Goal: Task Accomplishment & Management: Manage account settings

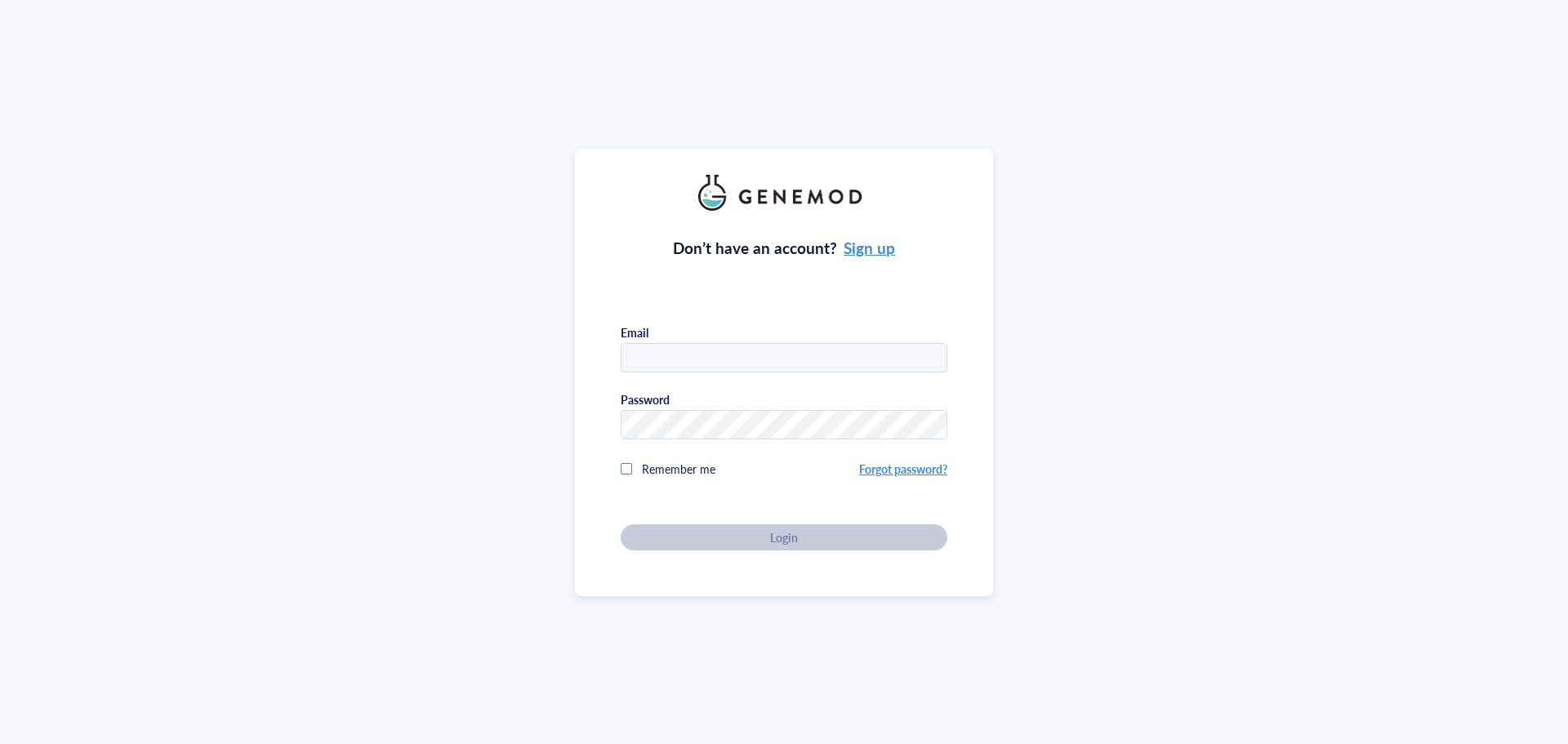
type input "[EMAIL_ADDRESS][US_STATE][DOMAIN_NAME]"
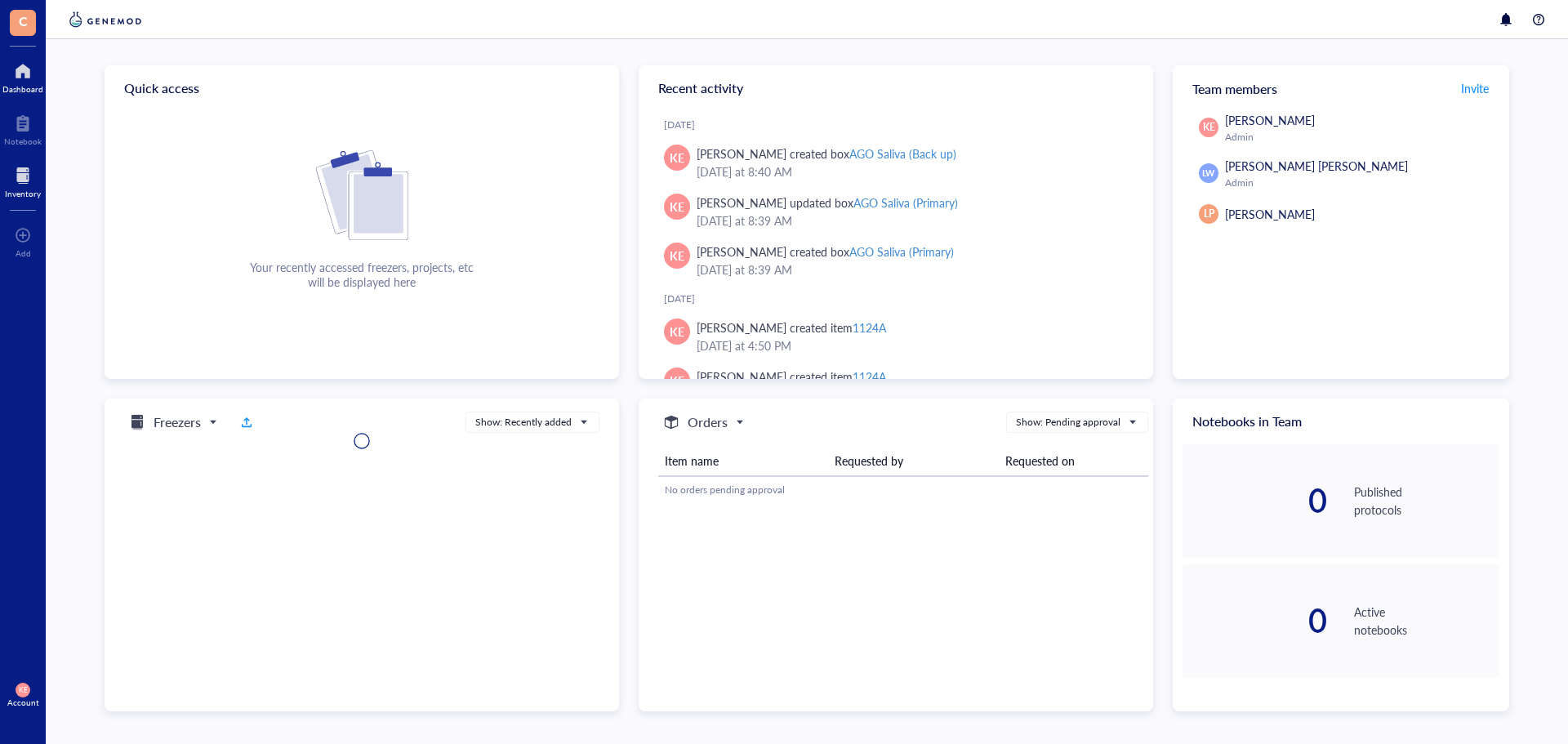
click at [16, 193] on div "Inventory" at bounding box center [23, 193] width 36 height 10
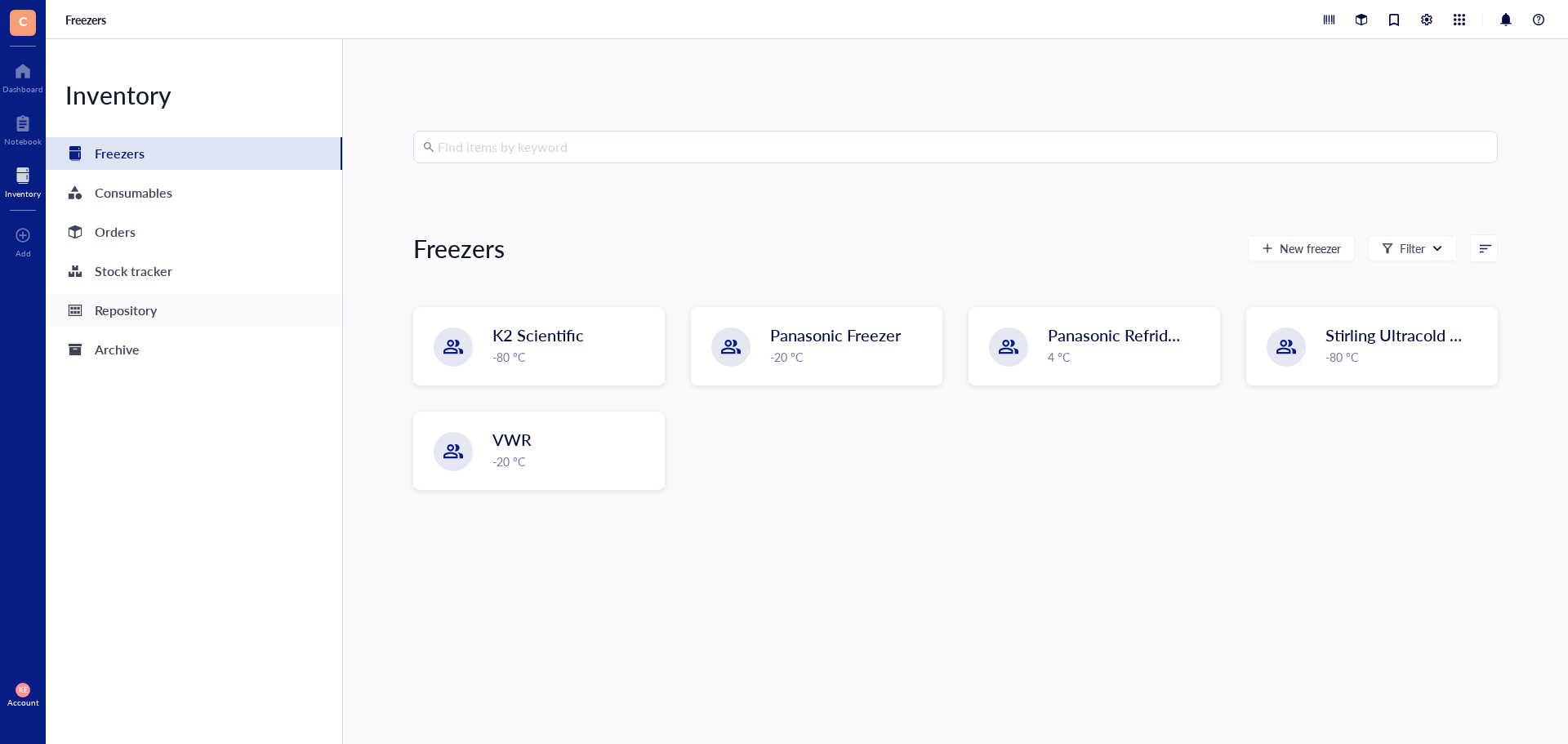
click at [128, 310] on div "Repository" at bounding box center [125, 310] width 62 height 23
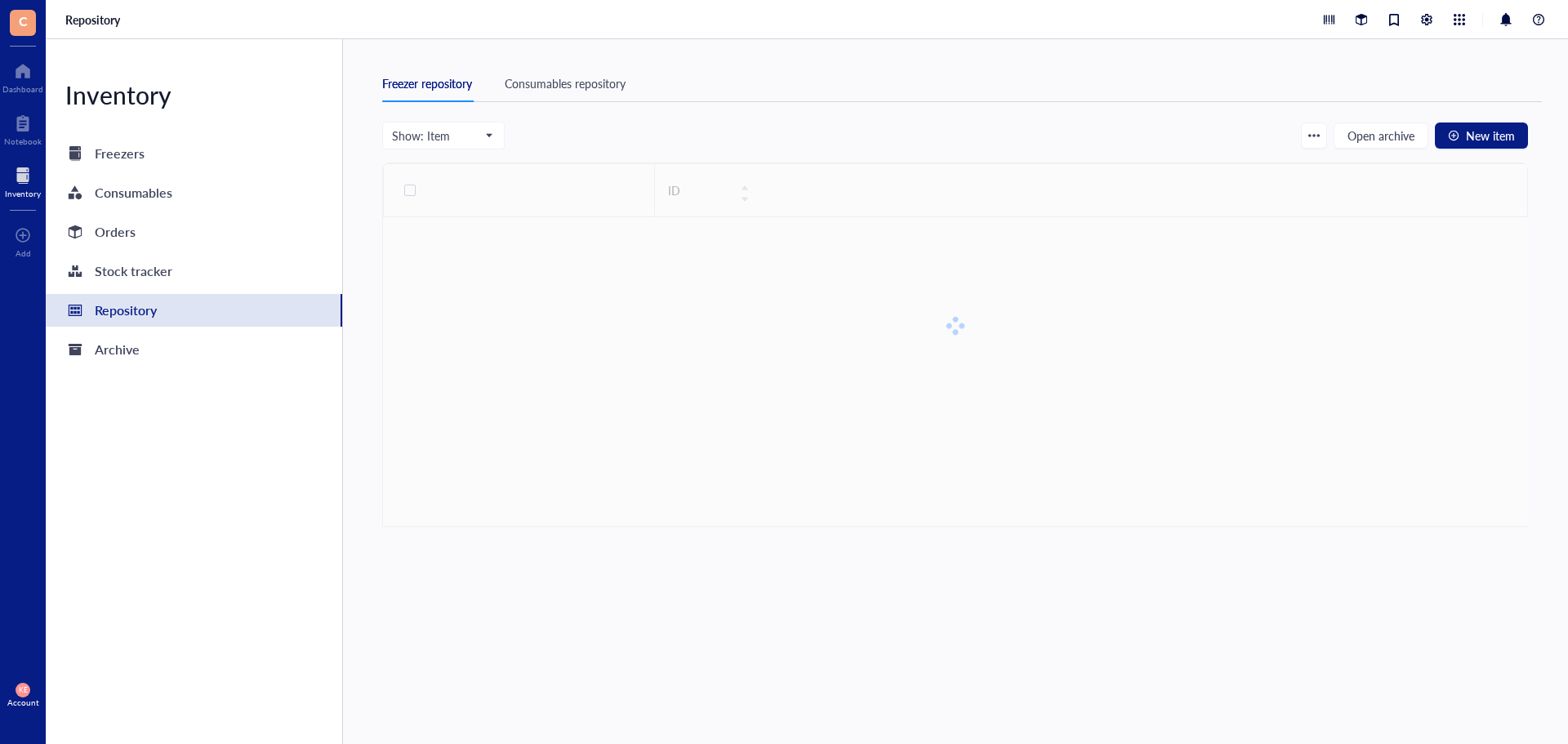
click at [138, 156] on div "Freezers" at bounding box center [119, 153] width 50 height 23
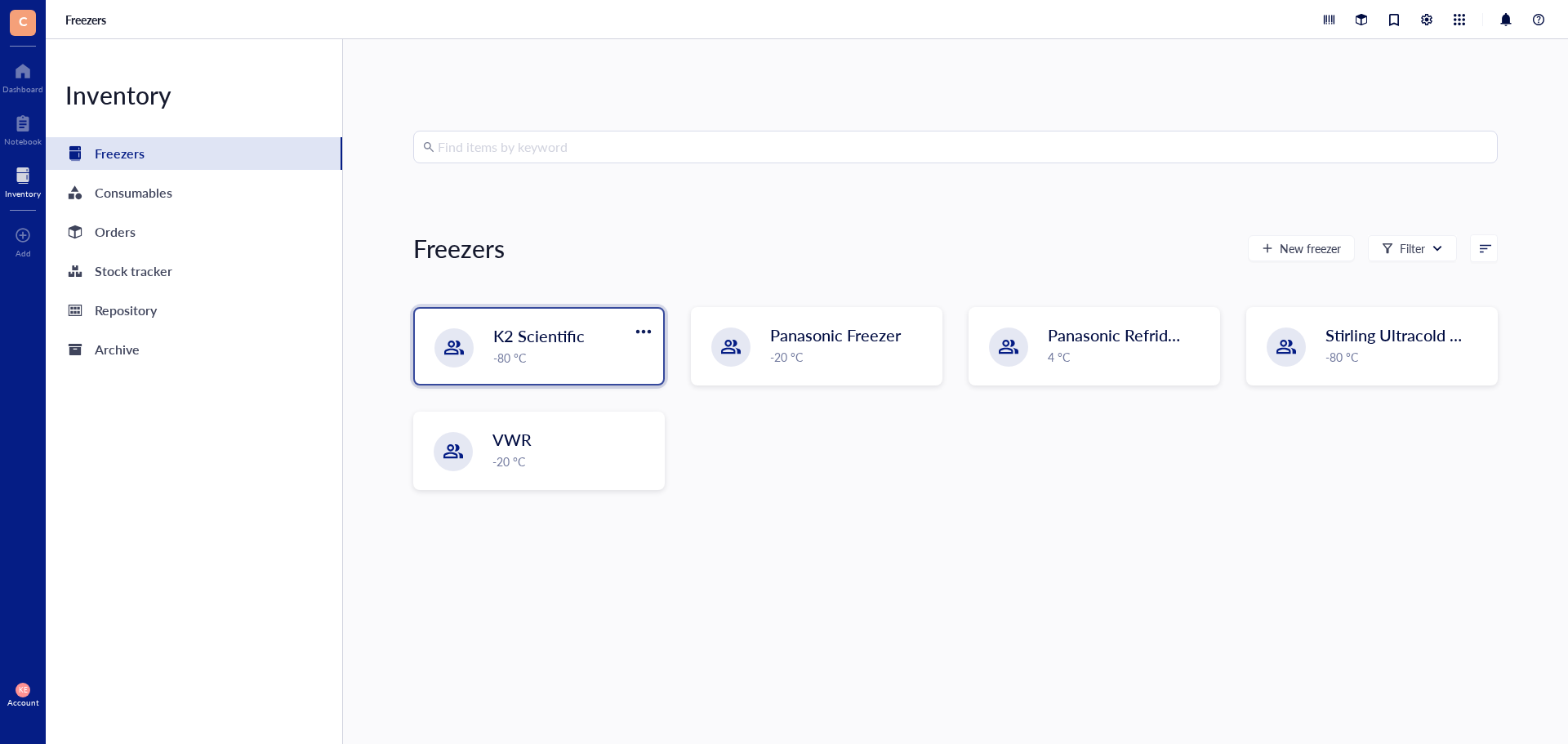
click at [616, 363] on div "-80 °C" at bounding box center [573, 358] width 160 height 18
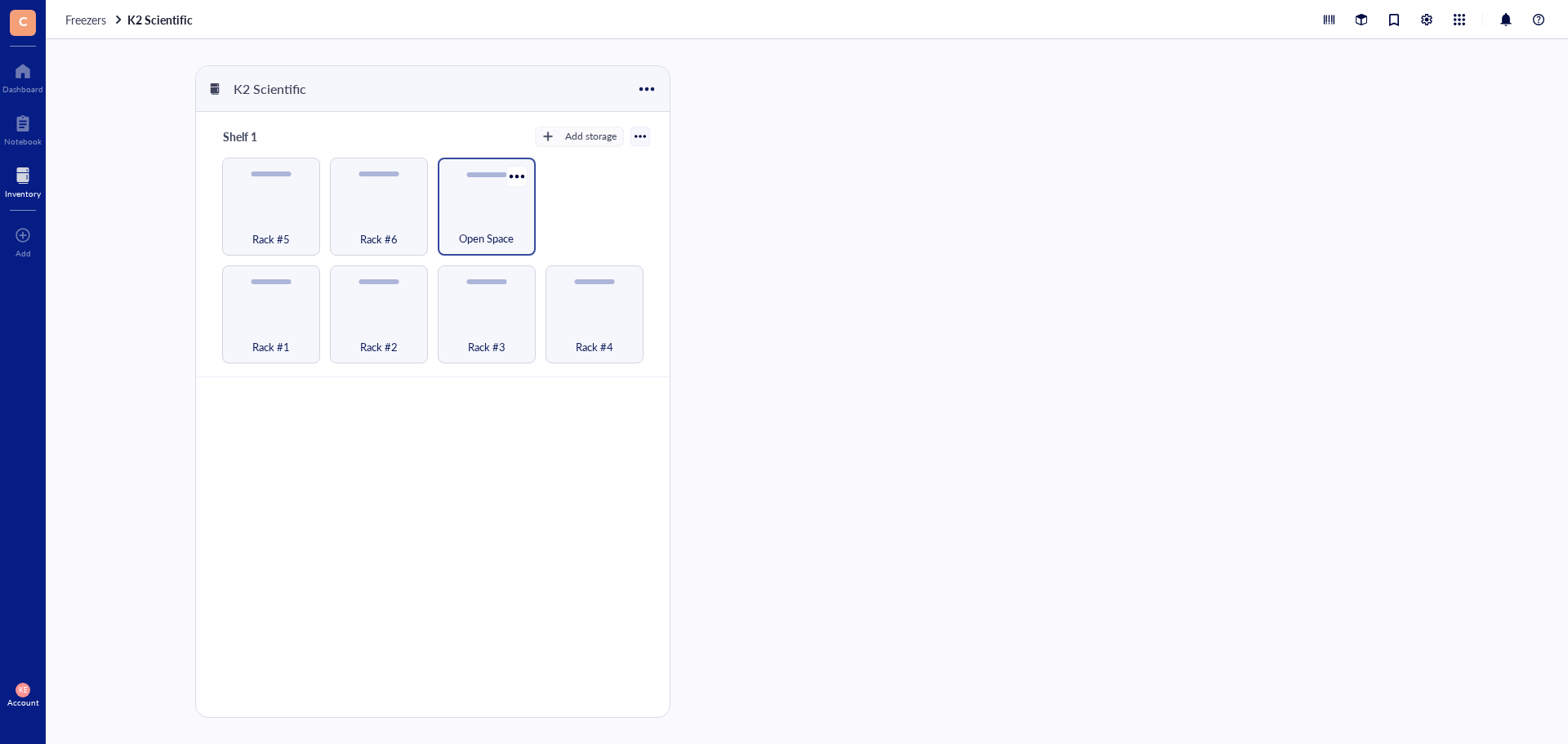
click at [476, 213] on div "Open Space" at bounding box center [486, 229] width 81 height 36
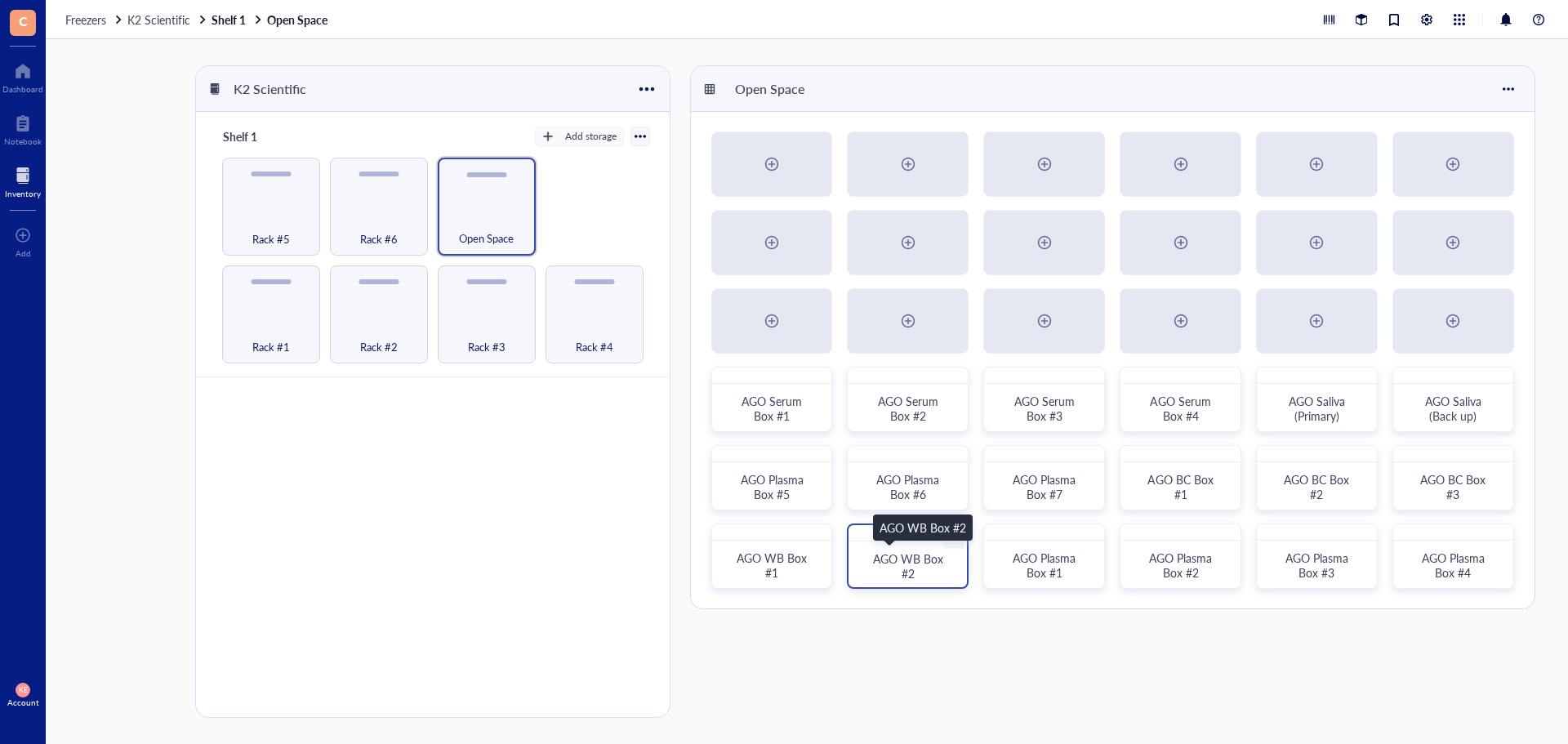
click at [930, 562] on span "AGO WB Box #2" at bounding box center [909, 565] width 73 height 31
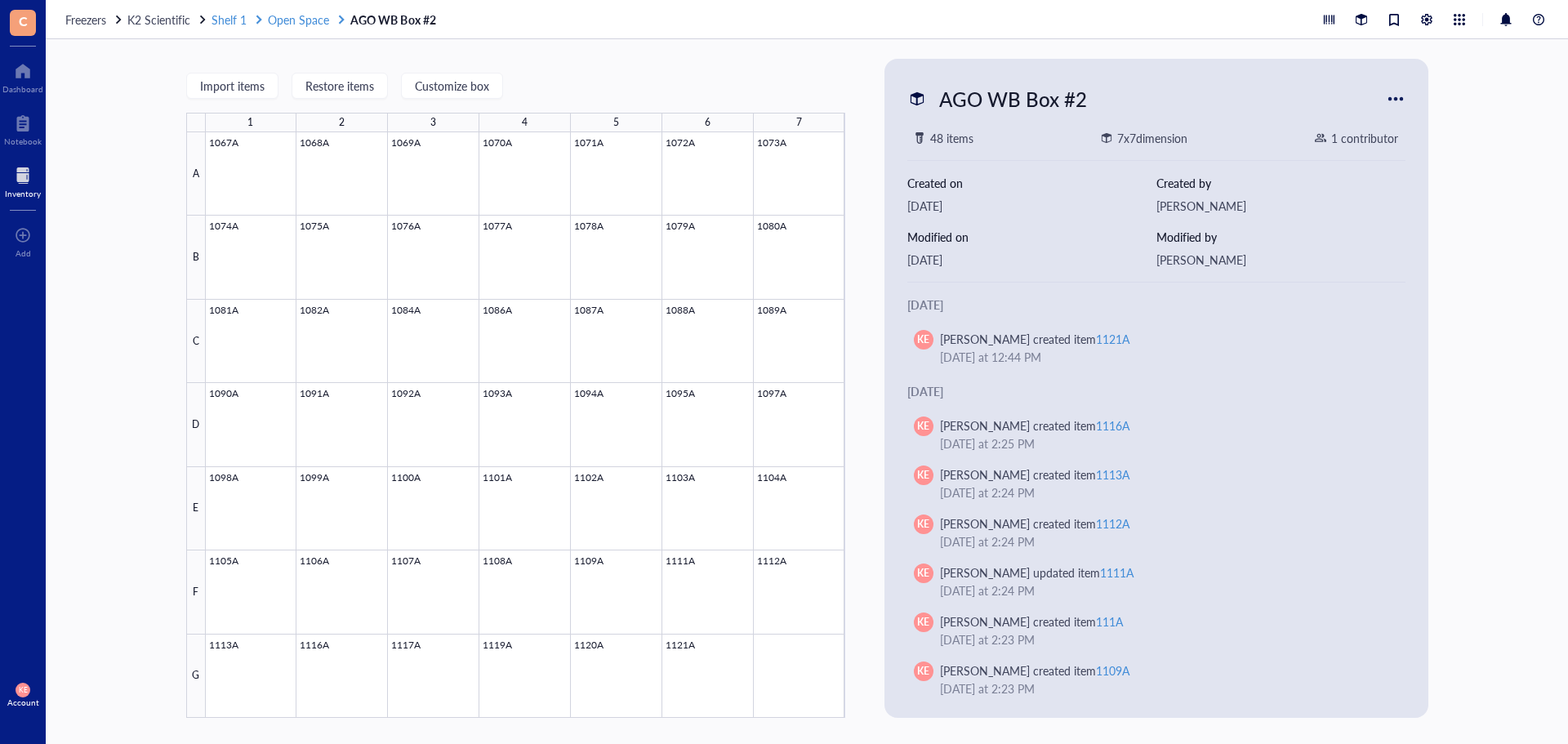
click at [296, 19] on span "Open Space" at bounding box center [298, 19] width 61 height 17
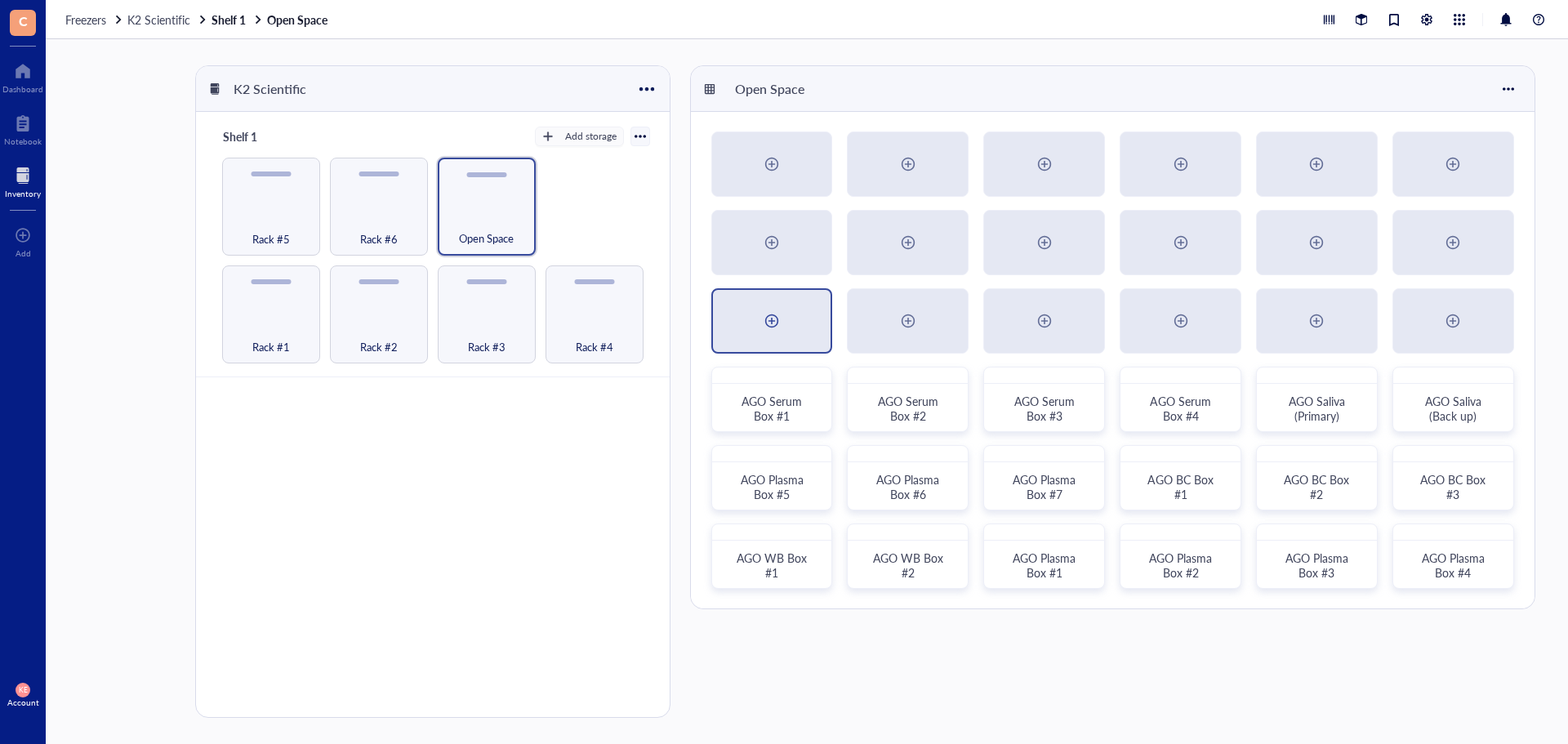
click at [773, 329] on div at bounding box center [771, 321] width 26 height 26
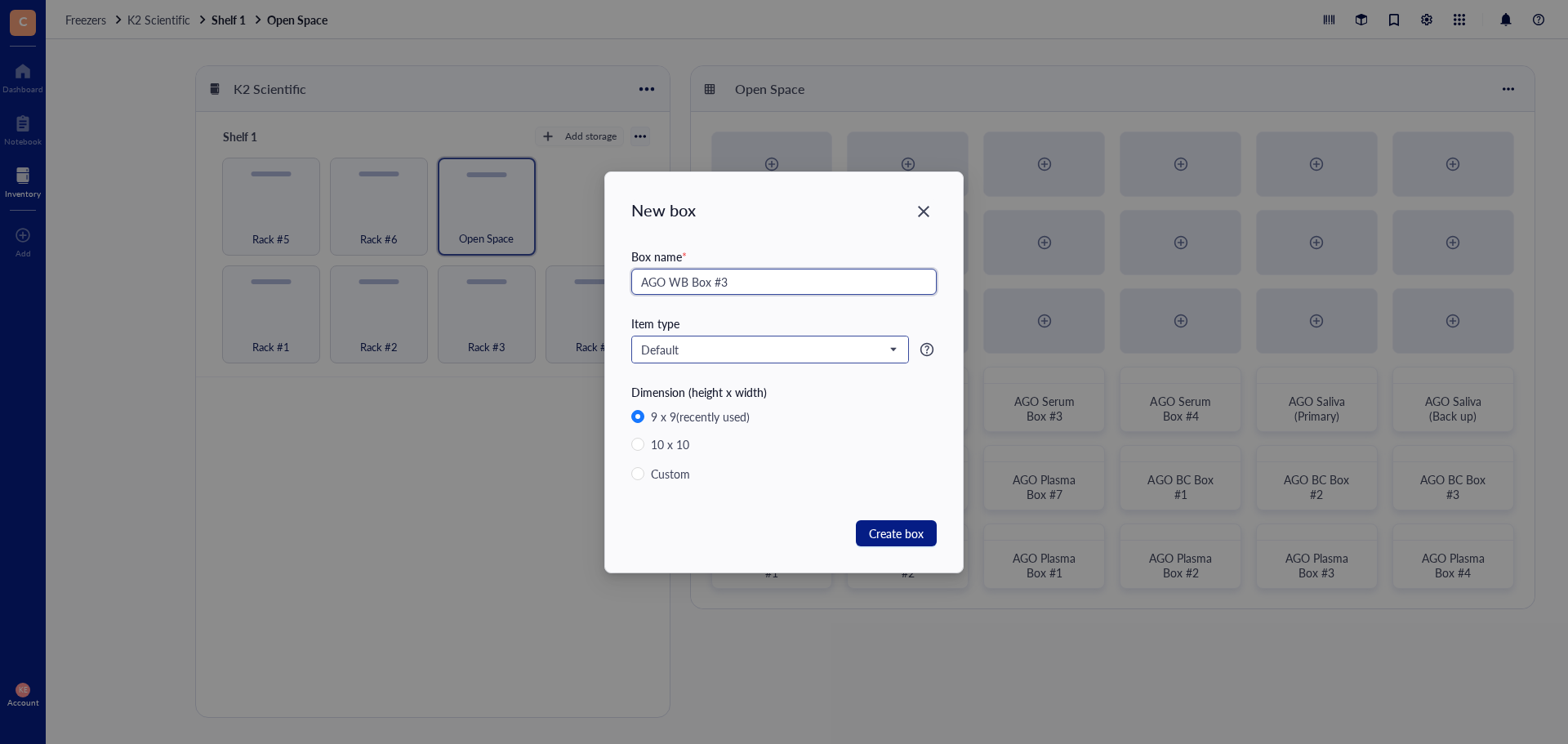
click at [817, 348] on span "Default" at bounding box center [768, 349] width 254 height 15
type input "AGO WB Box #3"
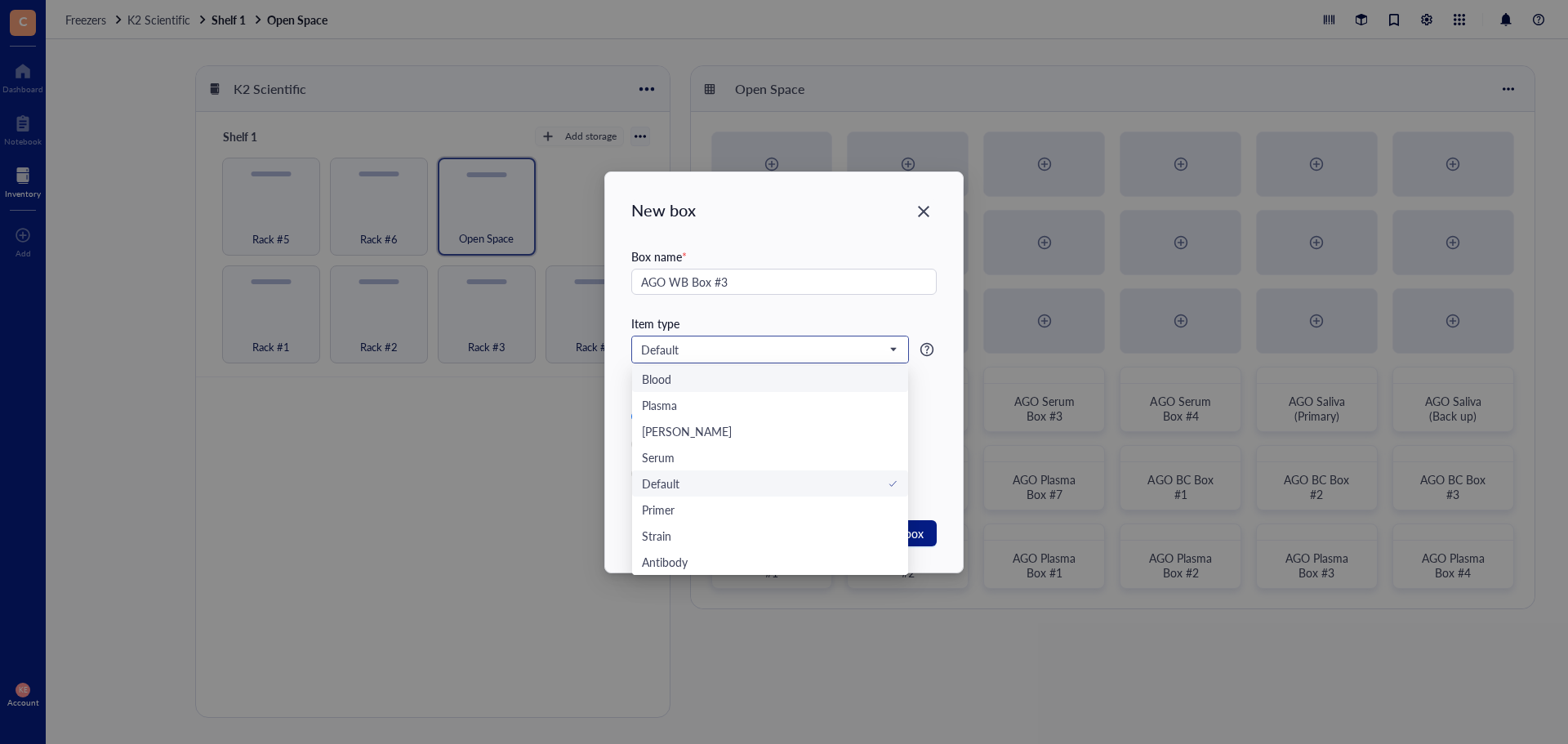
click at [817, 377] on div "Blood" at bounding box center [770, 379] width 256 height 18
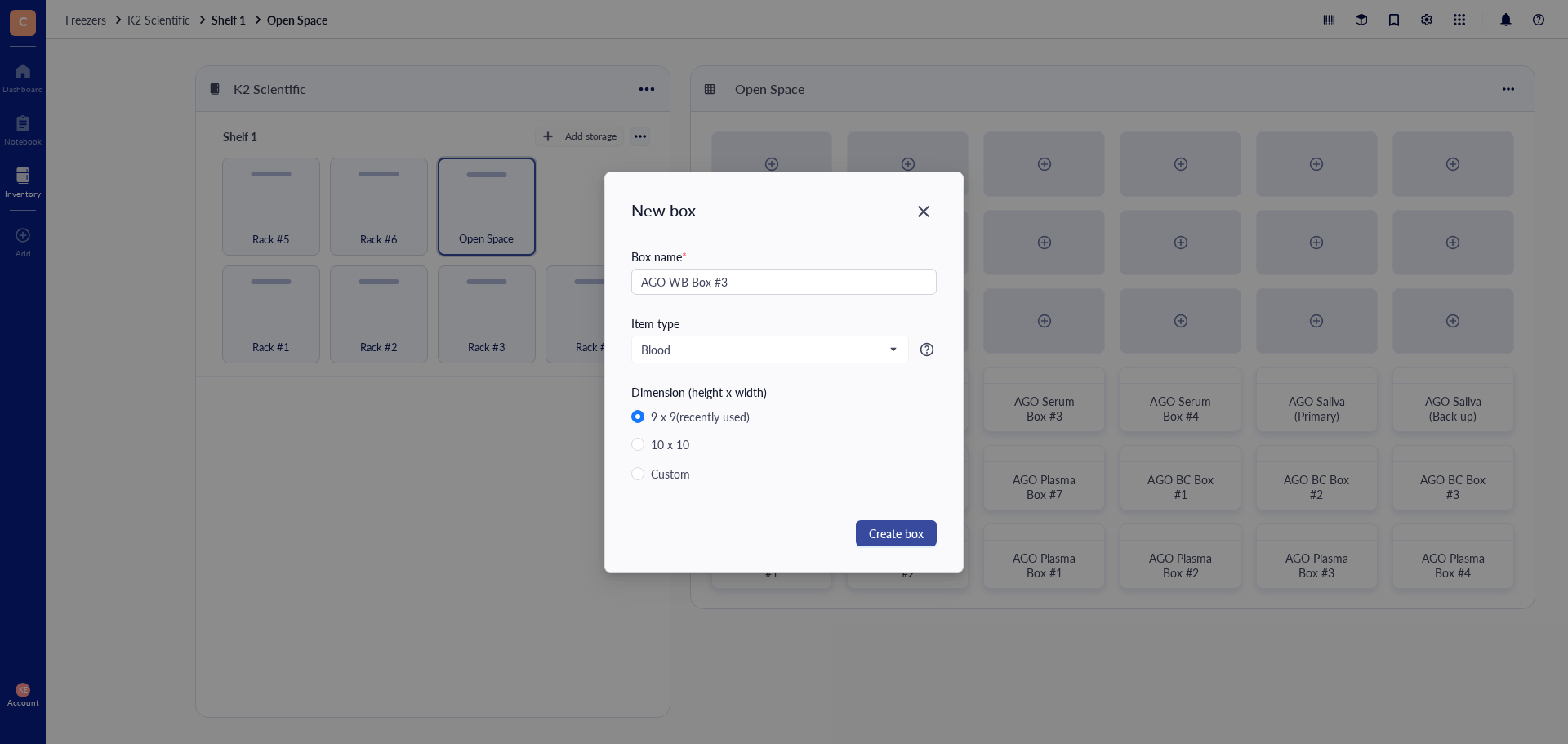
click at [907, 532] on span "Create box" at bounding box center [896, 532] width 55 height 18
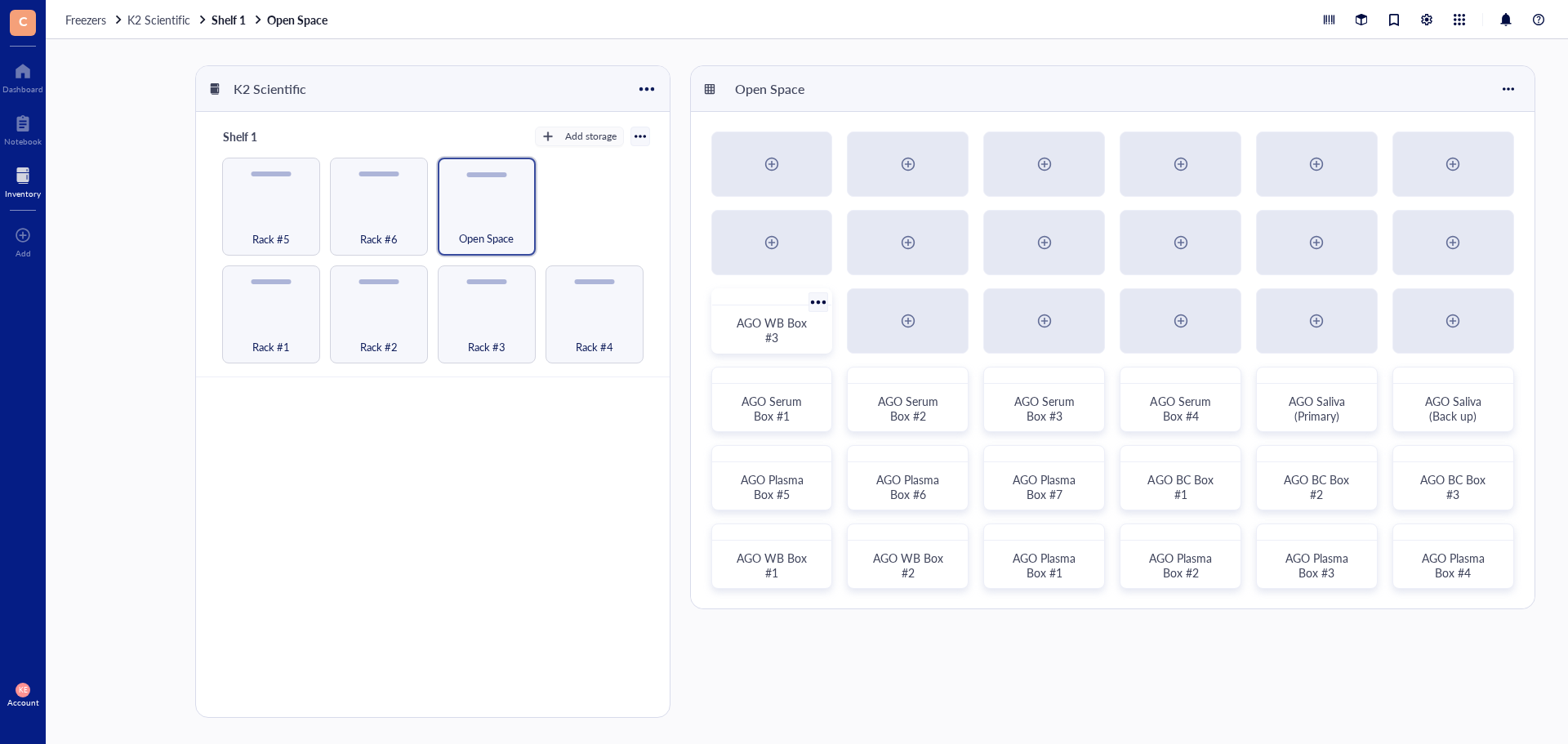
click at [800, 337] on div "AGO WB Box #3" at bounding box center [772, 330] width 80 height 30
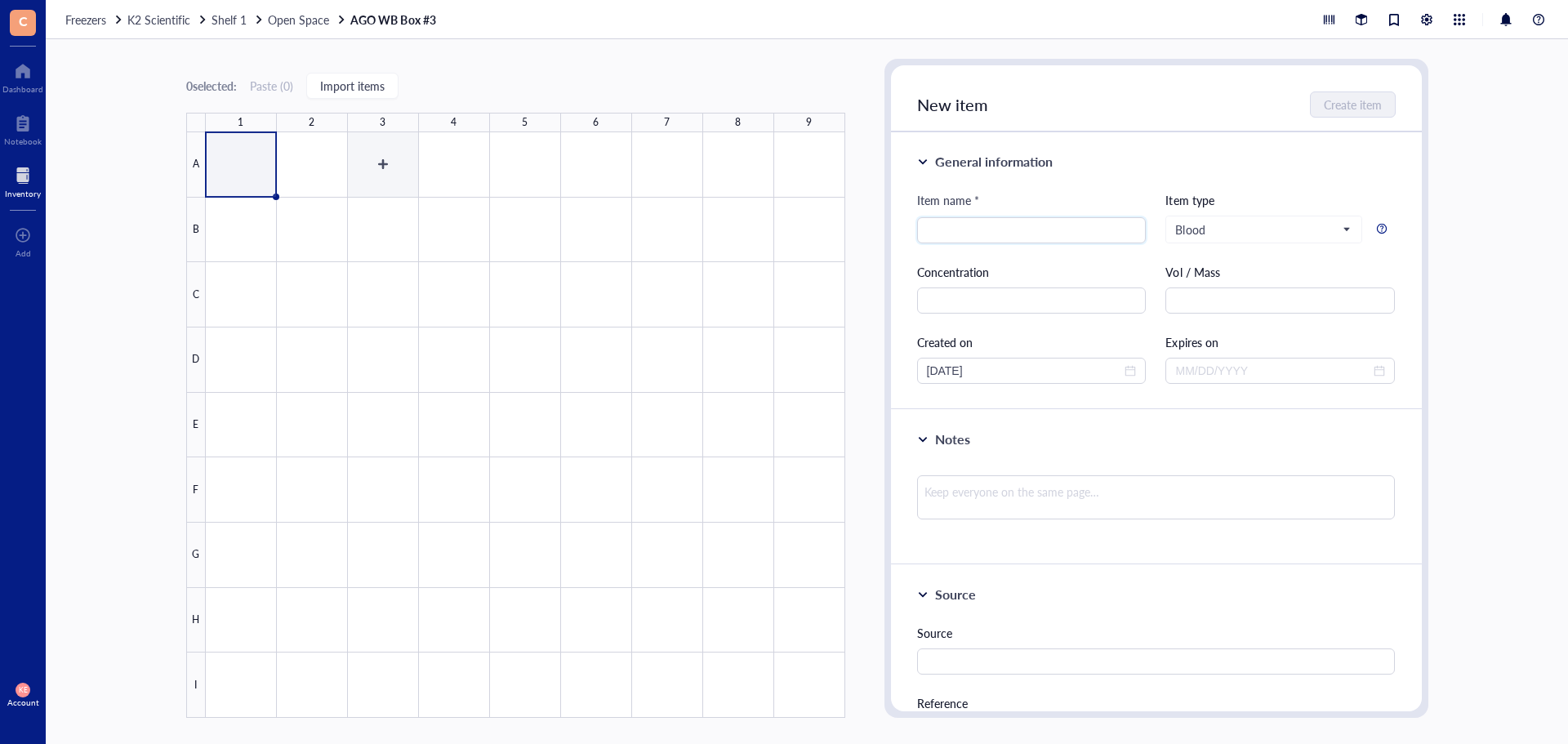
click at [381, 163] on div at bounding box center [525, 425] width 639 height 586
click at [950, 236] on input "search" at bounding box center [1032, 230] width 210 height 24
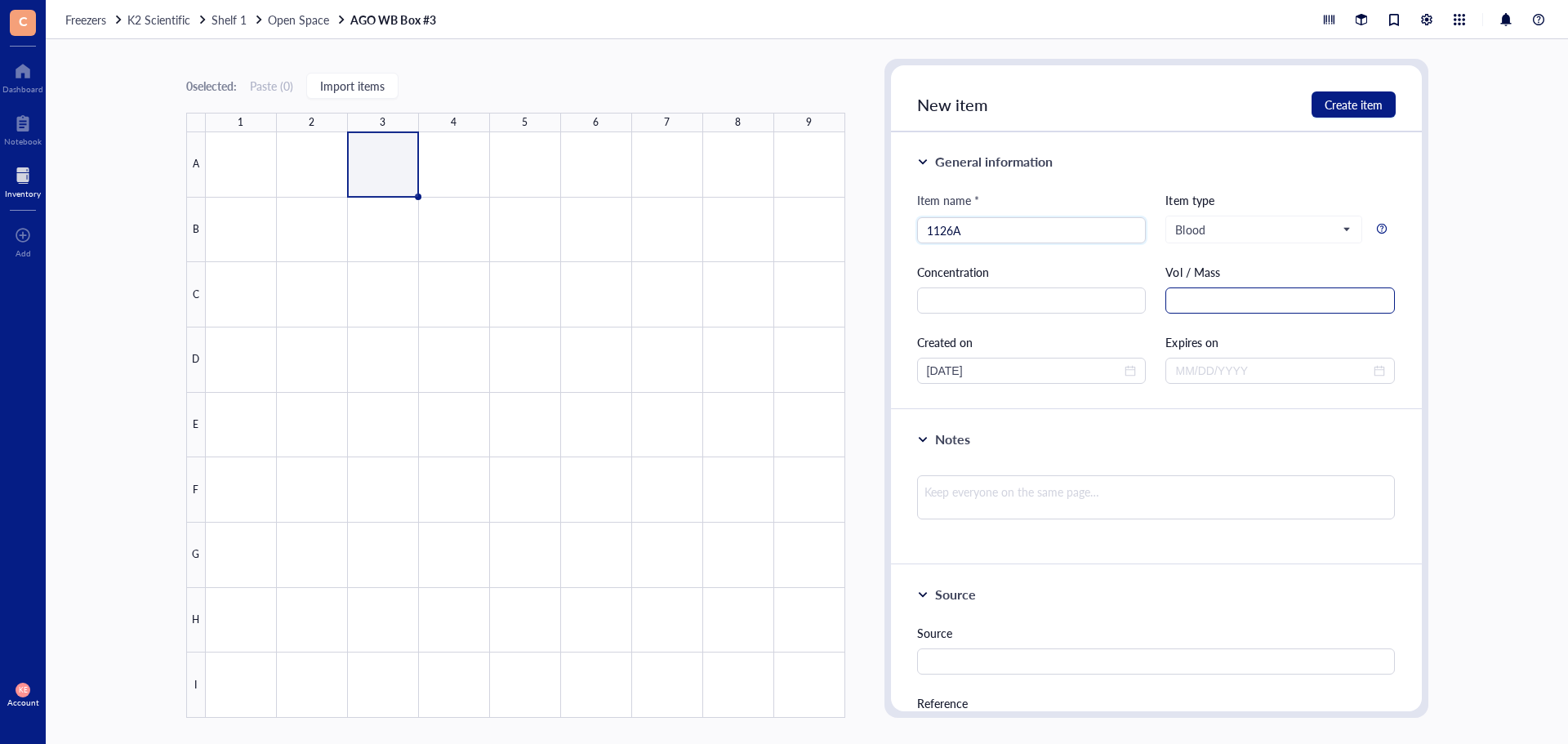
type input "1126A"
click at [1257, 302] on input "text" at bounding box center [1280, 301] width 229 height 26
type input "2.5 mL"
click at [1127, 370] on span "close-circle" at bounding box center [1130, 370] width 11 height 11
type input "2.5 mL"
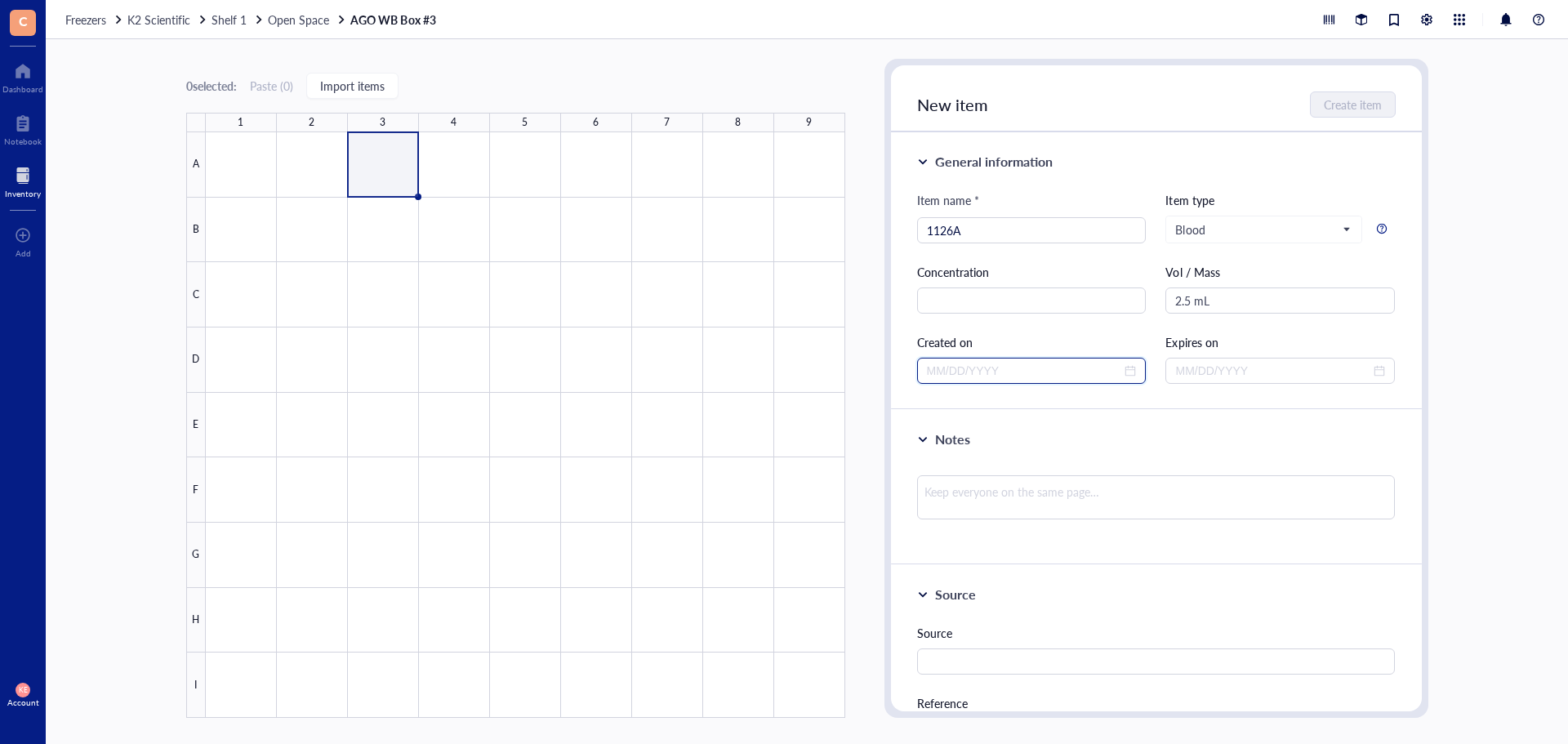
click at [1014, 374] on input at bounding box center [1024, 371] width 195 height 18
type input "[DATE]"
click at [1084, 527] on div "19" at bounding box center [1093, 530] width 19 height 19
click at [1374, 103] on span "Create item" at bounding box center [1354, 104] width 58 height 13
type input "[DATE]"
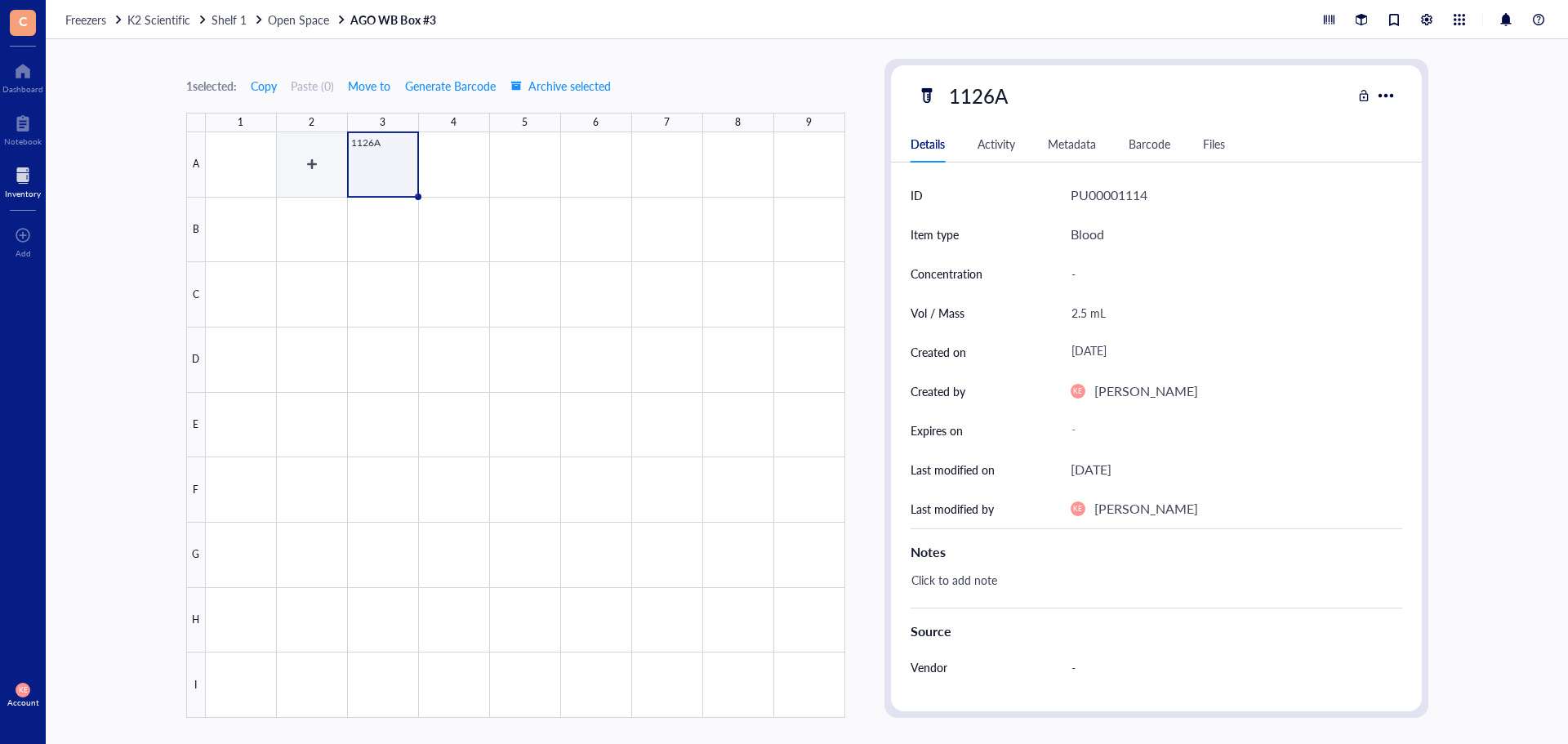
click at [317, 167] on div at bounding box center [525, 425] width 639 height 586
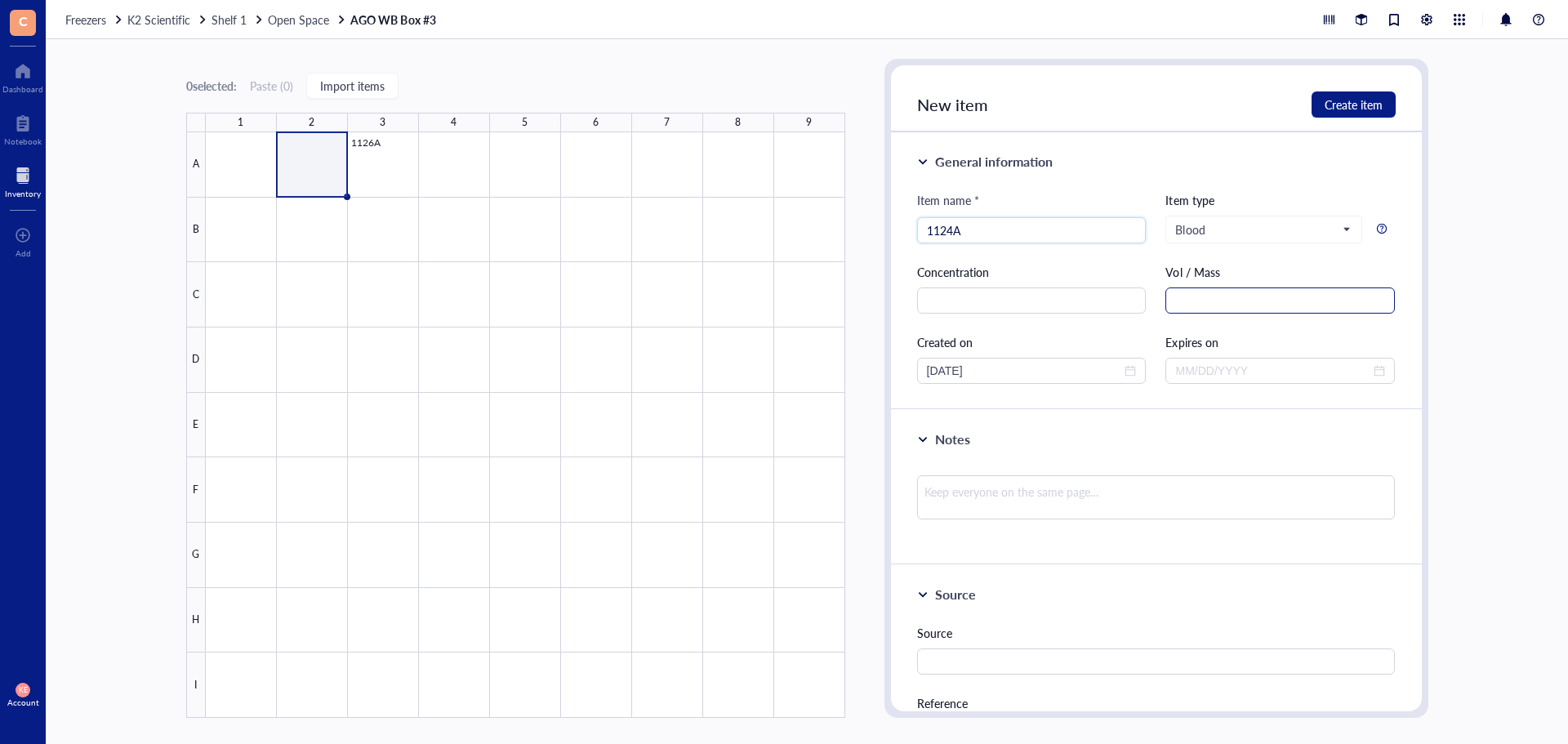
type input "1124A"
click at [1314, 303] on input "text" at bounding box center [1280, 301] width 229 height 26
click at [1108, 381] on div "[DATE]" at bounding box center [1032, 371] width 229 height 26
type input "2.5 mL"
type input "[DATE]"
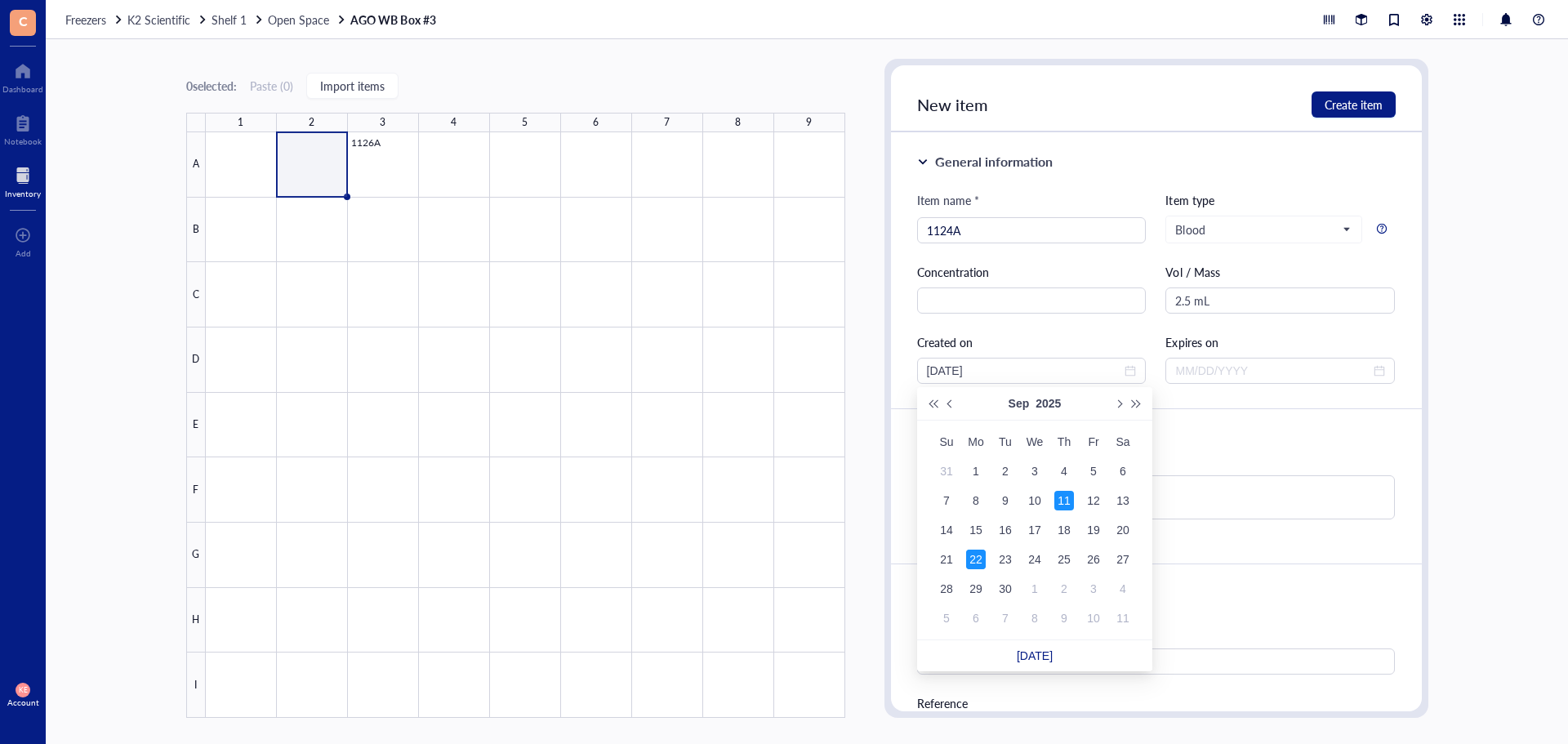
click at [1059, 499] on div "11" at bounding box center [1064, 500] width 19 height 19
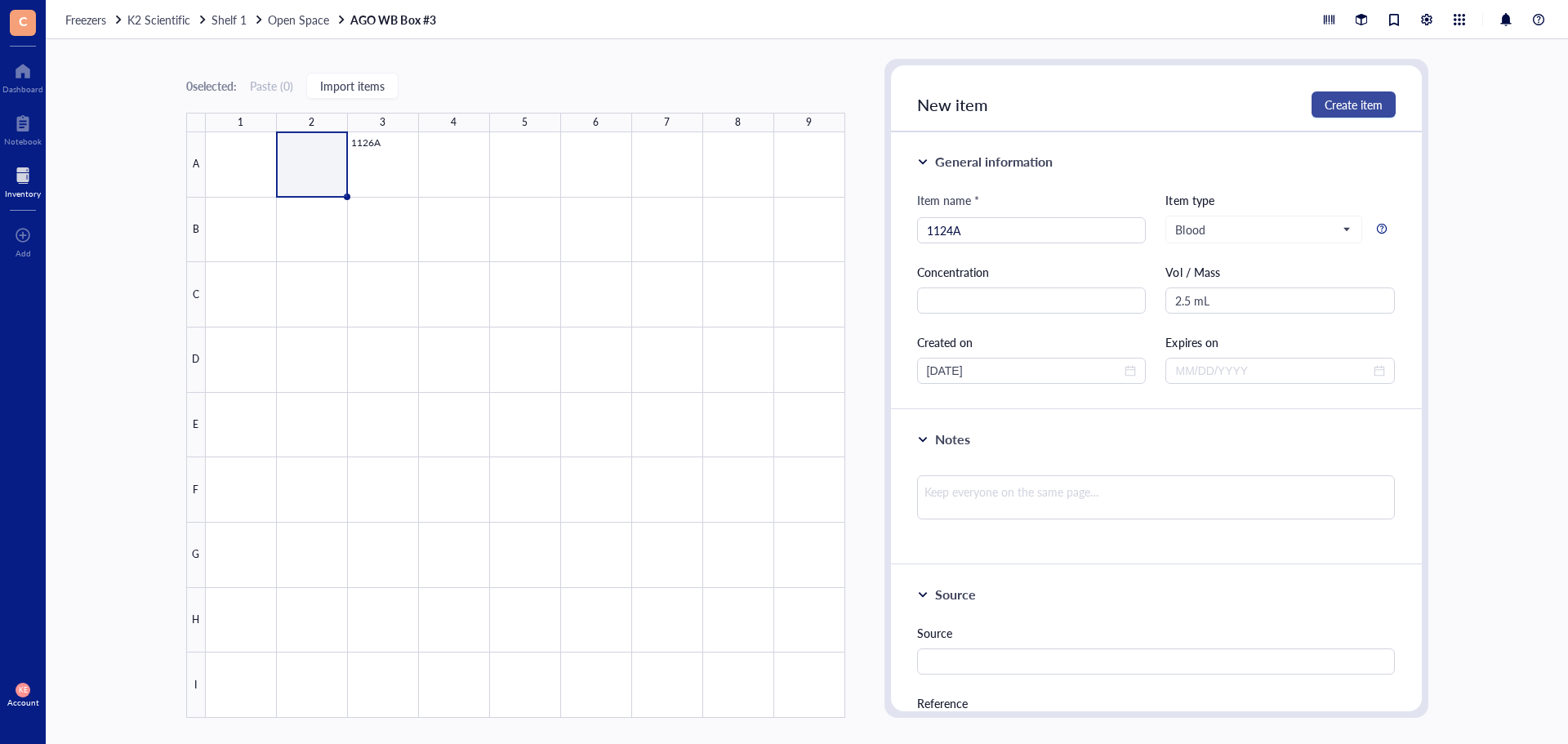
click at [1361, 108] on span "Create item" at bounding box center [1354, 104] width 58 height 13
type input "[DATE]"
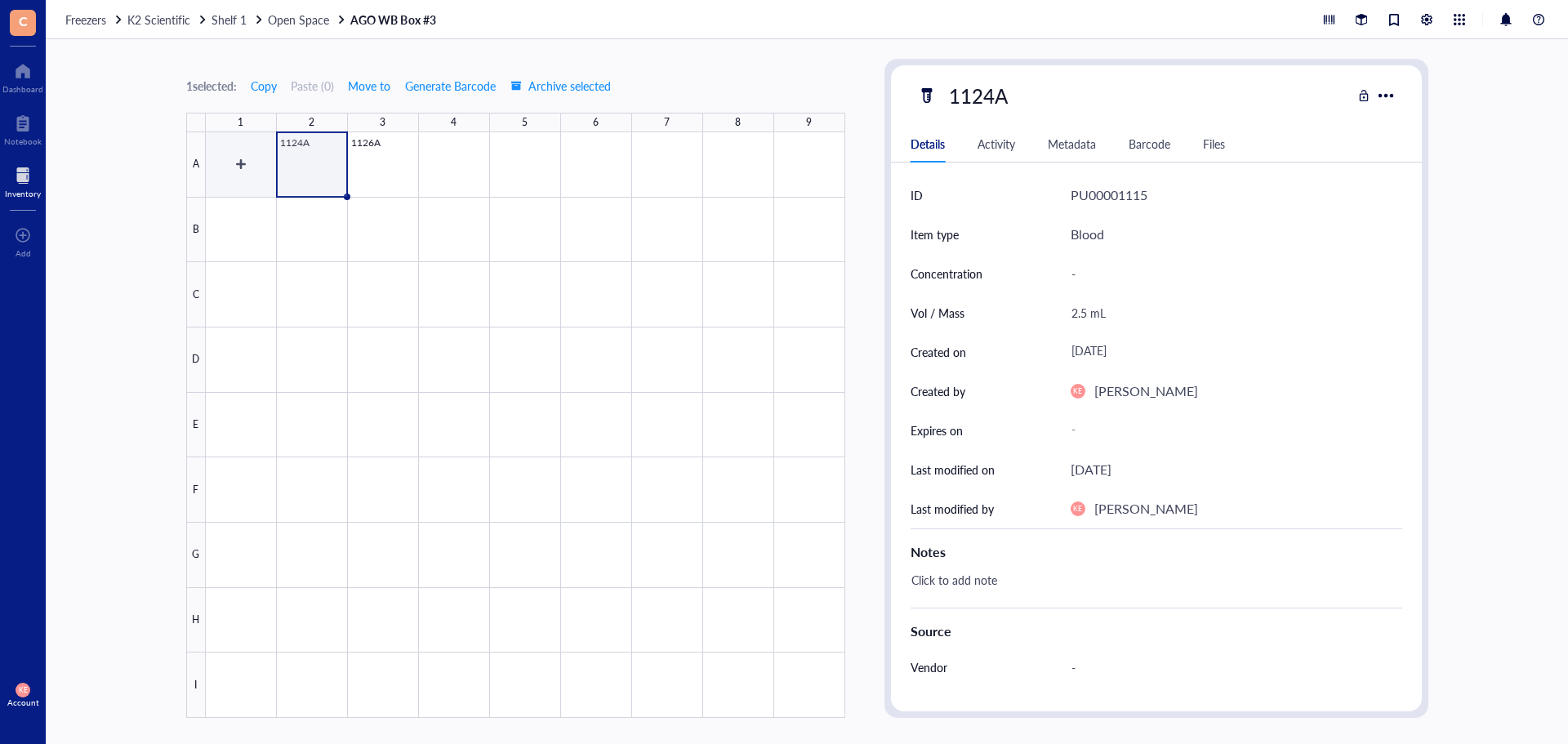
click at [247, 164] on div at bounding box center [525, 425] width 639 height 586
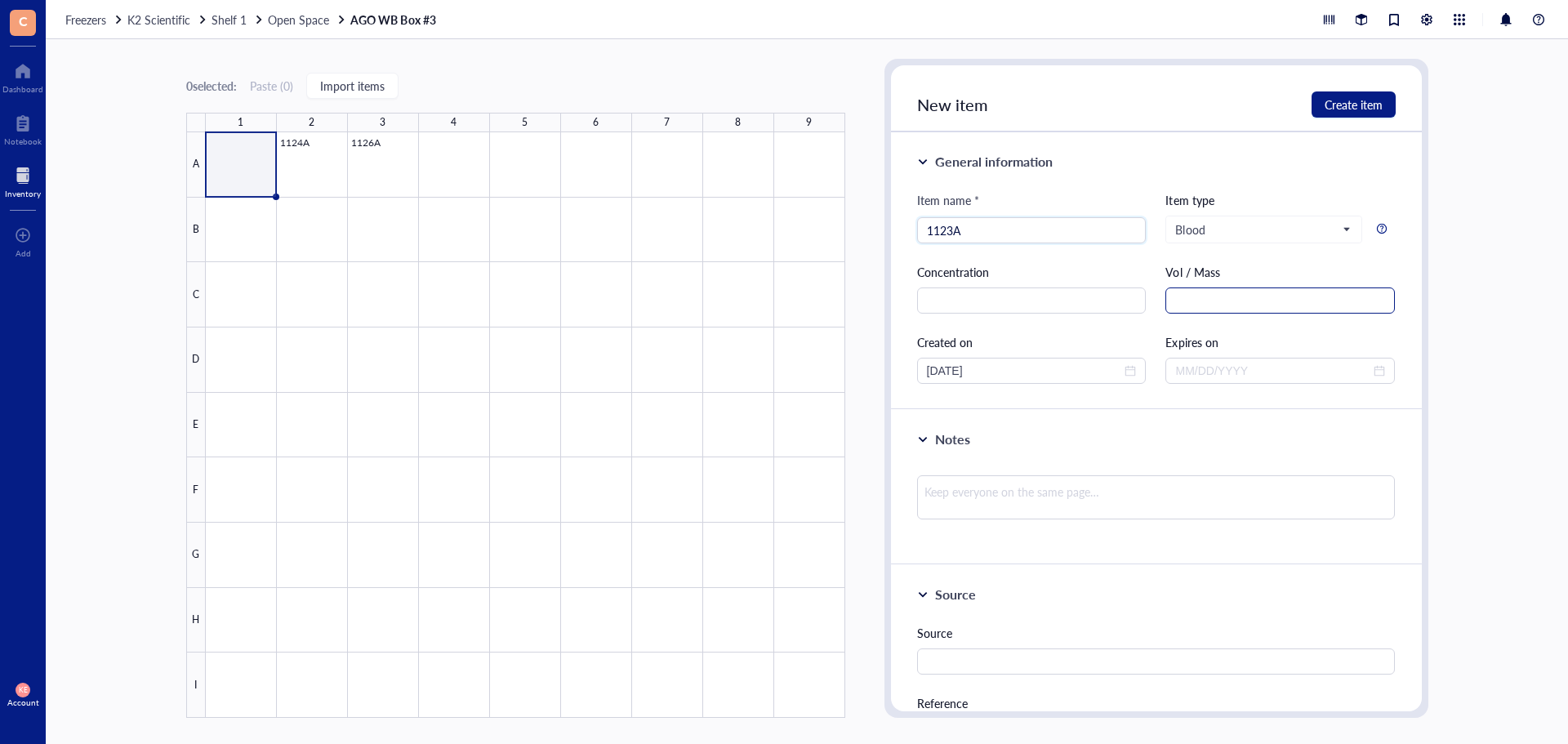
type input "1123A"
click at [1229, 296] on input "text" at bounding box center [1280, 301] width 229 height 26
type input "2.5 mL"
click at [1127, 372] on span "close-circle" at bounding box center [1130, 370] width 11 height 11
click at [1127, 372] on div at bounding box center [1032, 371] width 210 height 18
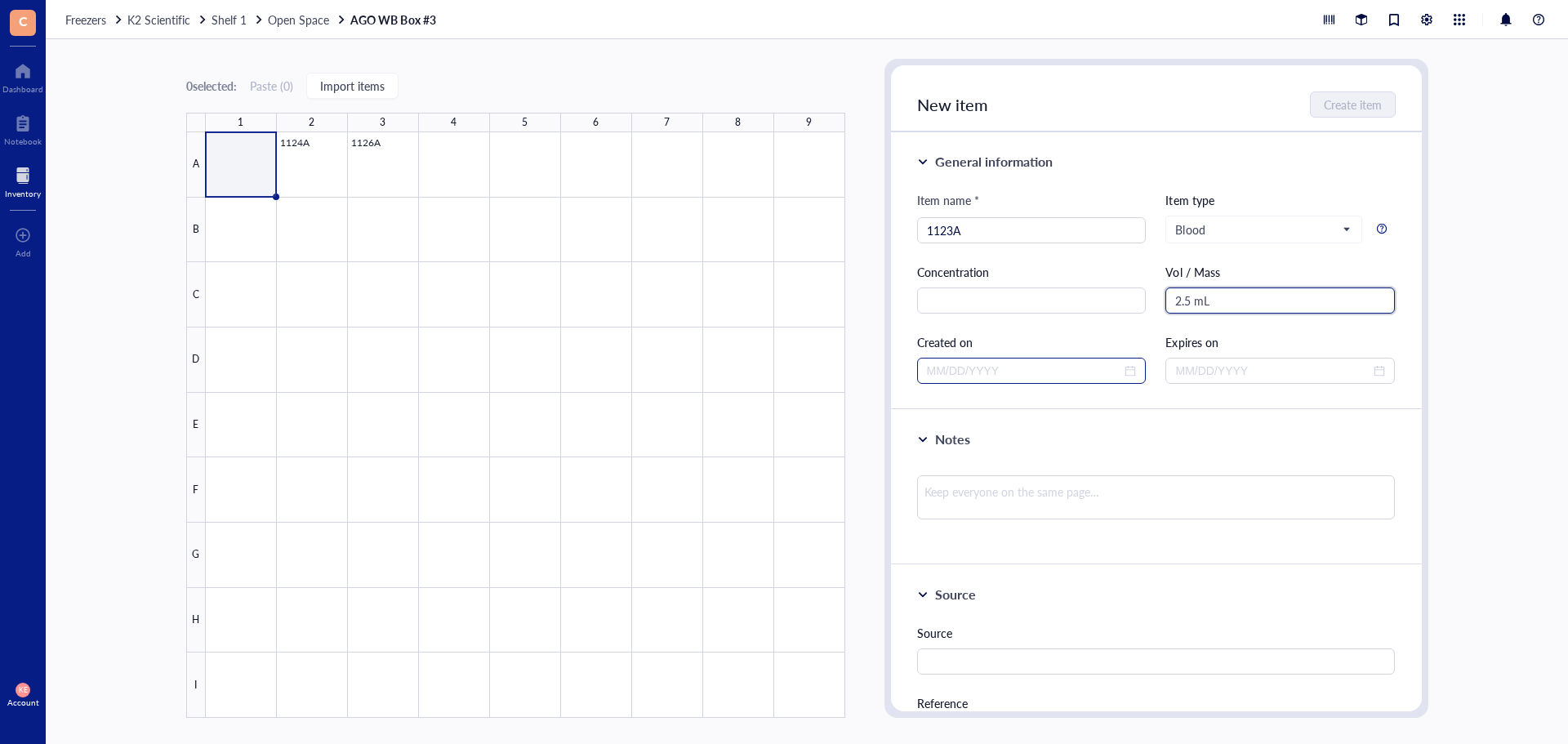
type input "2.5 mL"
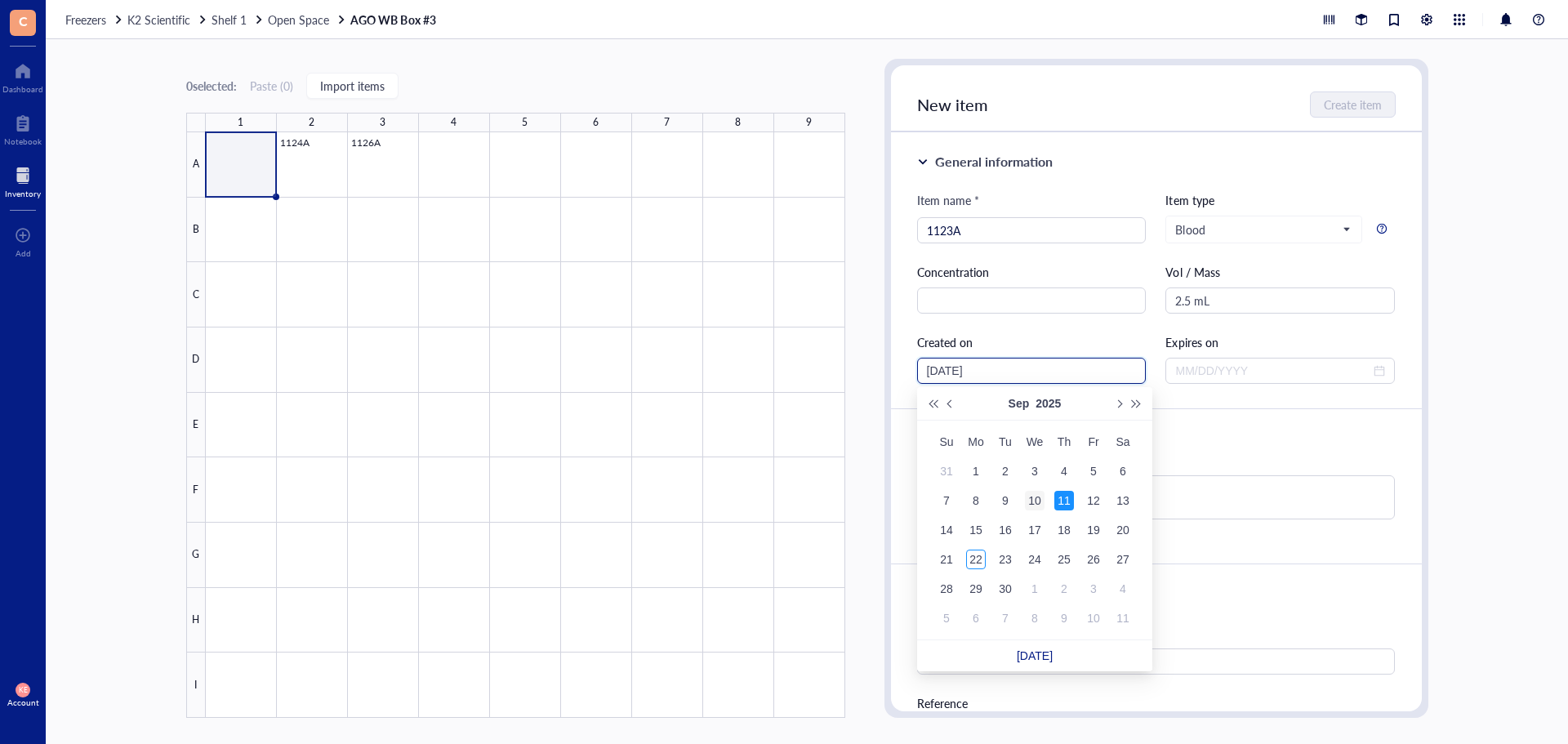
type input "[DATE]"
click at [1040, 503] on div "10" at bounding box center [1035, 500] width 19 height 19
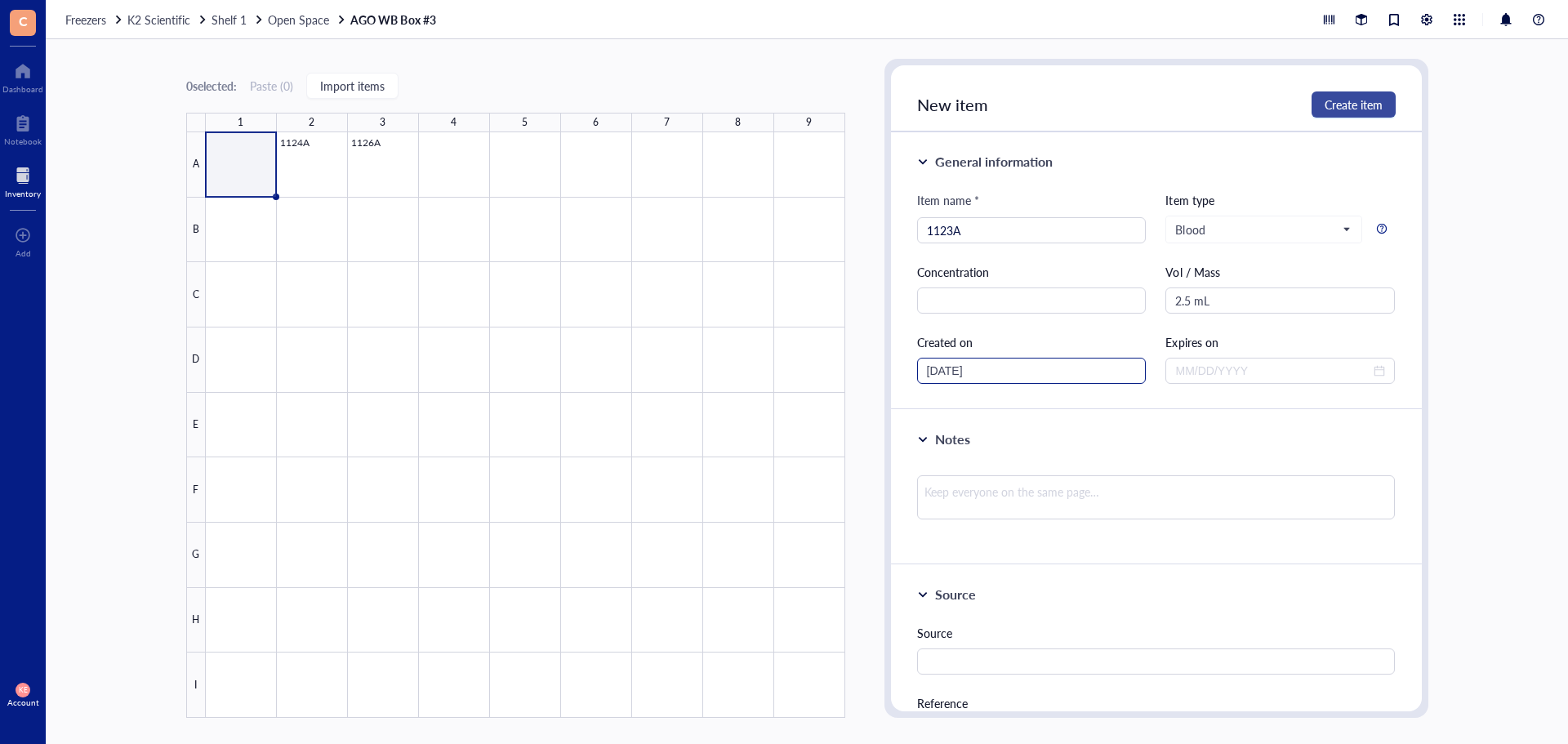
click at [1367, 111] on span "Create item" at bounding box center [1354, 104] width 58 height 13
type input "[DATE]"
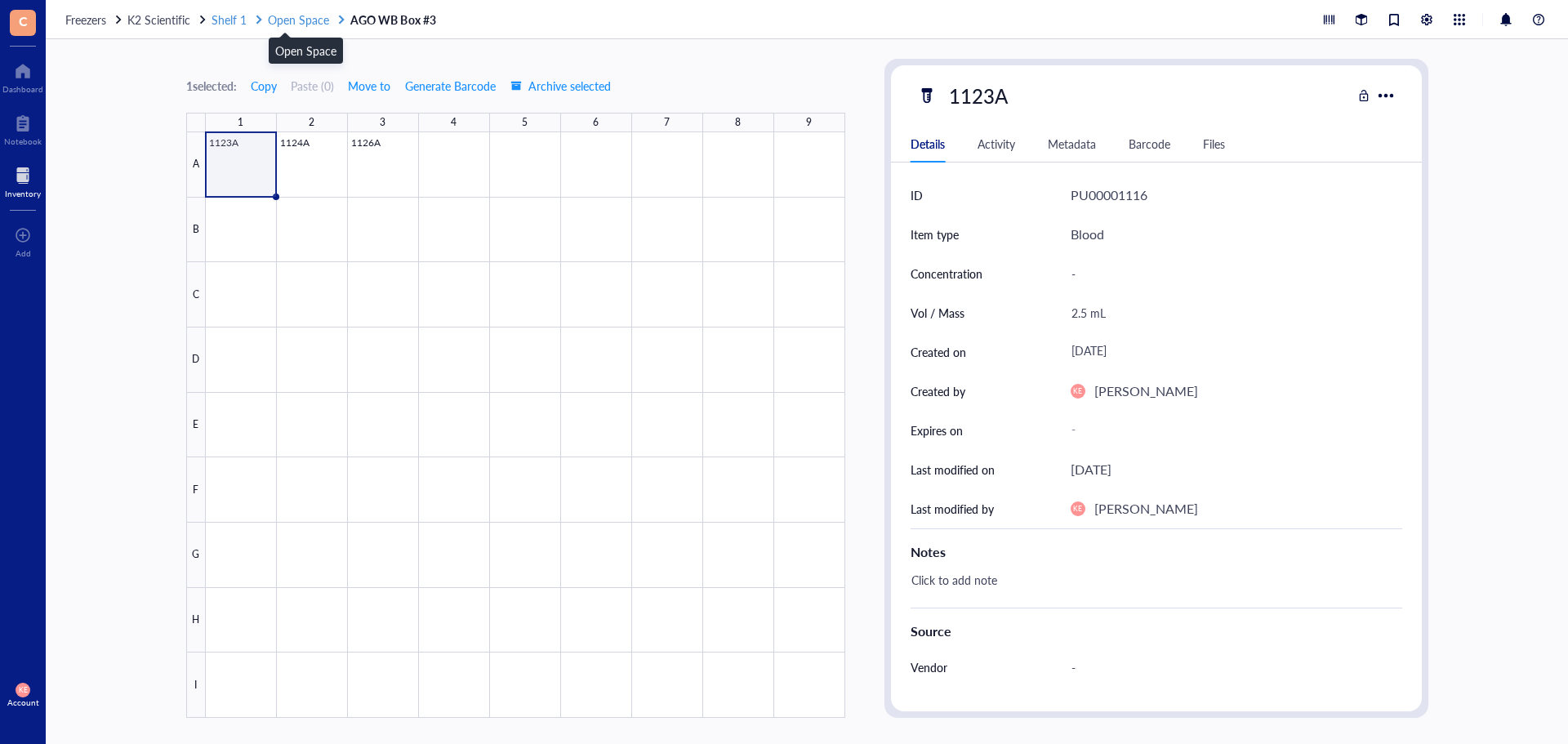
click at [303, 17] on span "Open Space" at bounding box center [298, 19] width 61 height 17
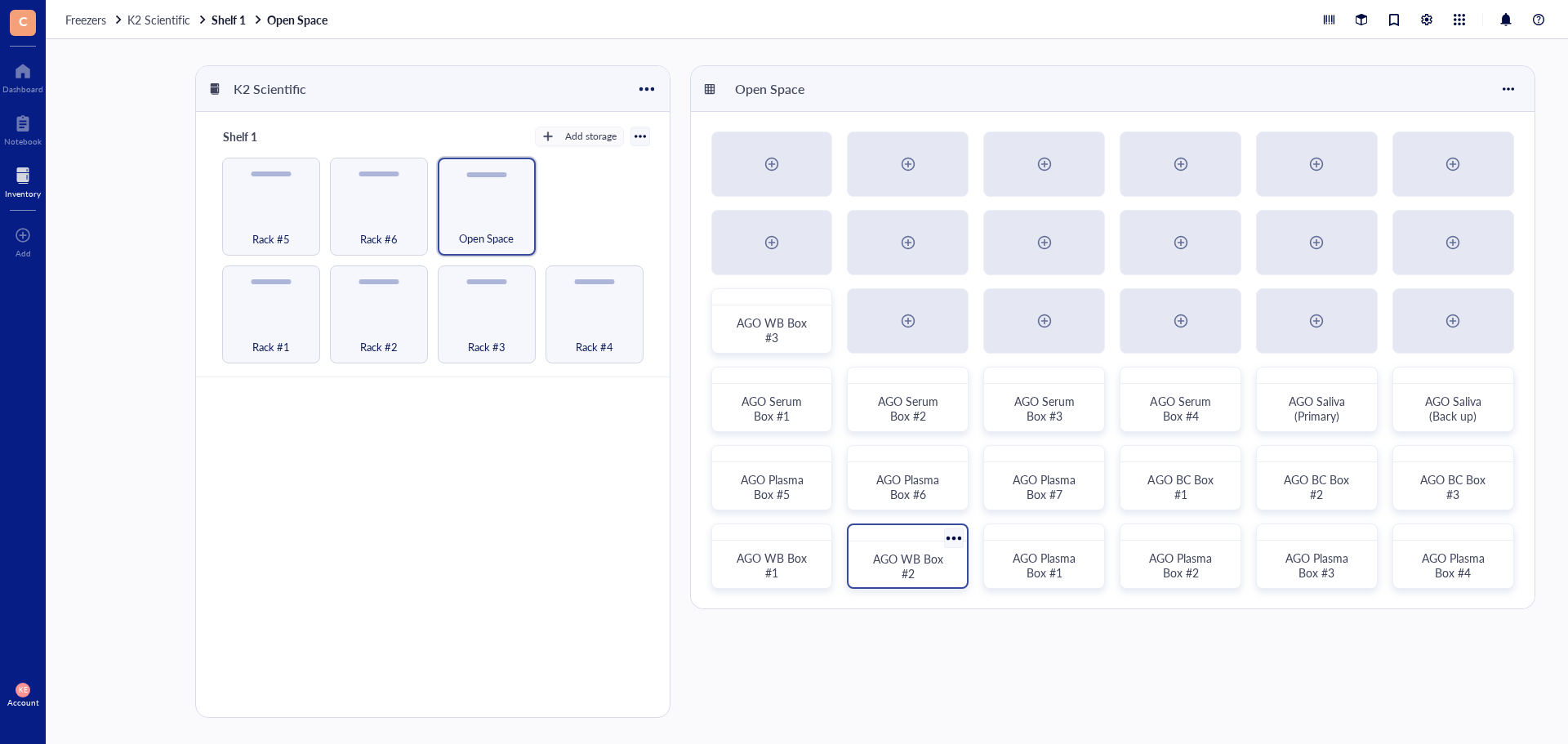
click at [937, 579] on div "AGO WB Box #2" at bounding box center [908, 566] width 80 height 30
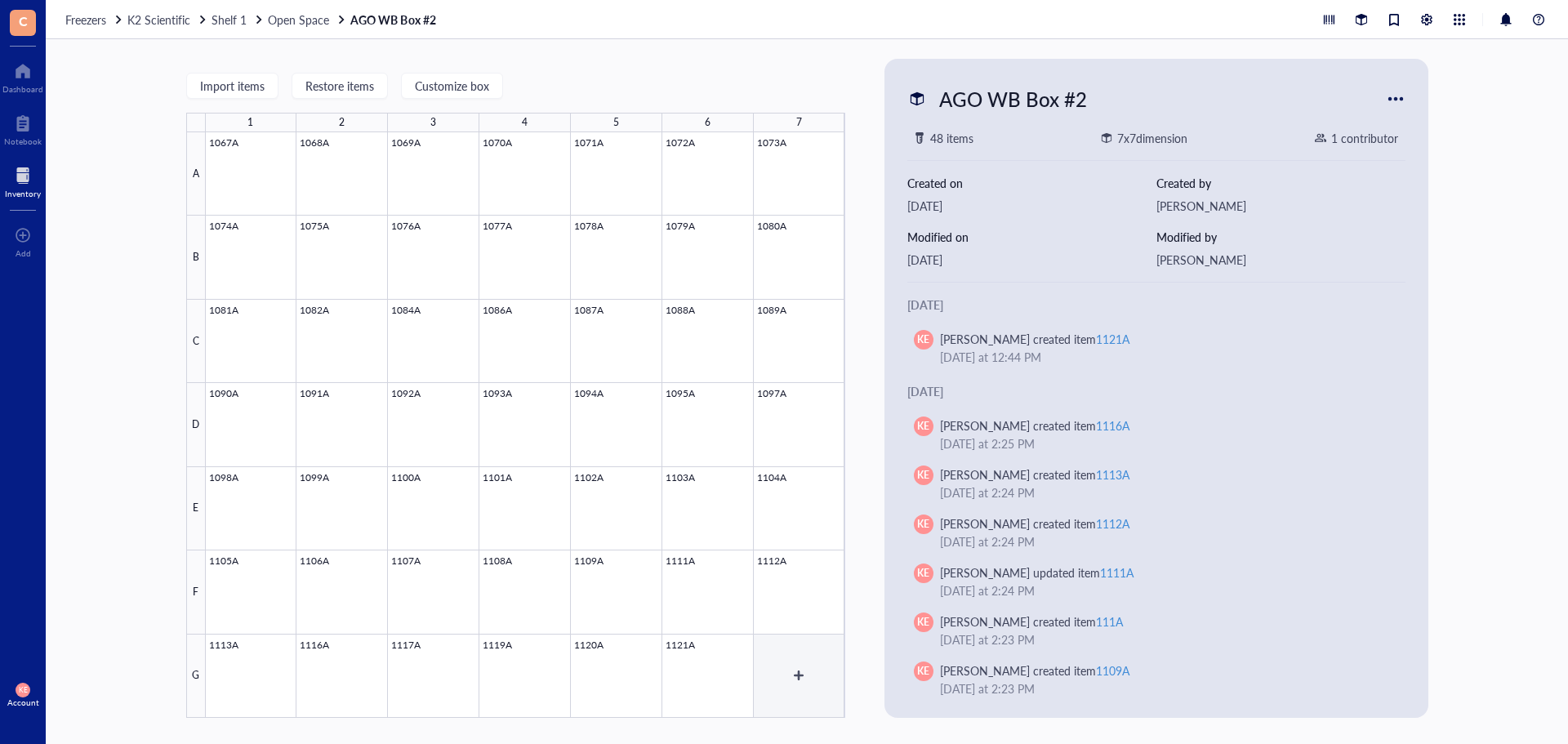
click at [813, 678] on div at bounding box center [525, 425] width 639 height 586
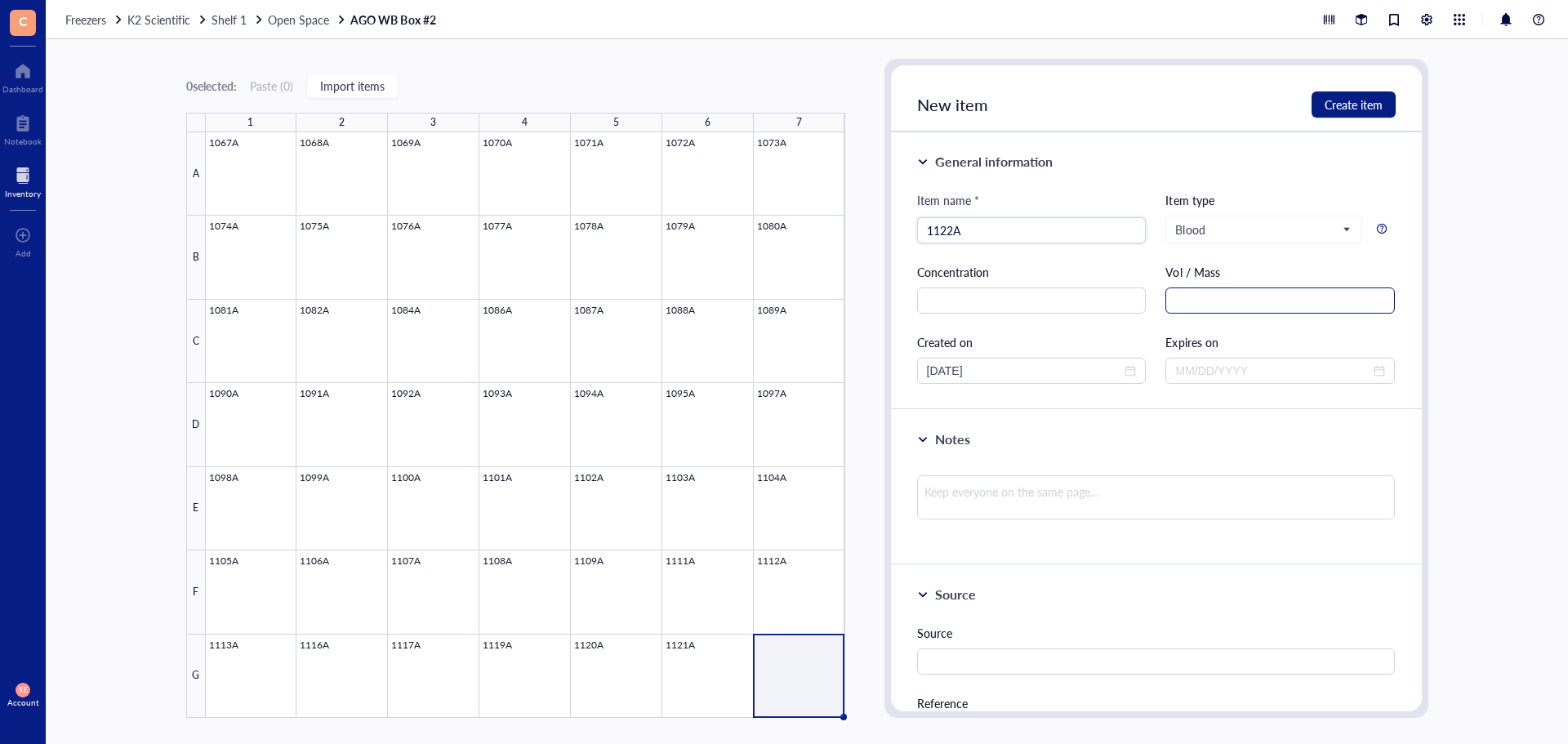
type input "1122A"
click at [1196, 294] on input "text" at bounding box center [1280, 301] width 229 height 26
type input "2.5 mL"
click at [1129, 372] on span "close-circle" at bounding box center [1130, 370] width 11 height 11
click at [1129, 372] on div at bounding box center [1032, 371] width 210 height 18
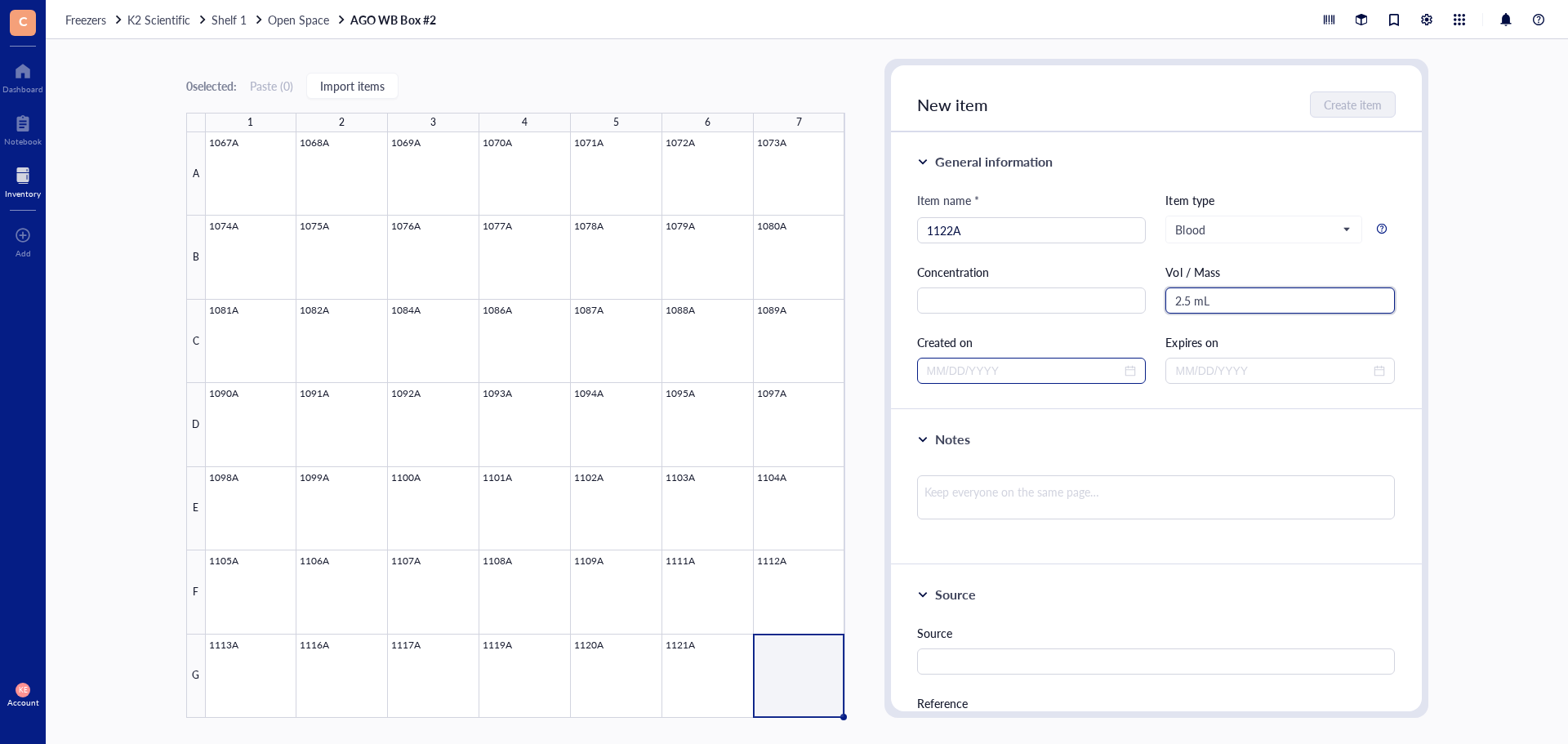
type input "2.5 mL"
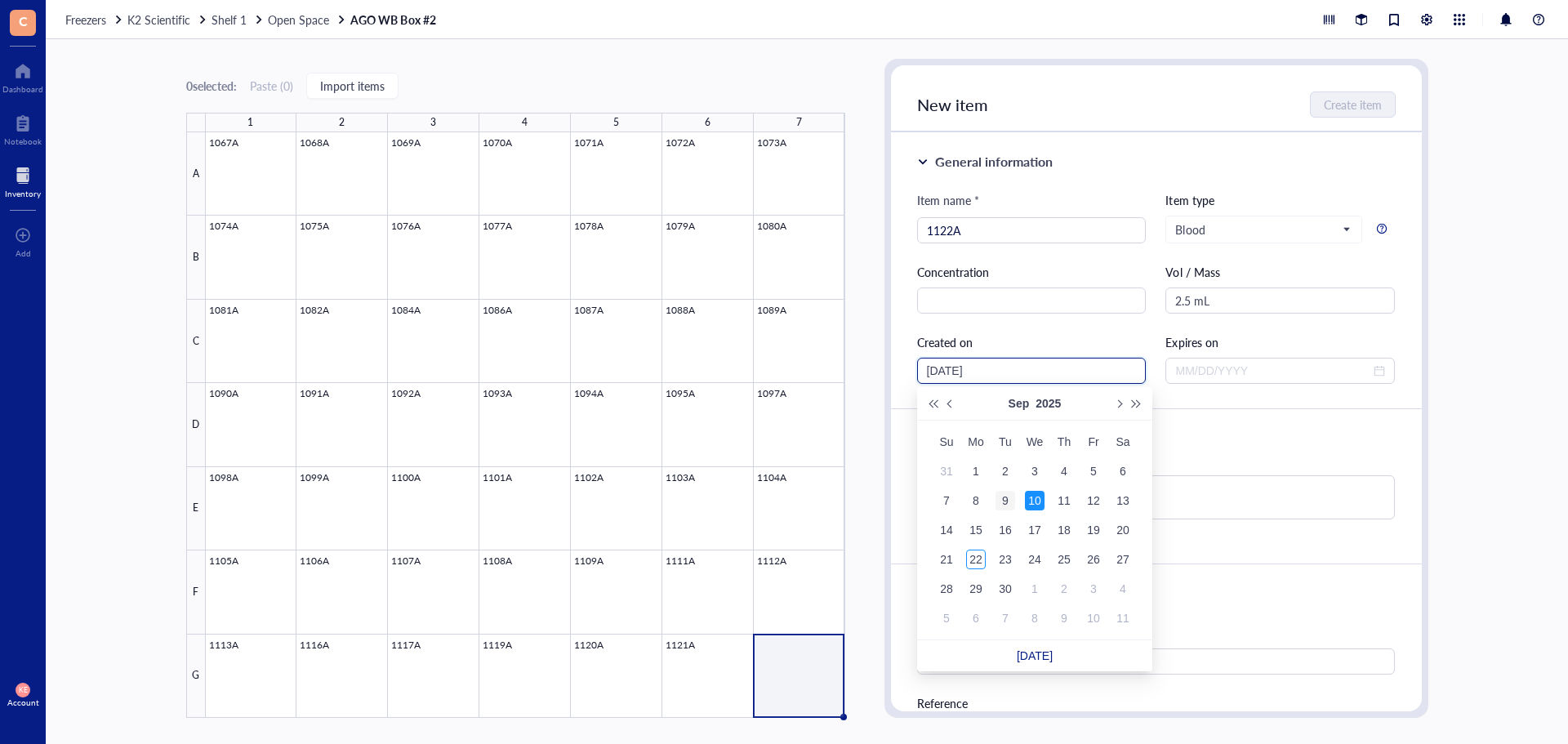
type input "[DATE]"
click at [1008, 497] on div "9" at bounding box center [1005, 500] width 19 height 19
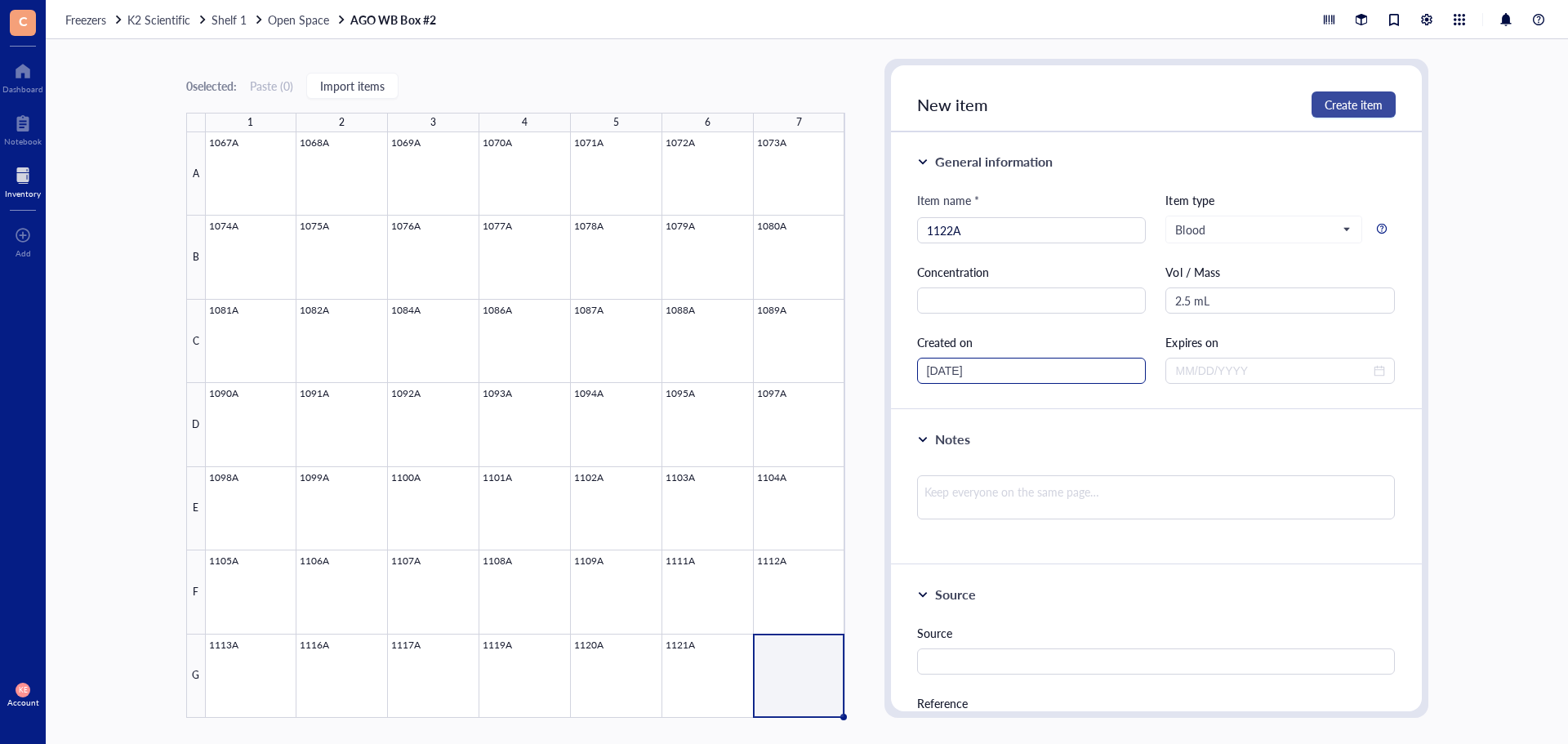
click at [1357, 106] on span "Create item" at bounding box center [1354, 104] width 58 height 13
type input "[DATE]"
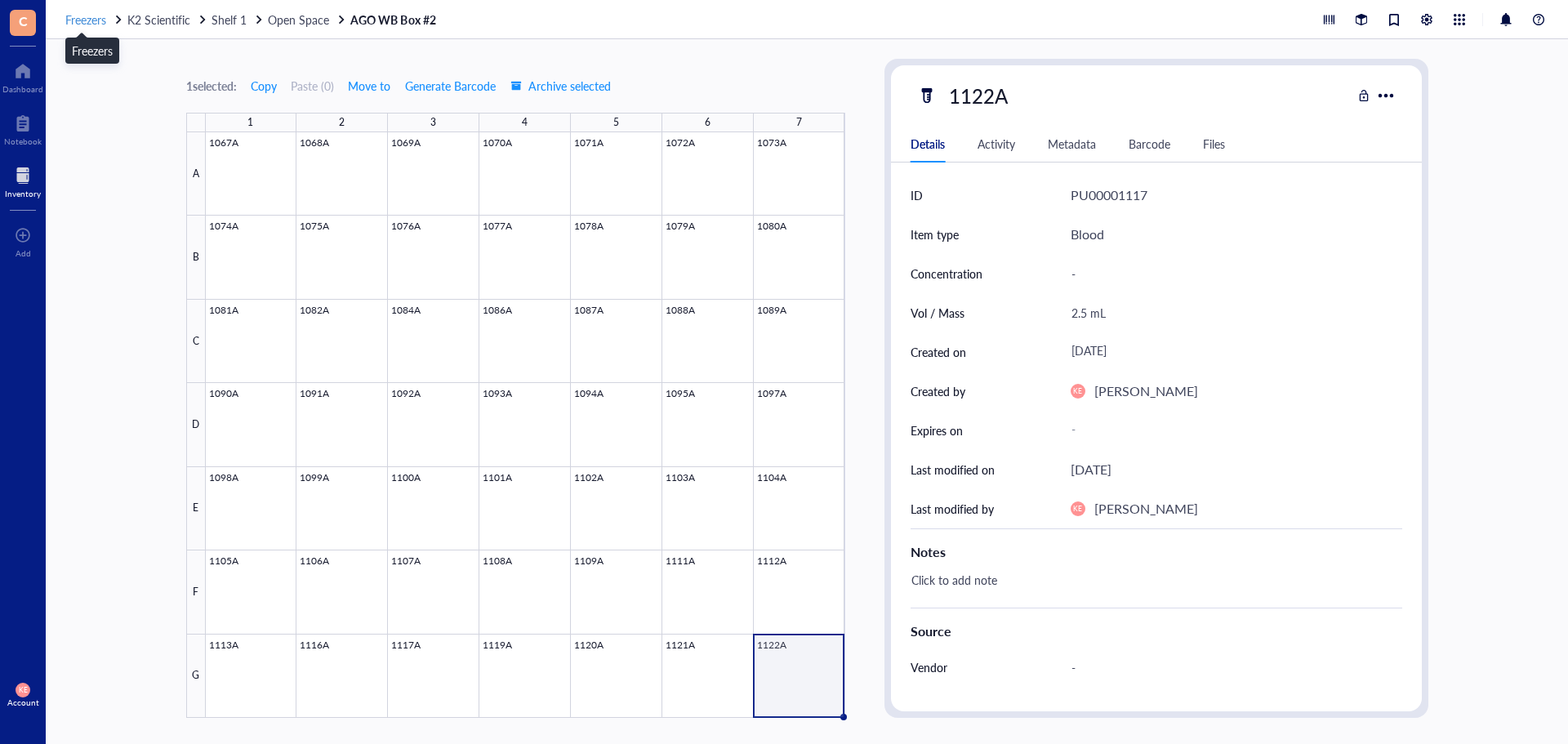
click at [72, 21] on span "Freezers" at bounding box center [86, 19] width 41 height 17
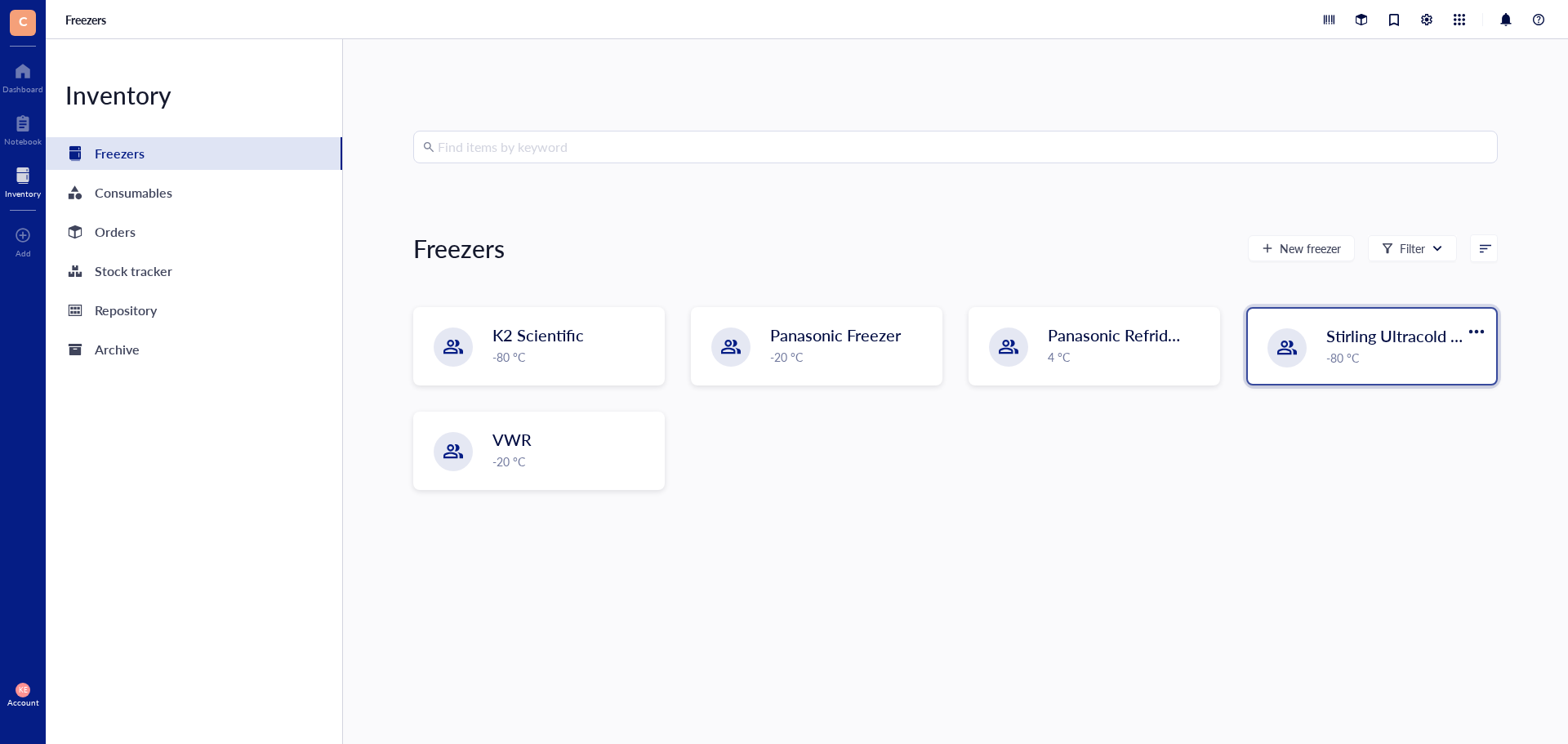
click at [1390, 378] on div "Stirling Ultracold 105UE -80 °C" at bounding box center [1372, 346] width 248 height 75
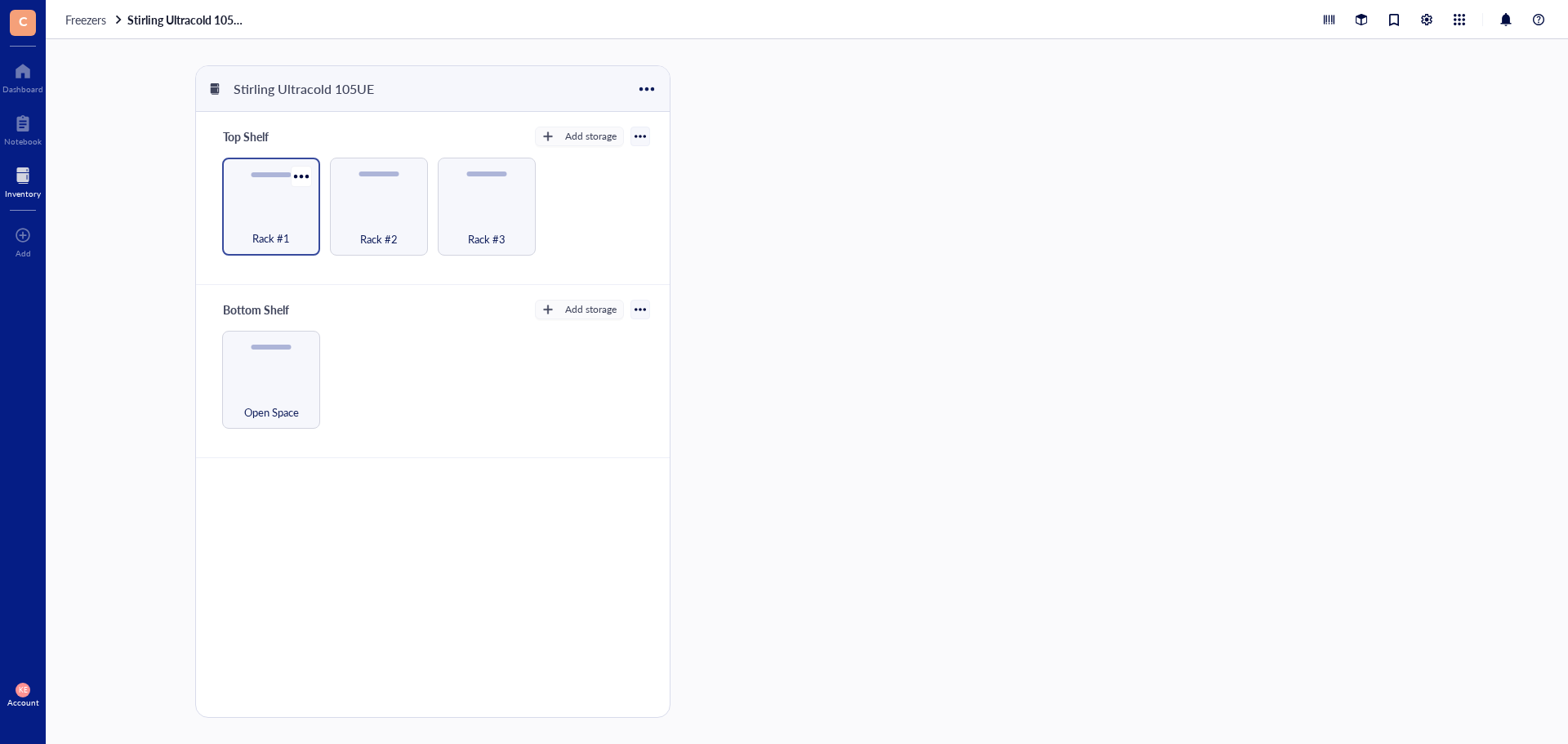
click at [227, 205] on div "Rack #1" at bounding box center [271, 206] width 98 height 98
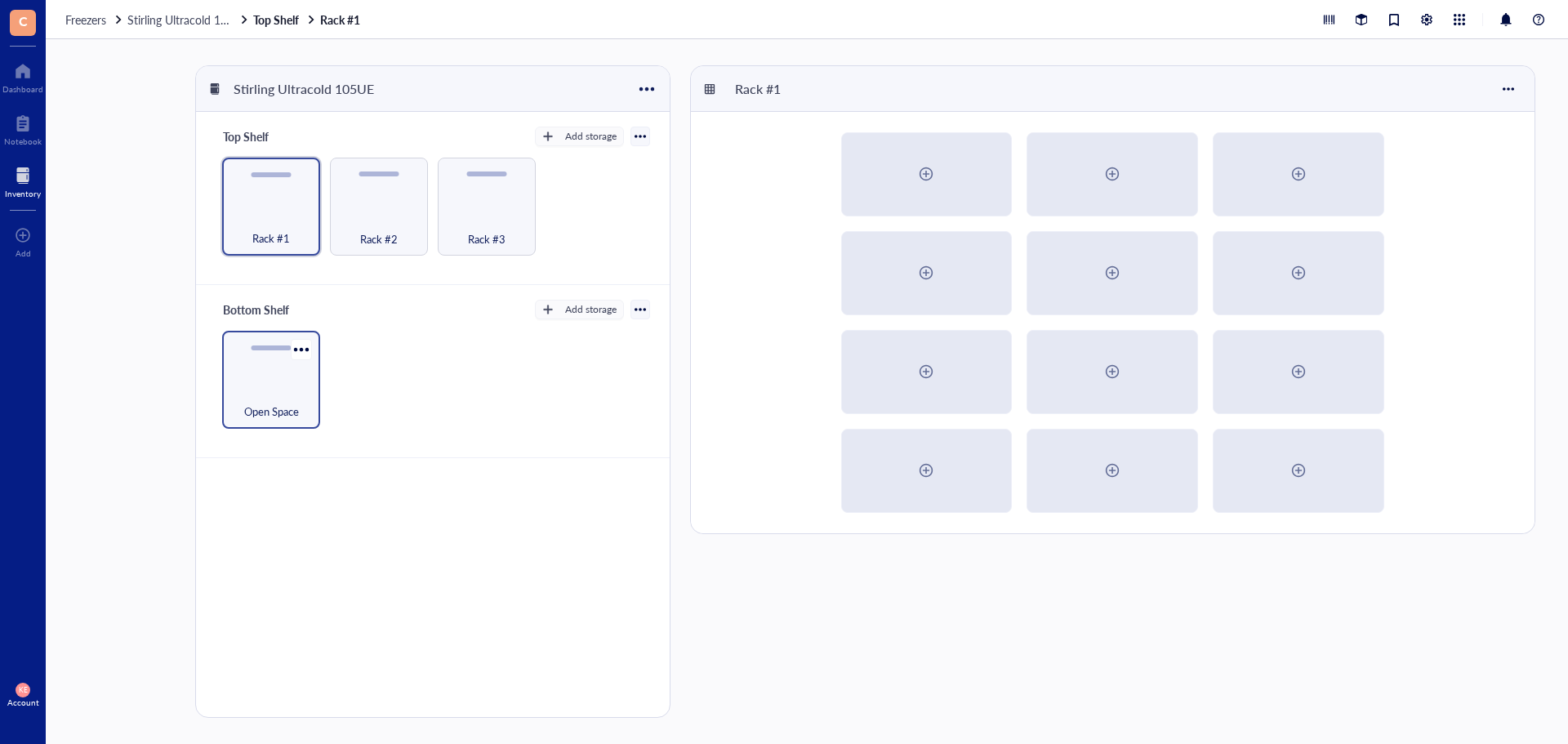
click at [240, 426] on div "Open Space" at bounding box center [271, 379] width 98 height 98
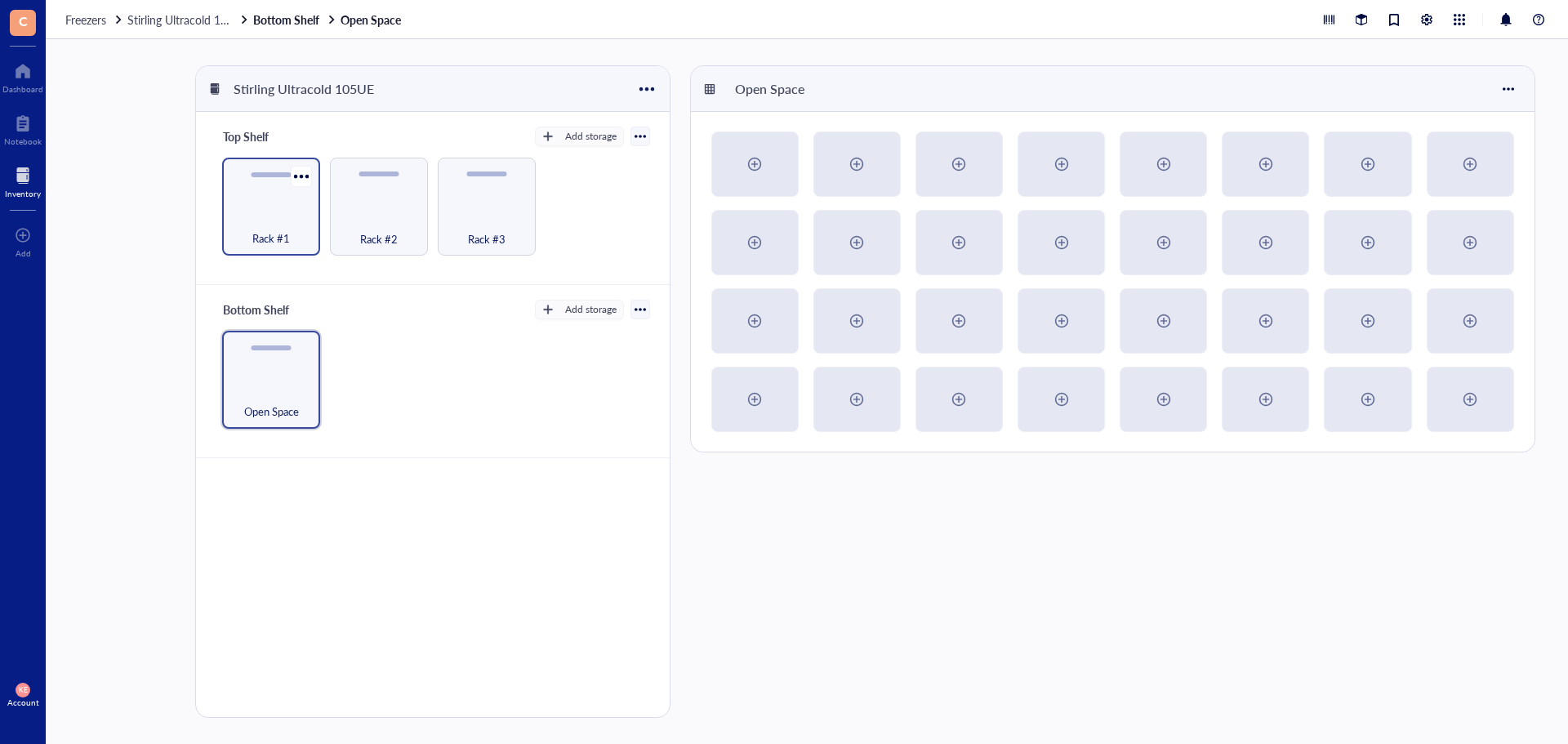
click at [293, 205] on div "Rack #1" at bounding box center [271, 206] width 98 height 98
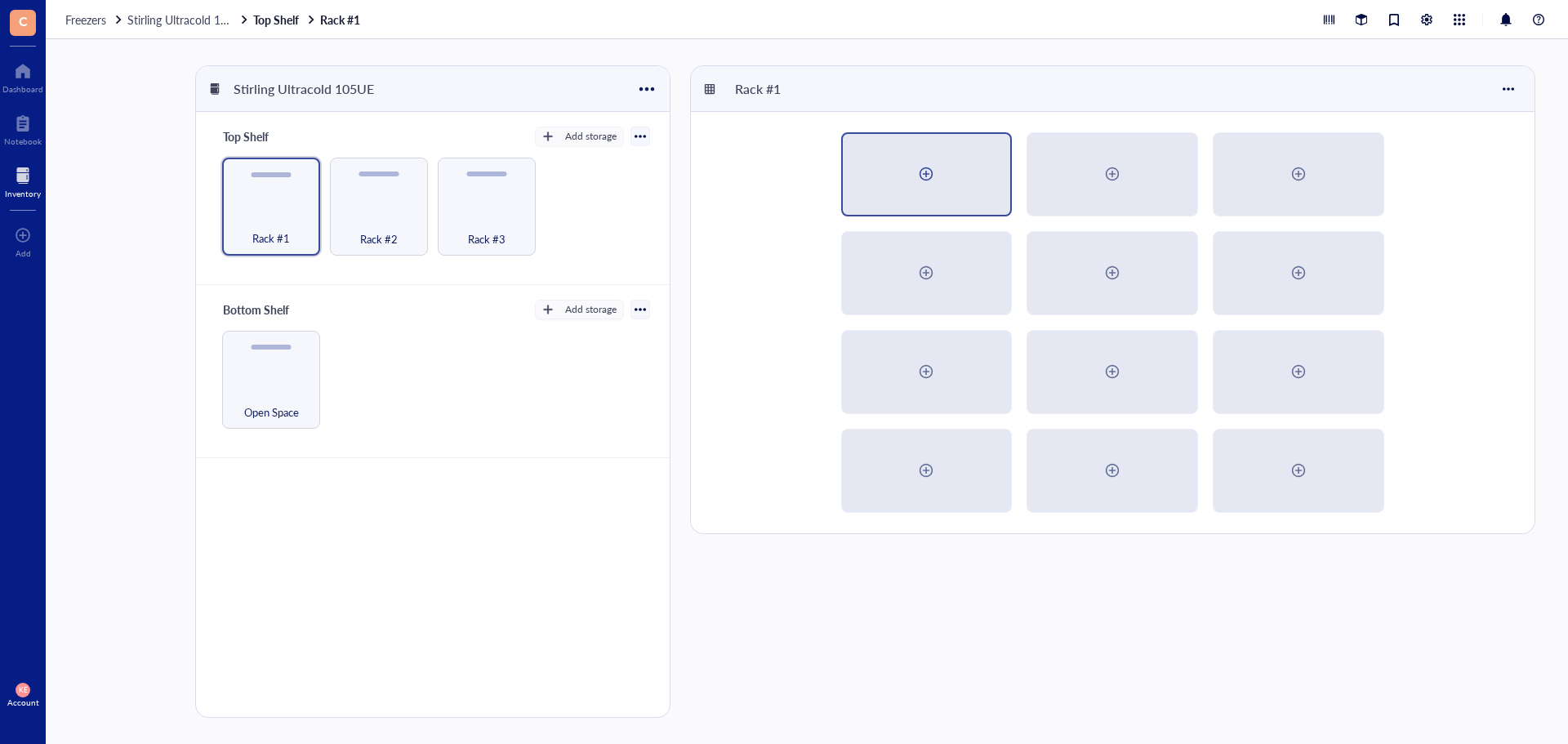
click at [919, 176] on div at bounding box center [926, 174] width 26 height 26
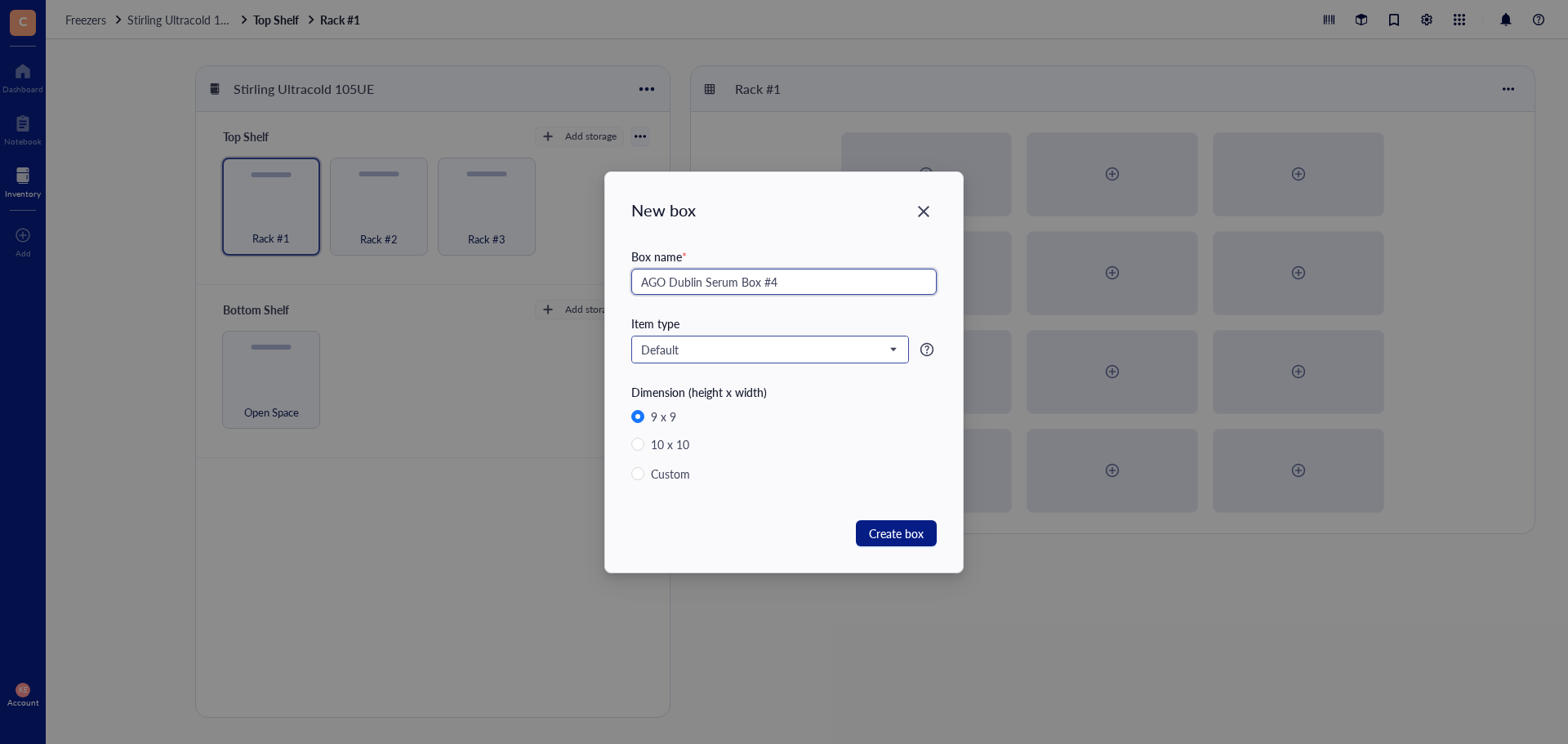
click at [680, 343] on span "Default" at bounding box center [768, 349] width 254 height 15
type input "AGO Dublin Serum Box #4"
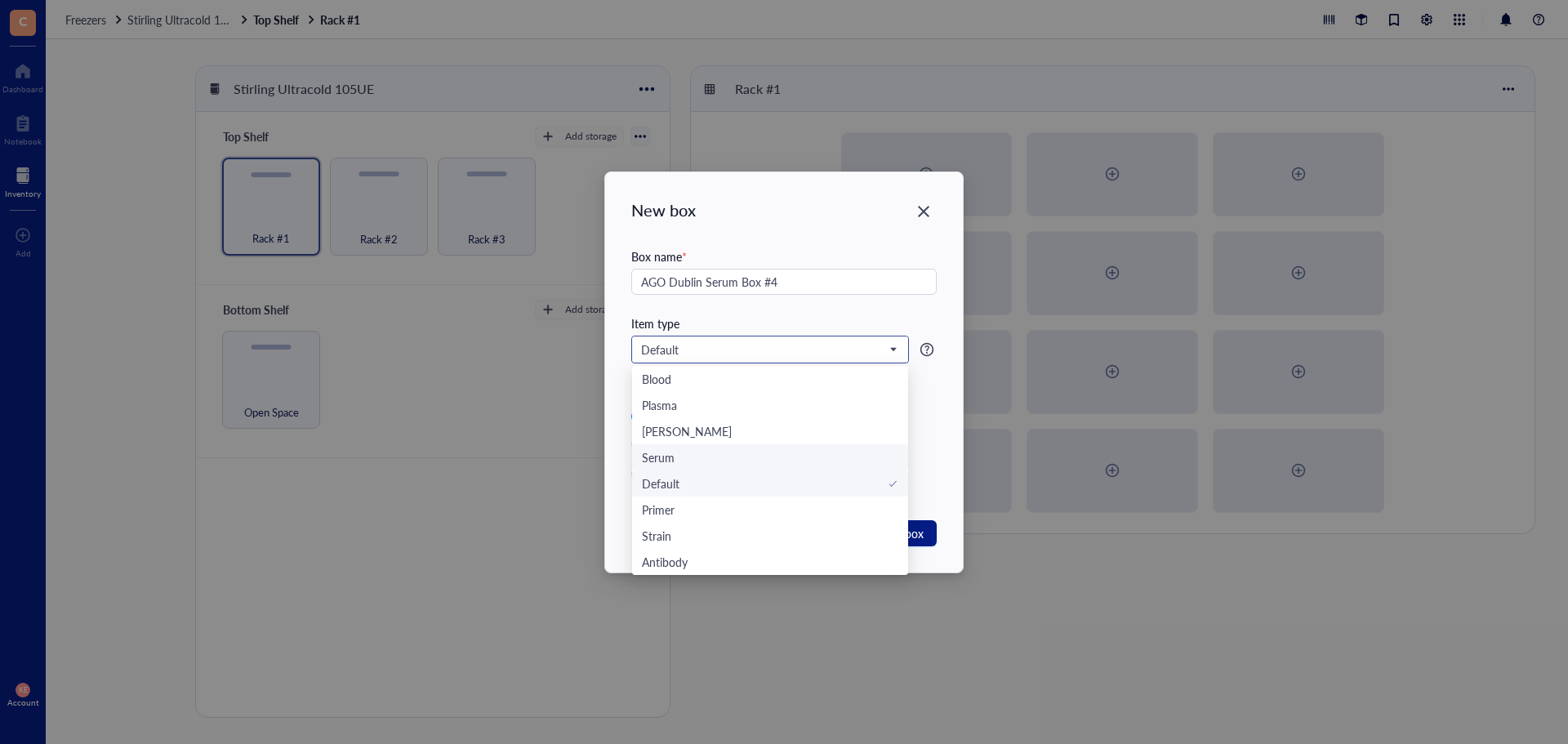
click at [697, 455] on div "Serum" at bounding box center [770, 457] width 256 height 18
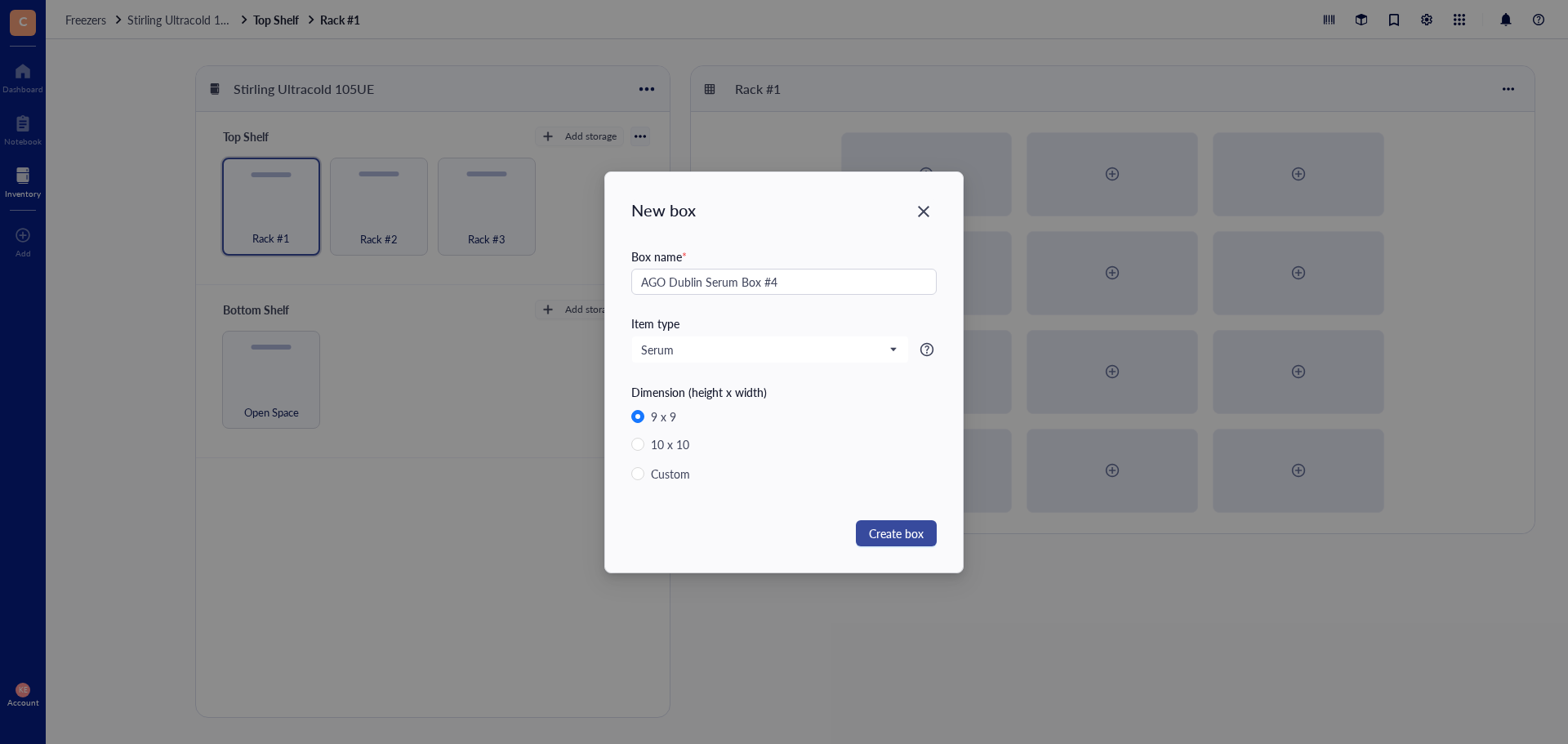
click at [905, 534] on span "Create box" at bounding box center [896, 532] width 55 height 18
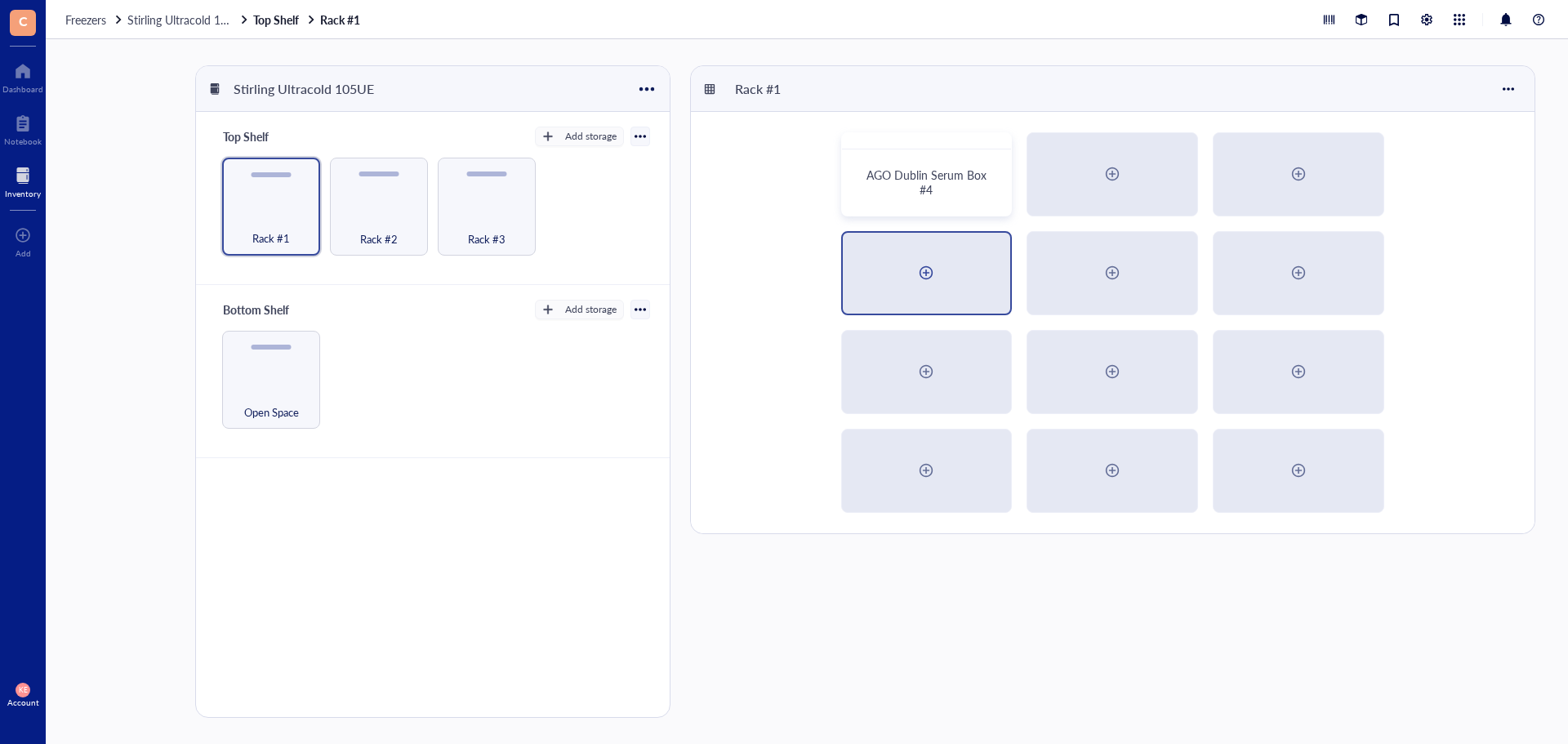
click at [896, 262] on div at bounding box center [927, 273] width 168 height 80
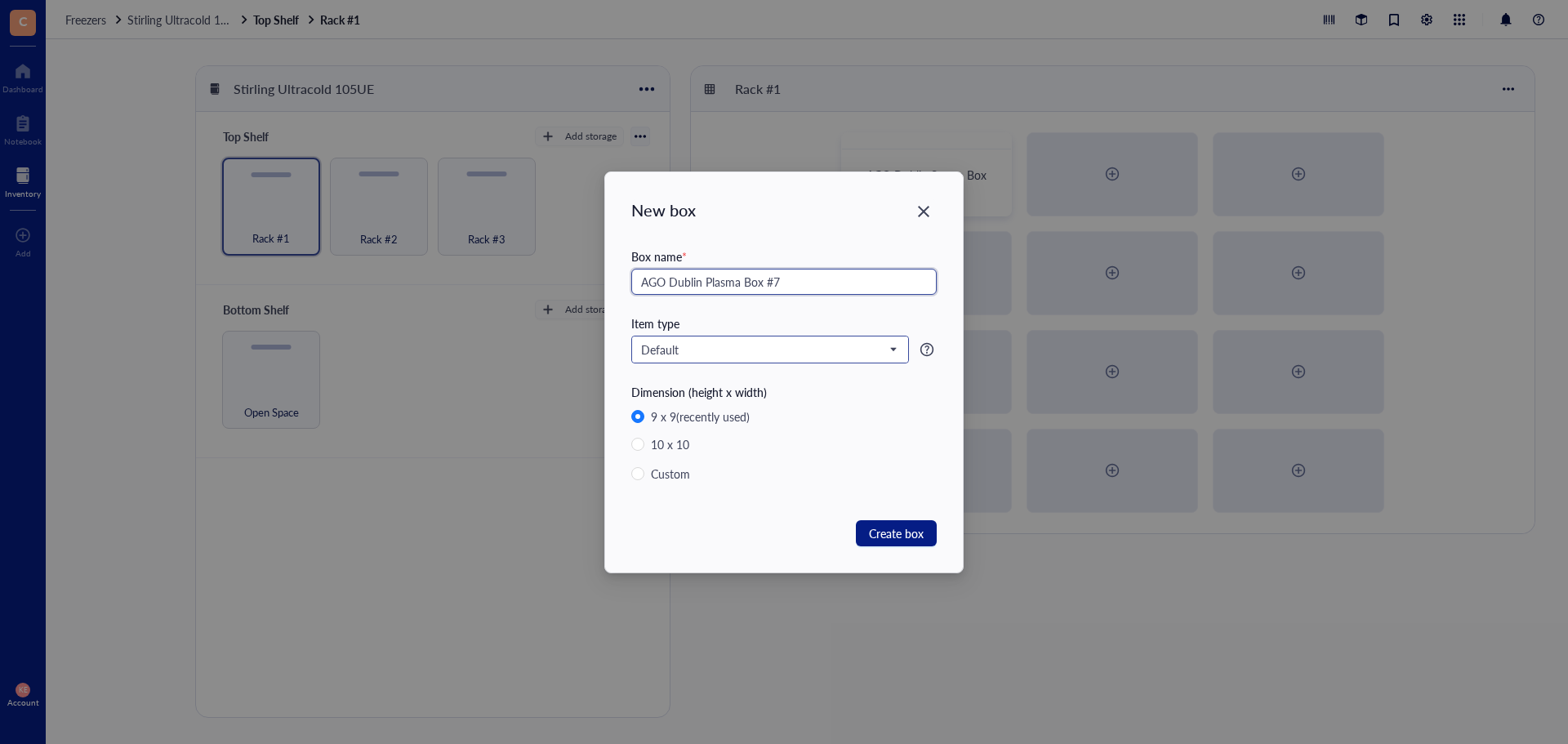
click at [825, 345] on span "Default" at bounding box center [768, 349] width 254 height 15
type input "AGO Dublin Plasma Box #7"
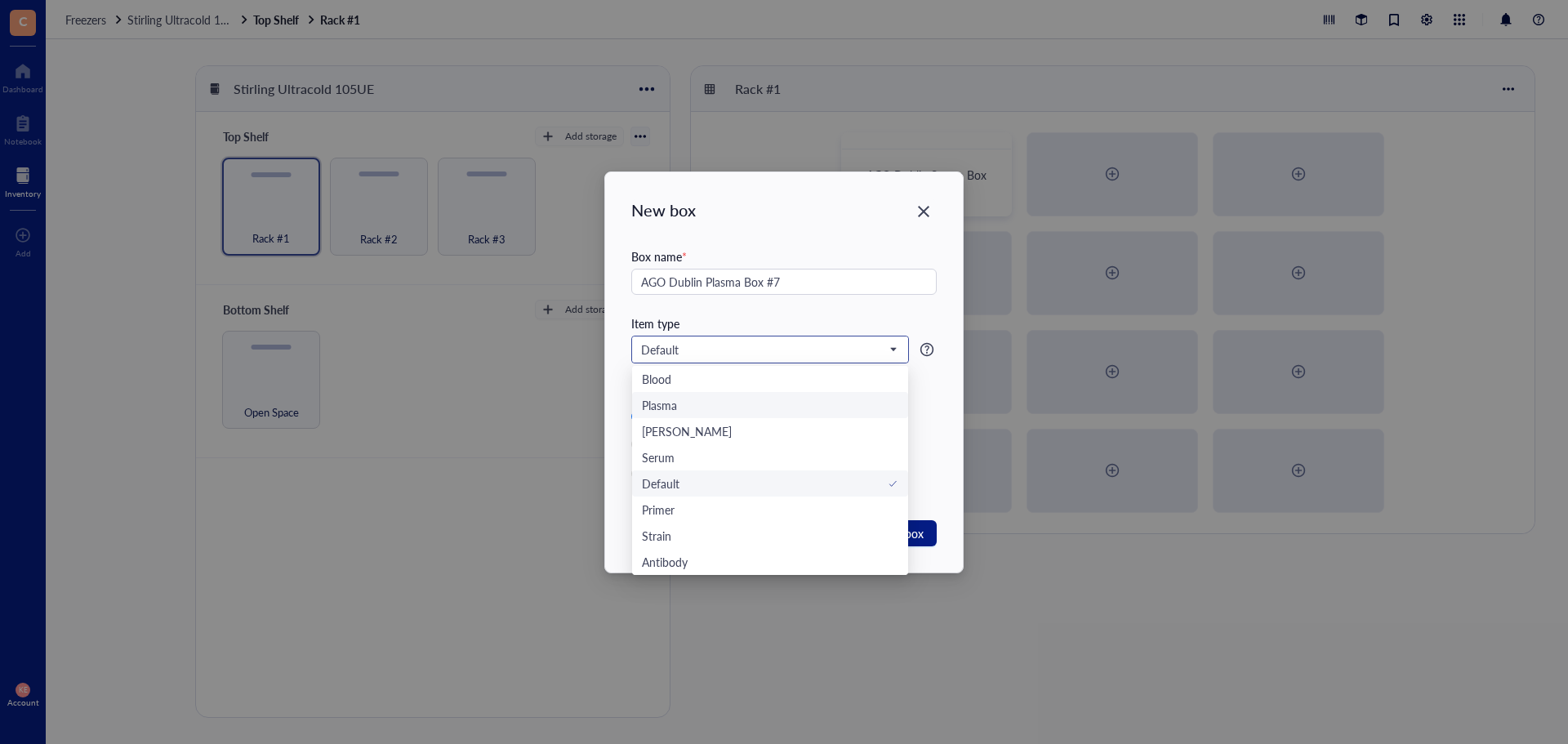
click at [801, 397] on div "Plasma" at bounding box center [770, 405] width 256 height 18
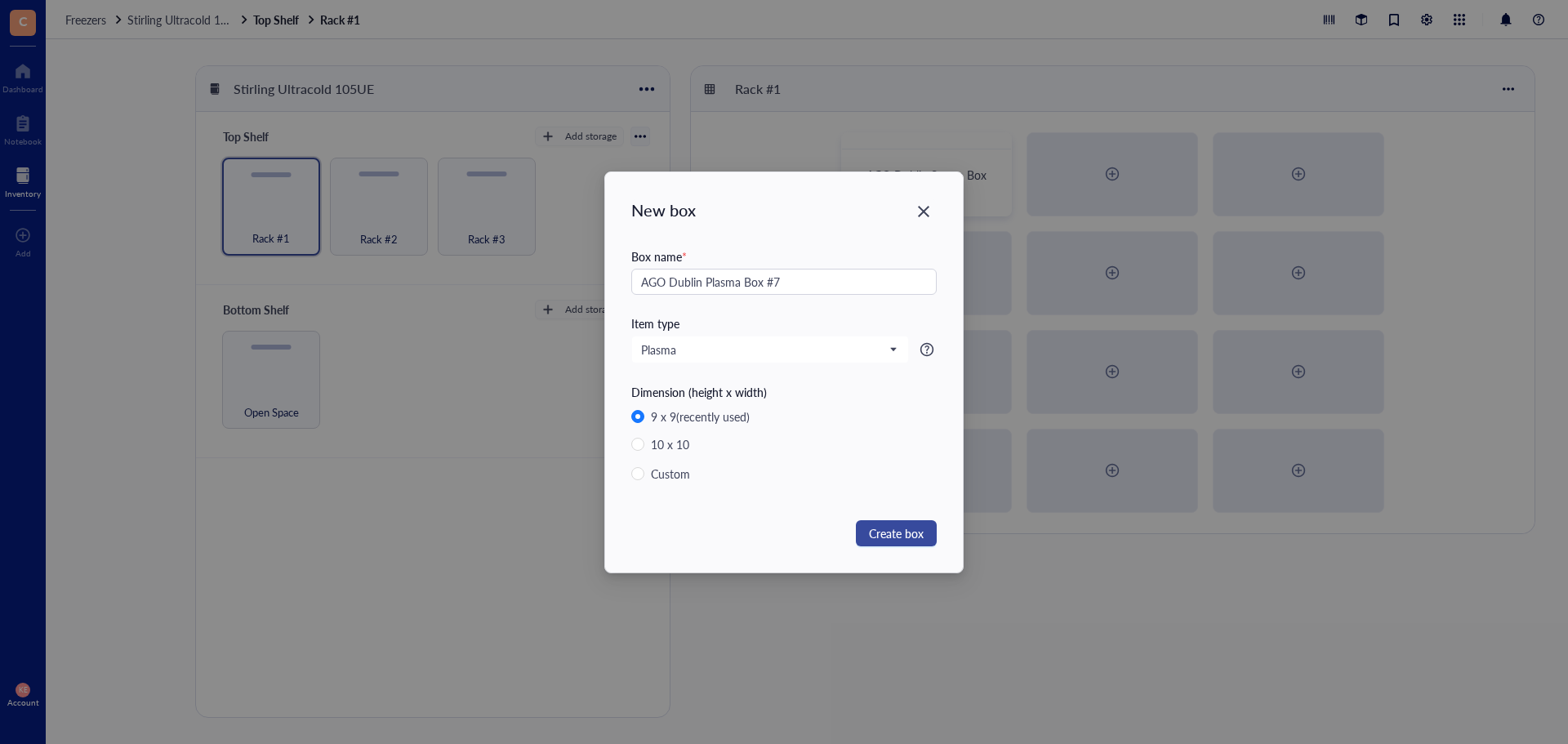
click at [912, 531] on span "Create box" at bounding box center [896, 532] width 55 height 18
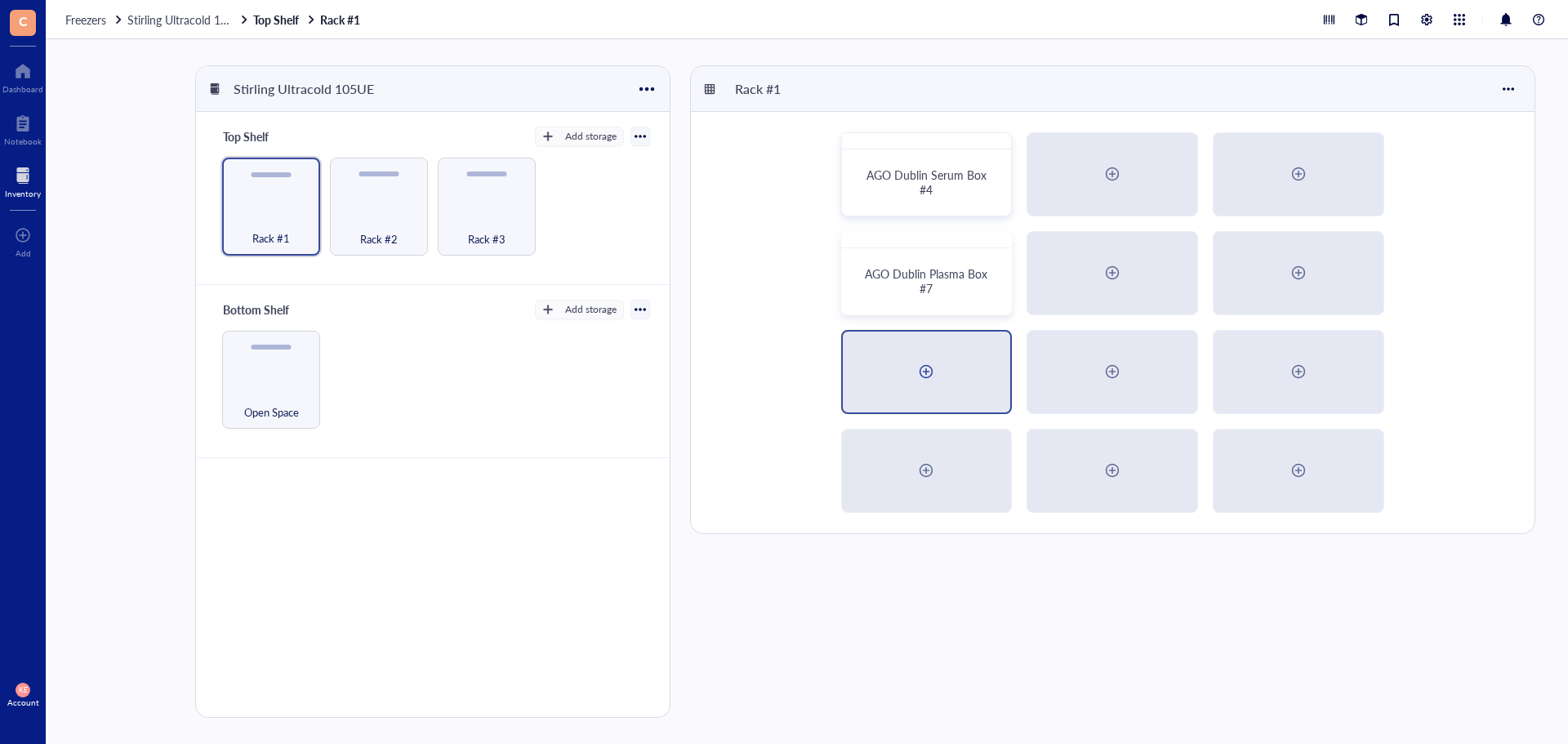
click at [936, 368] on div at bounding box center [926, 372] width 26 height 26
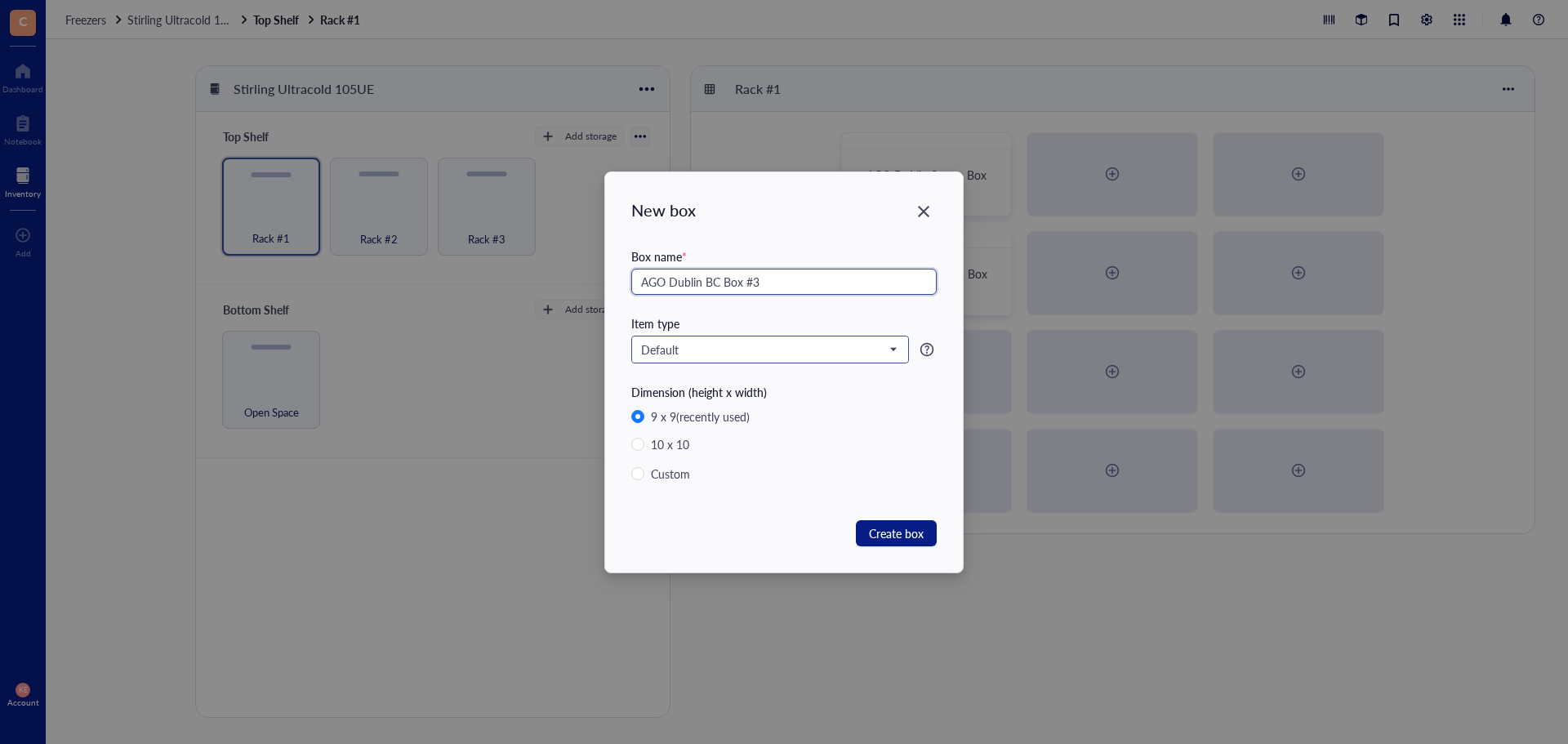
click at [772, 355] on span "Default" at bounding box center [768, 349] width 254 height 15
type input "AGO Dublin BC Box #3"
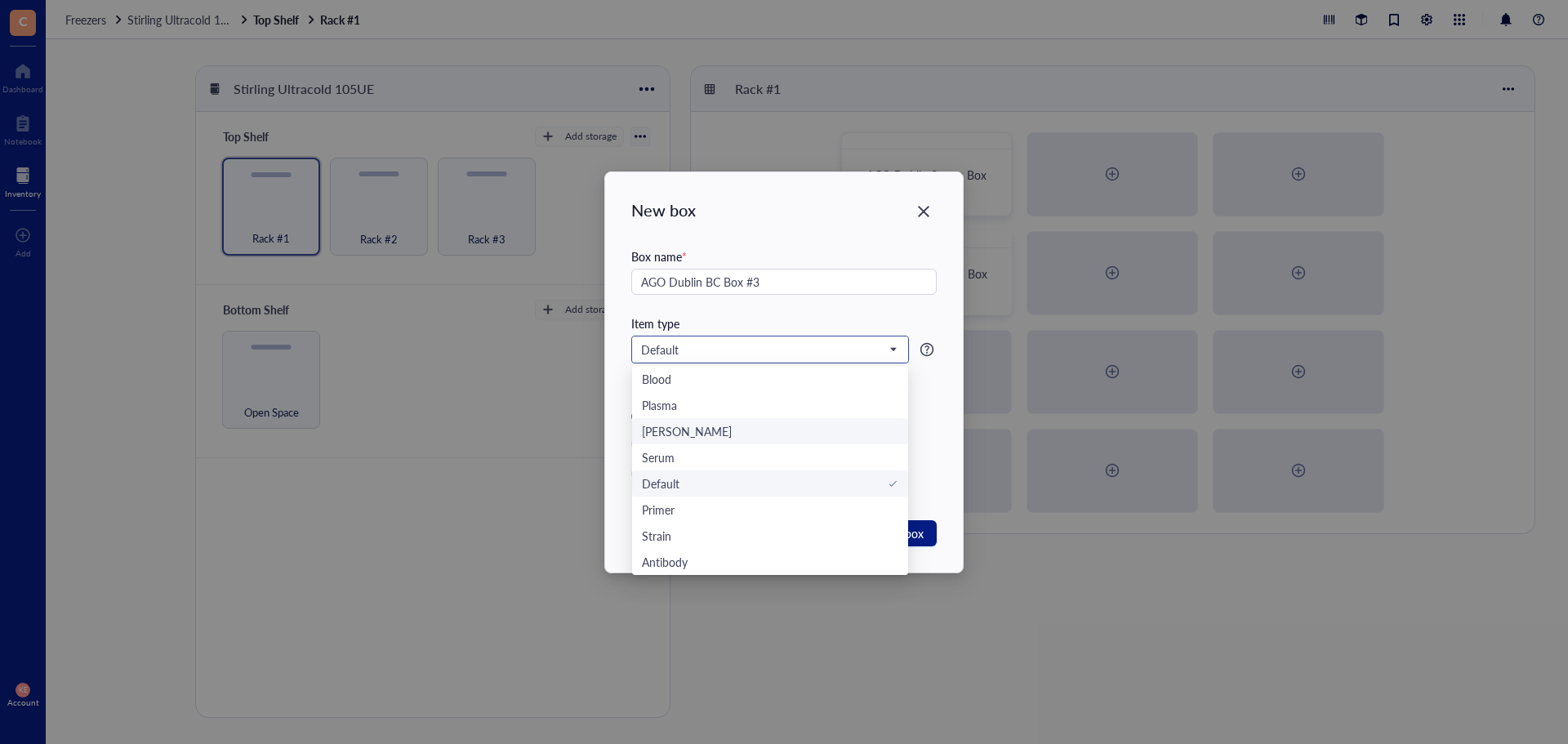
click at [767, 426] on div "[PERSON_NAME]" at bounding box center [770, 431] width 256 height 18
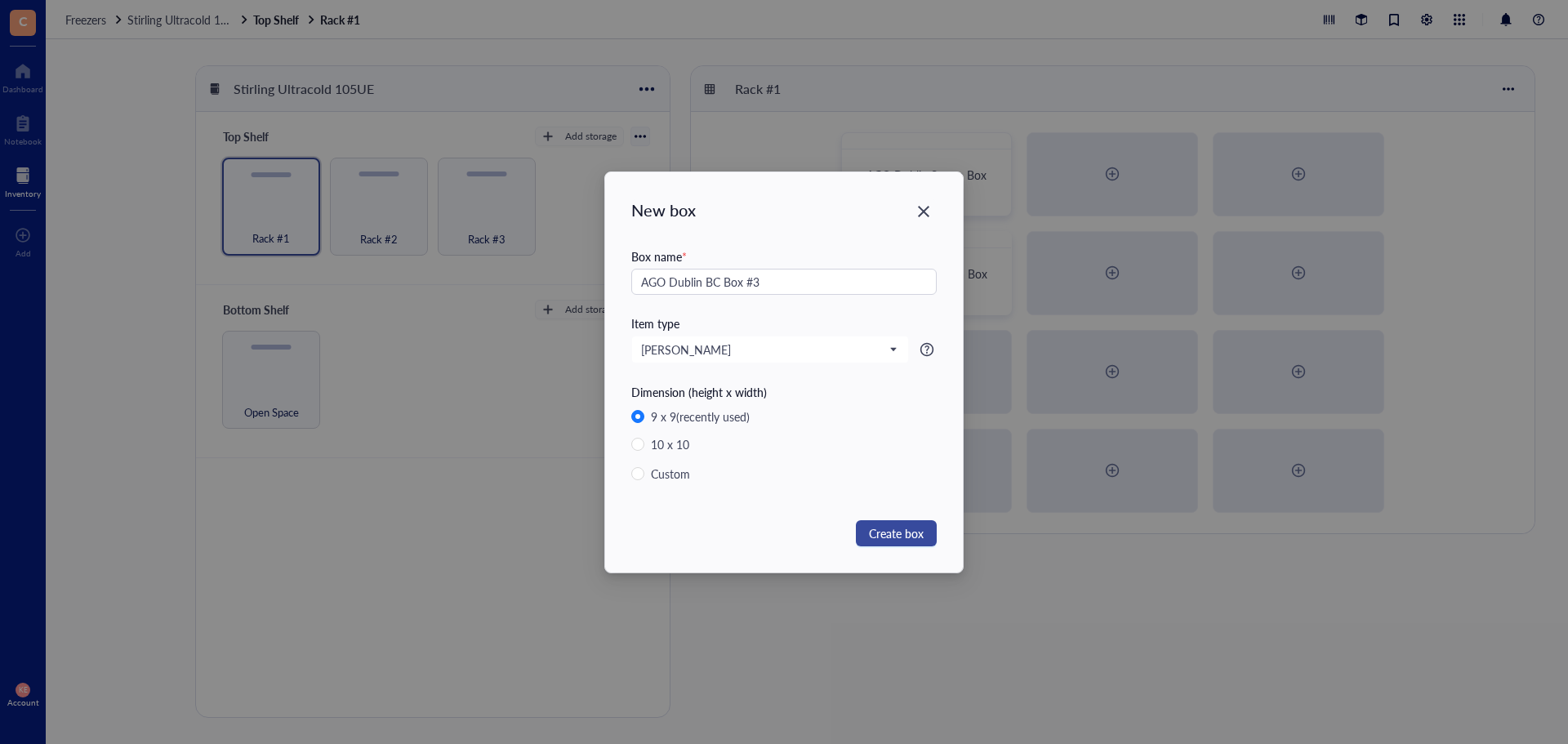
click at [882, 537] on span "Create box" at bounding box center [896, 532] width 55 height 18
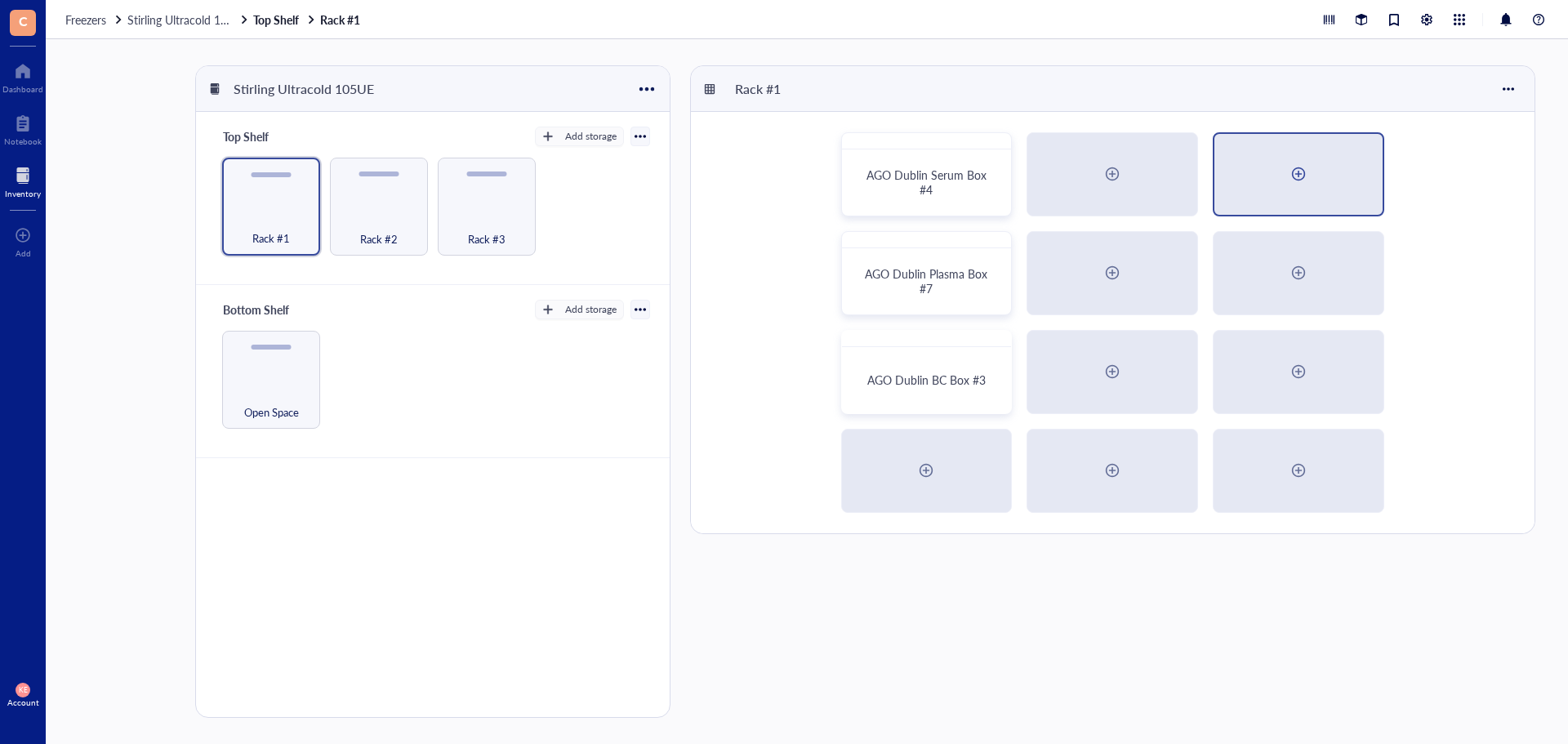
click at [1310, 183] on div at bounding box center [1299, 174] width 26 height 26
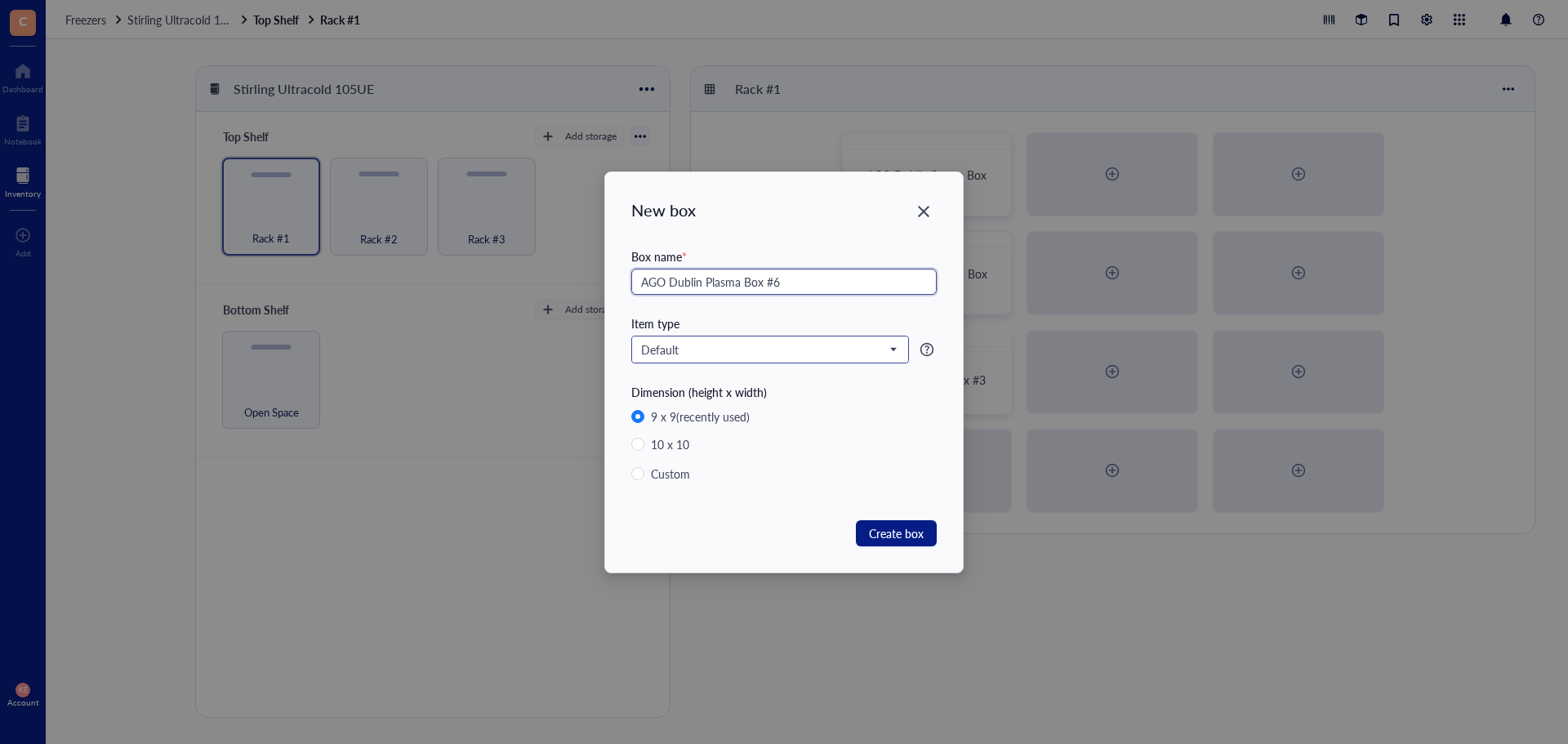
click at [797, 344] on span "Default" at bounding box center [768, 349] width 254 height 15
type input "AGO Dublin Plasma Box #6"
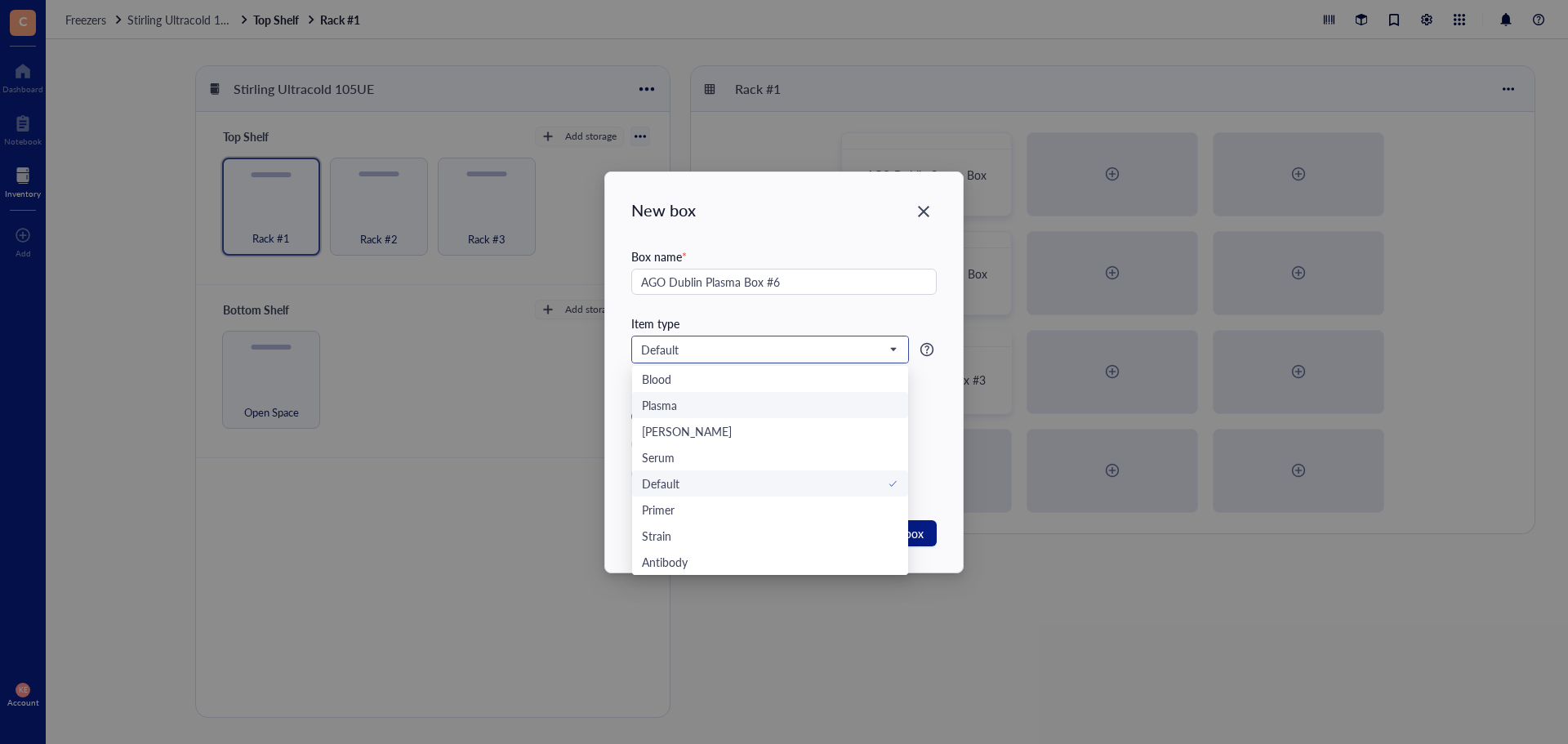
click at [781, 412] on div "Plasma" at bounding box center [770, 405] width 256 height 18
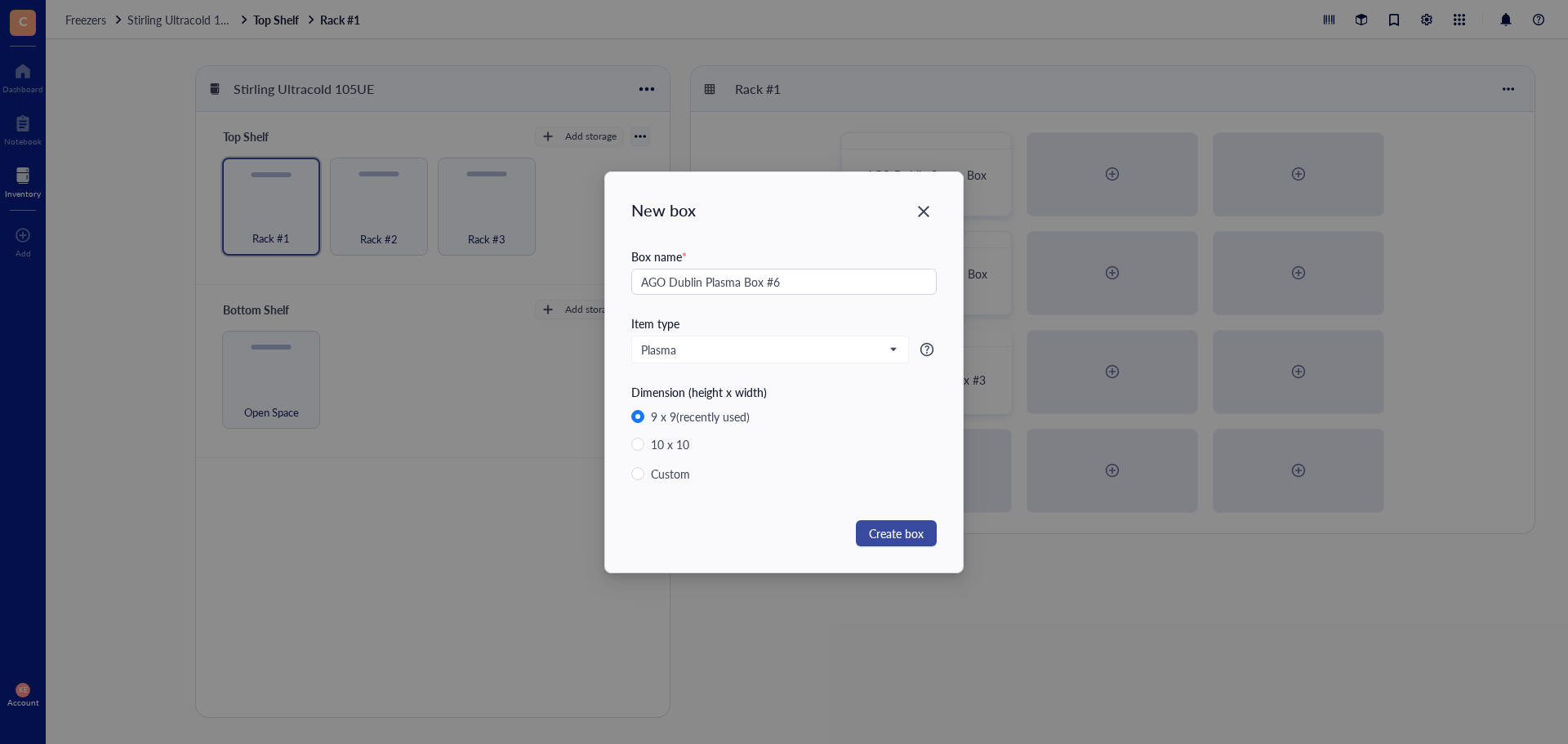
click at [910, 543] on button "Create box" at bounding box center [896, 533] width 80 height 26
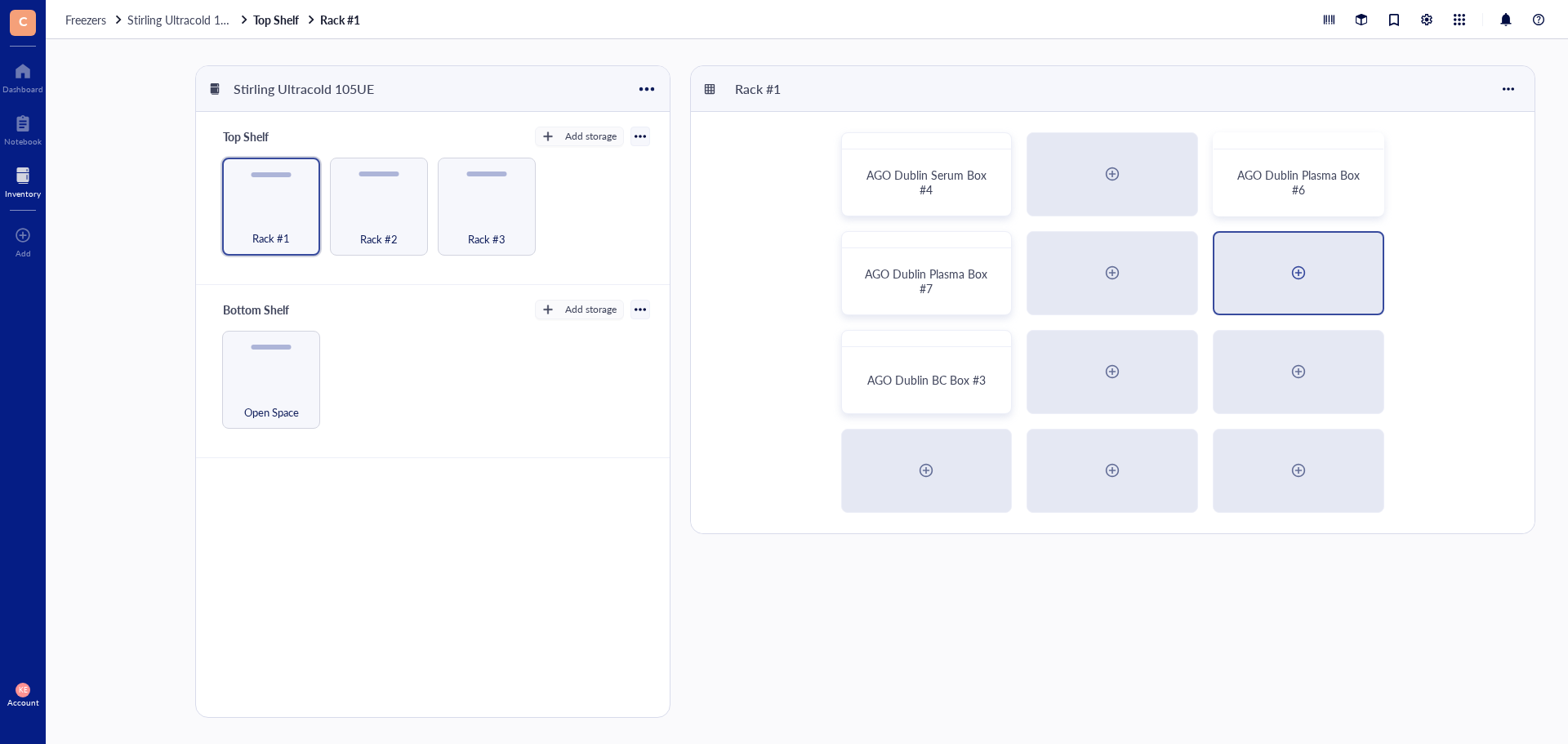
click at [1285, 264] on div at bounding box center [1299, 273] width 168 height 80
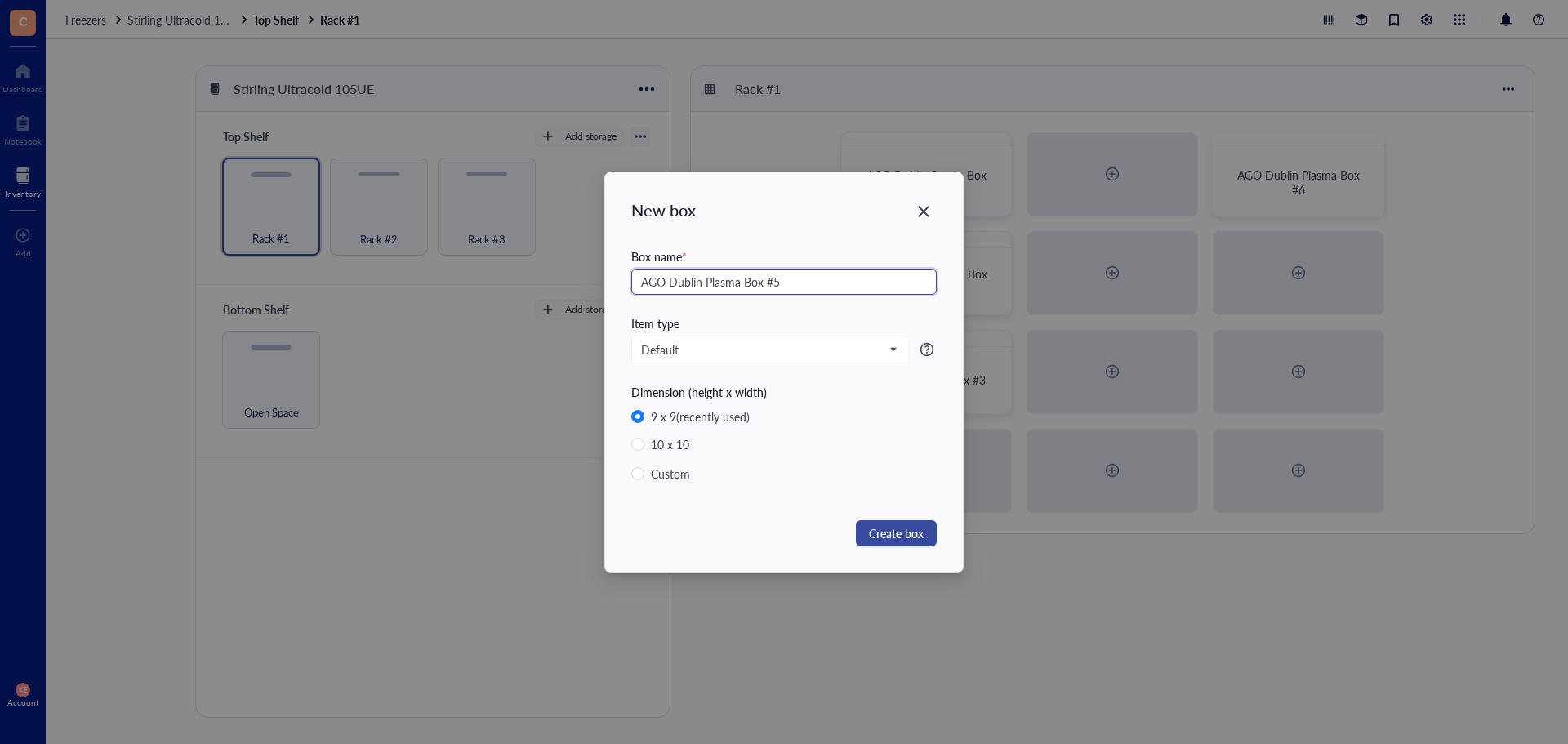
type input "AGO Dublin Plasma Box #5"
click at [881, 539] on span "Create box" at bounding box center [896, 532] width 55 height 18
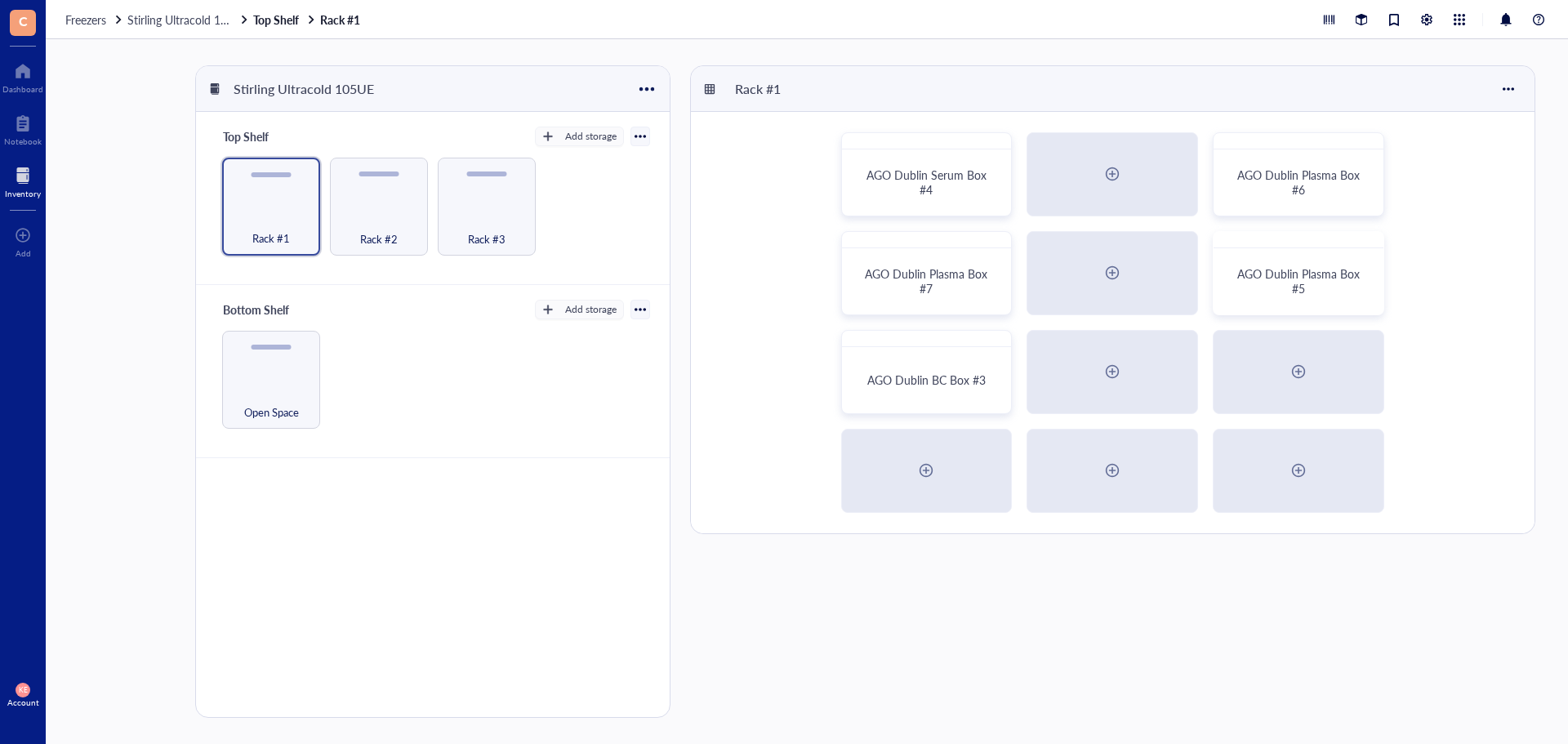
click at [1301, 372] on div at bounding box center [1299, 372] width 26 height 26
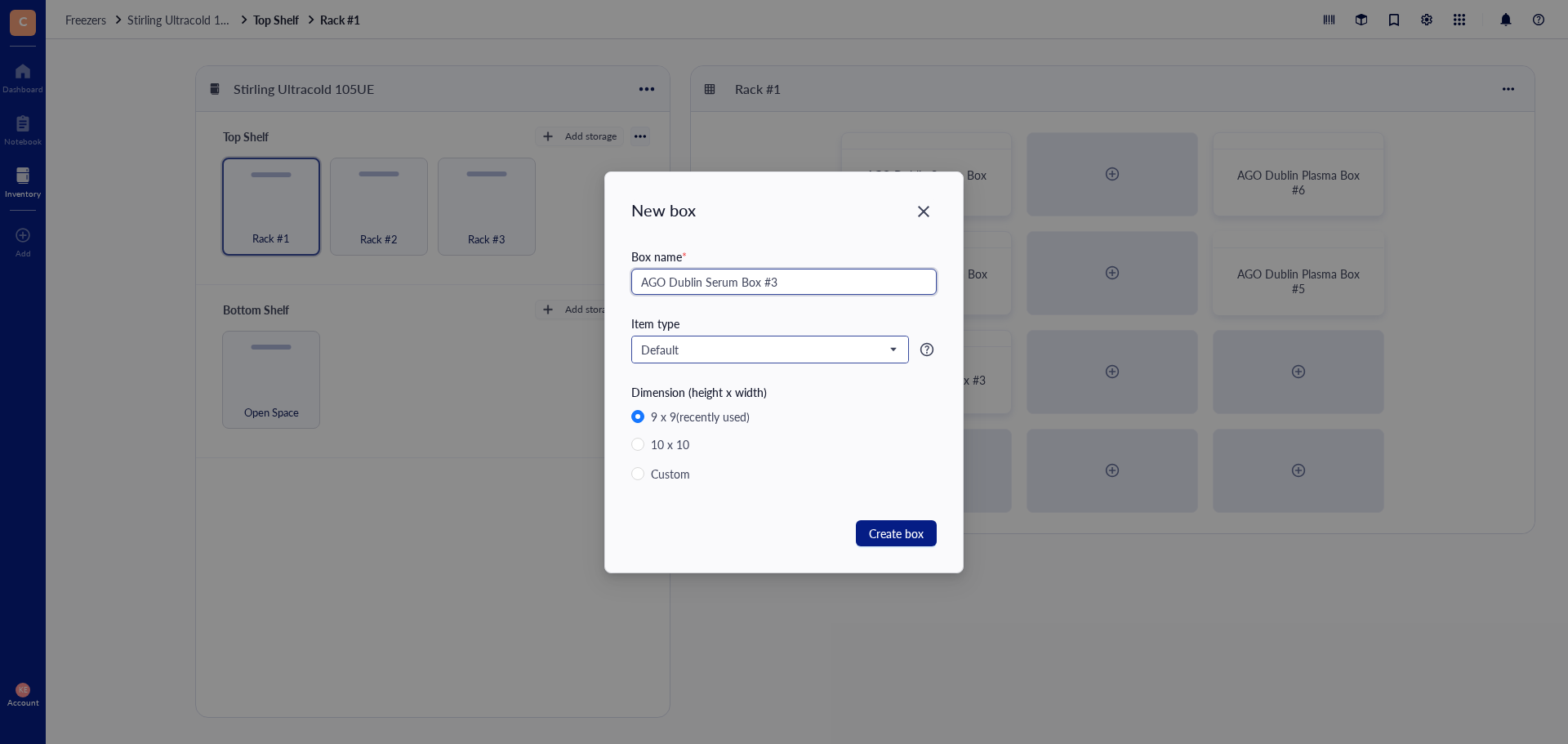
click at [716, 351] on span "Default" at bounding box center [768, 349] width 254 height 15
type input "AGO Dublin Serum Box #3"
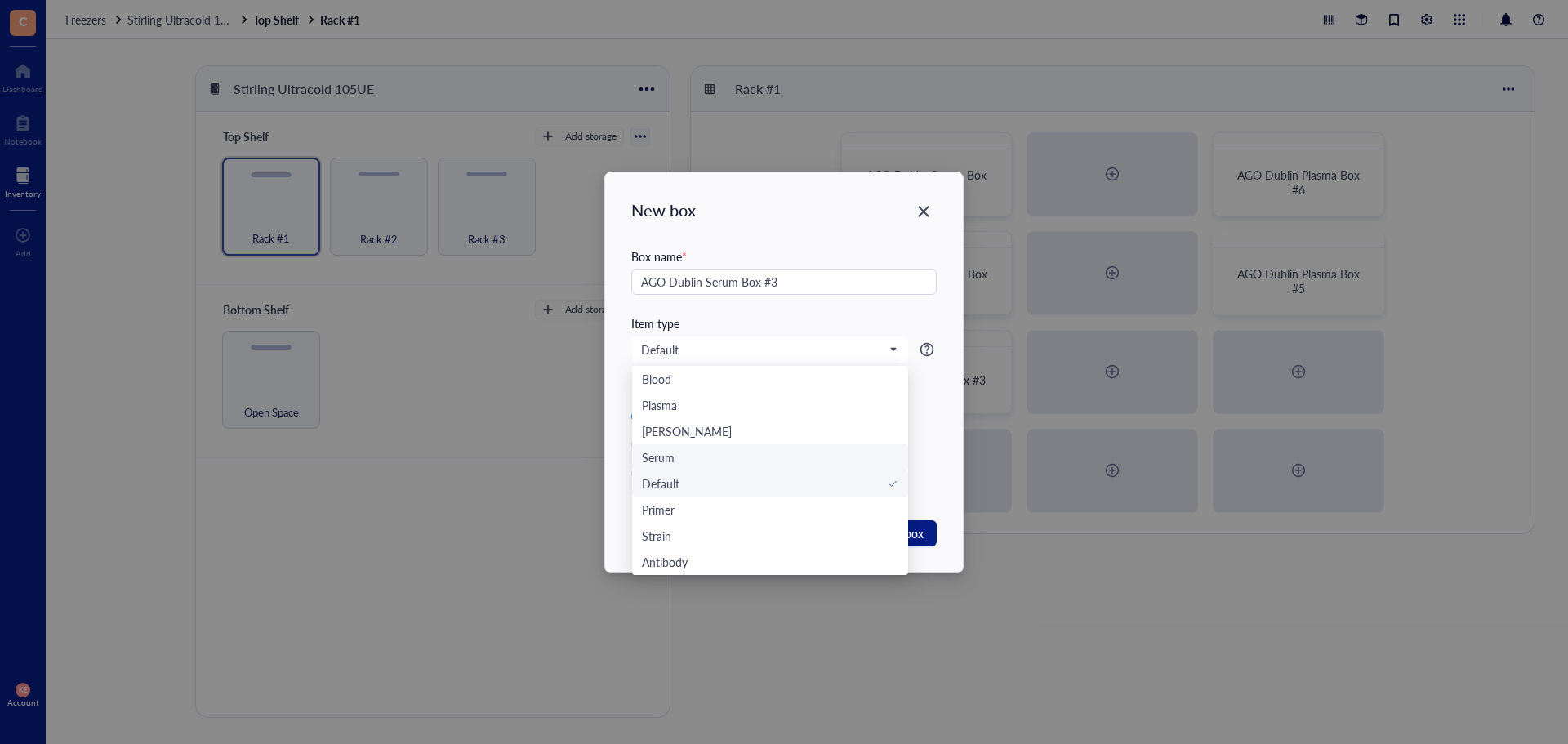
click at [709, 459] on div "Serum" at bounding box center [770, 457] width 256 height 18
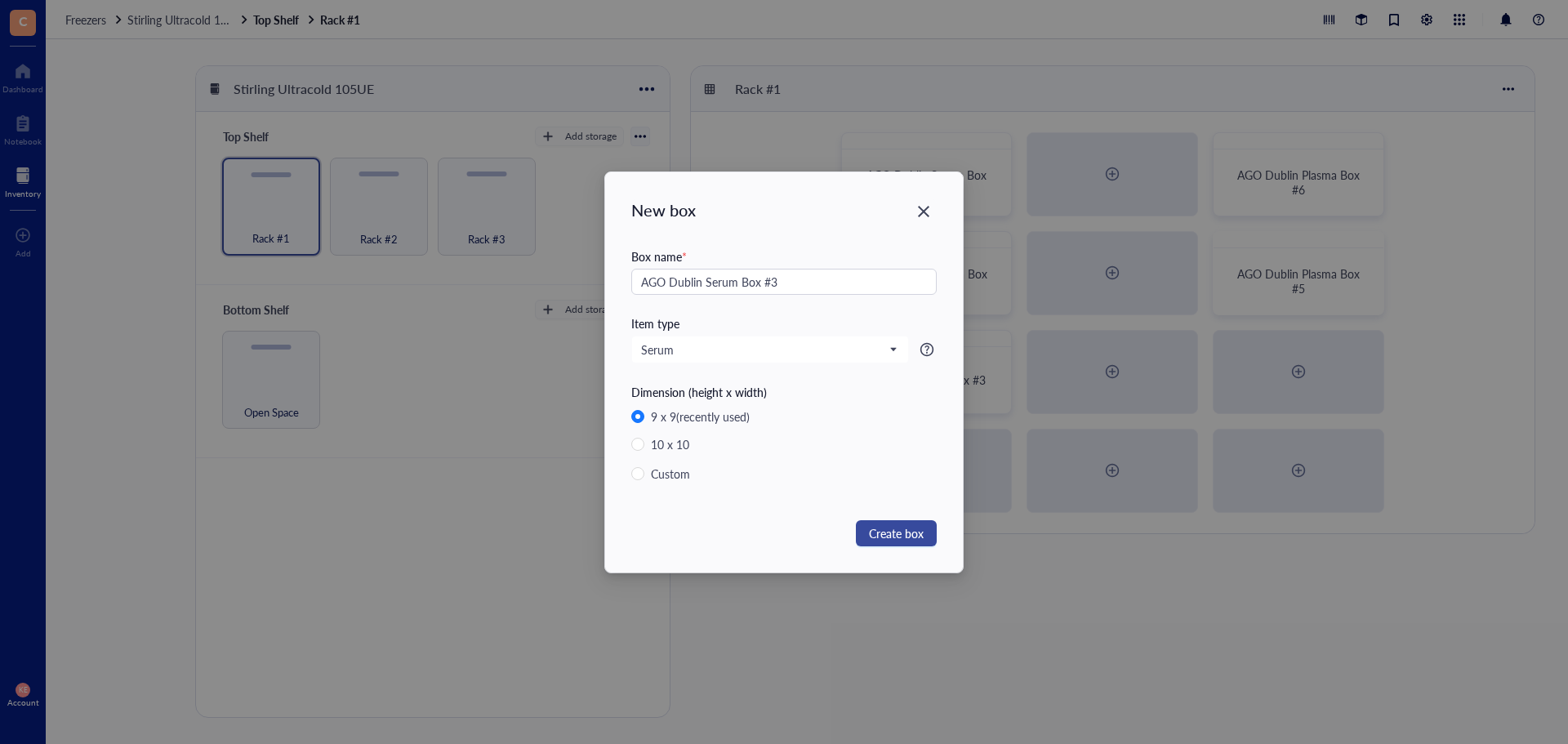
click at [901, 530] on span "Create box" at bounding box center [896, 532] width 55 height 18
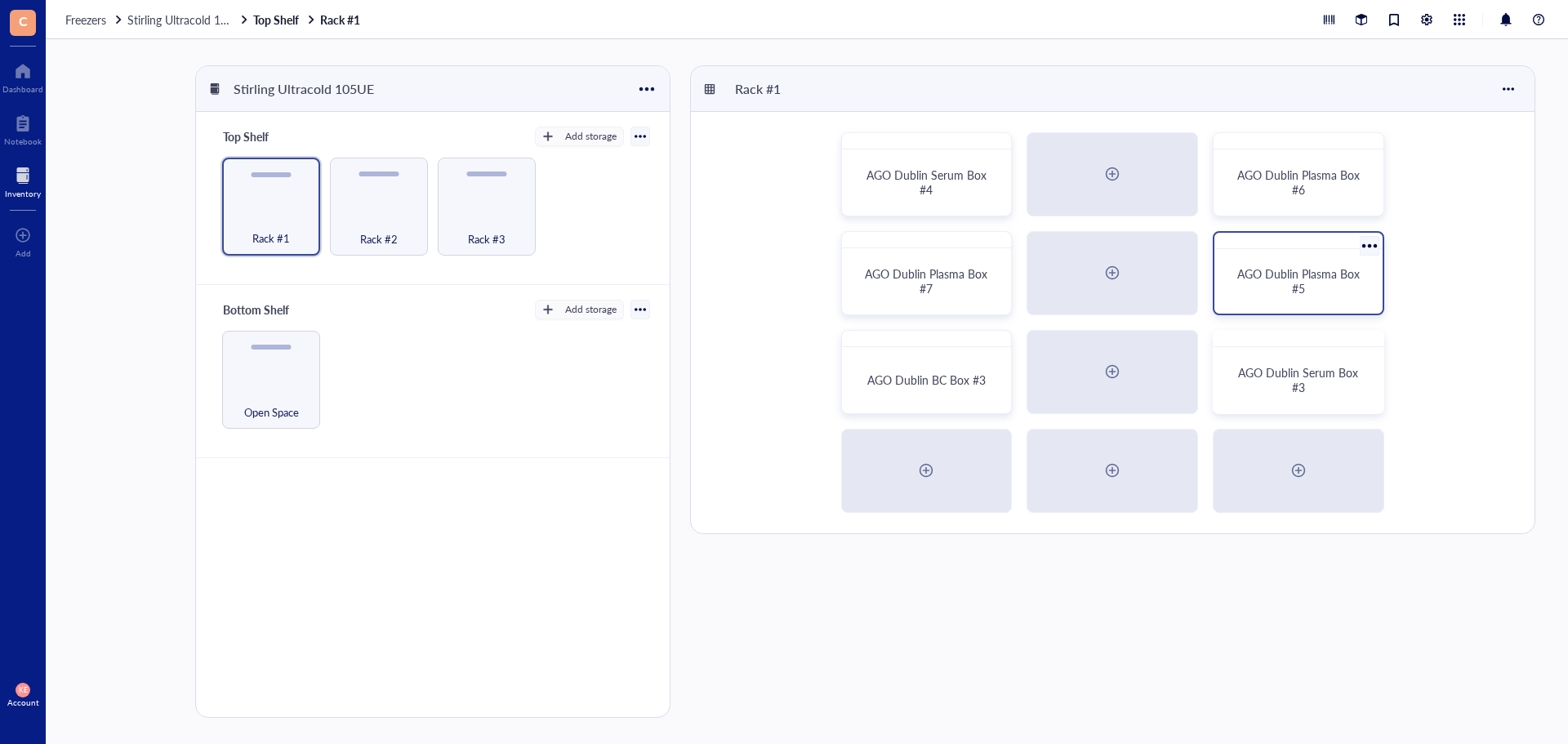
click at [1240, 288] on div "AGO Dublin Plasma Box #5" at bounding box center [1299, 281] width 129 height 30
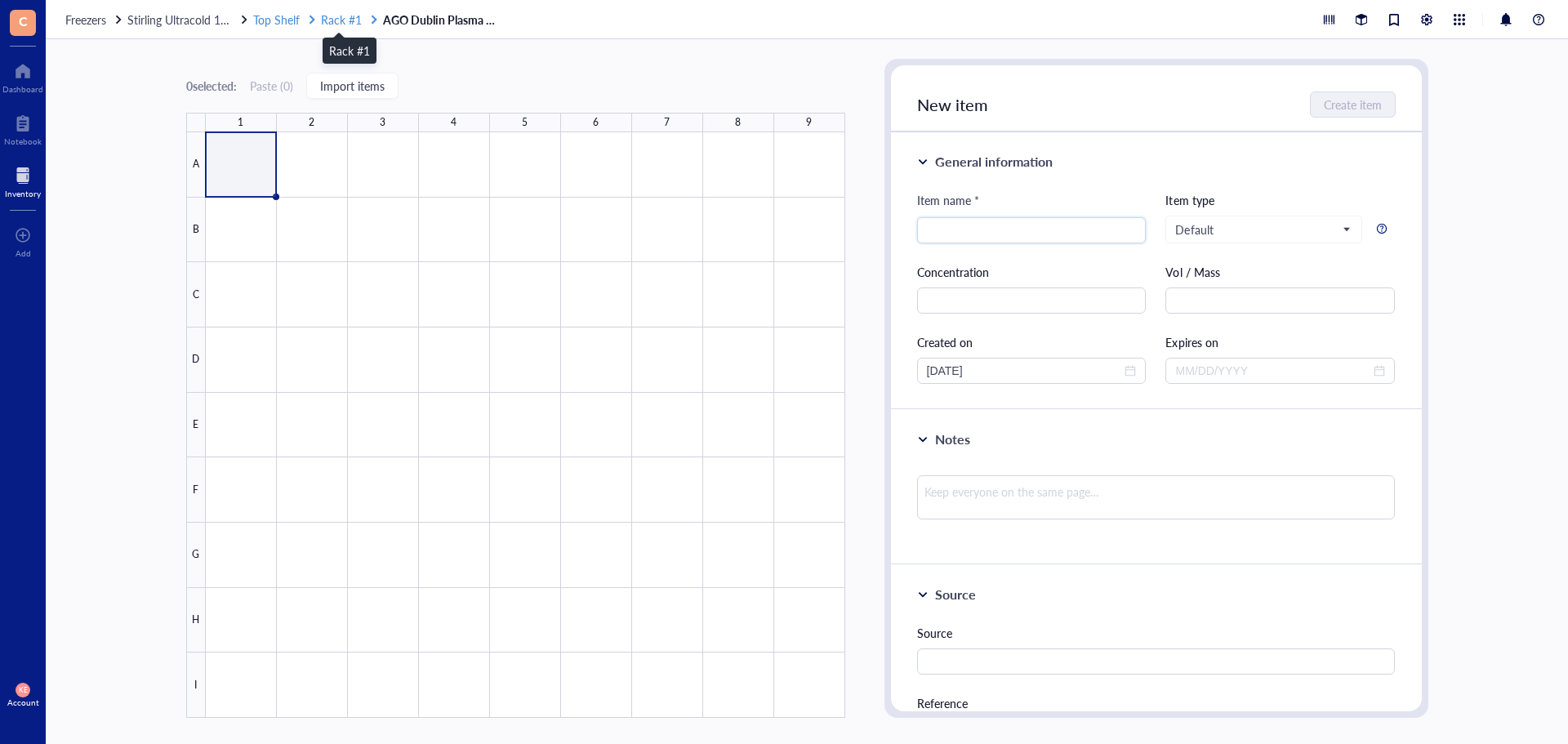
click at [339, 17] on span "Rack #1" at bounding box center [341, 19] width 41 height 17
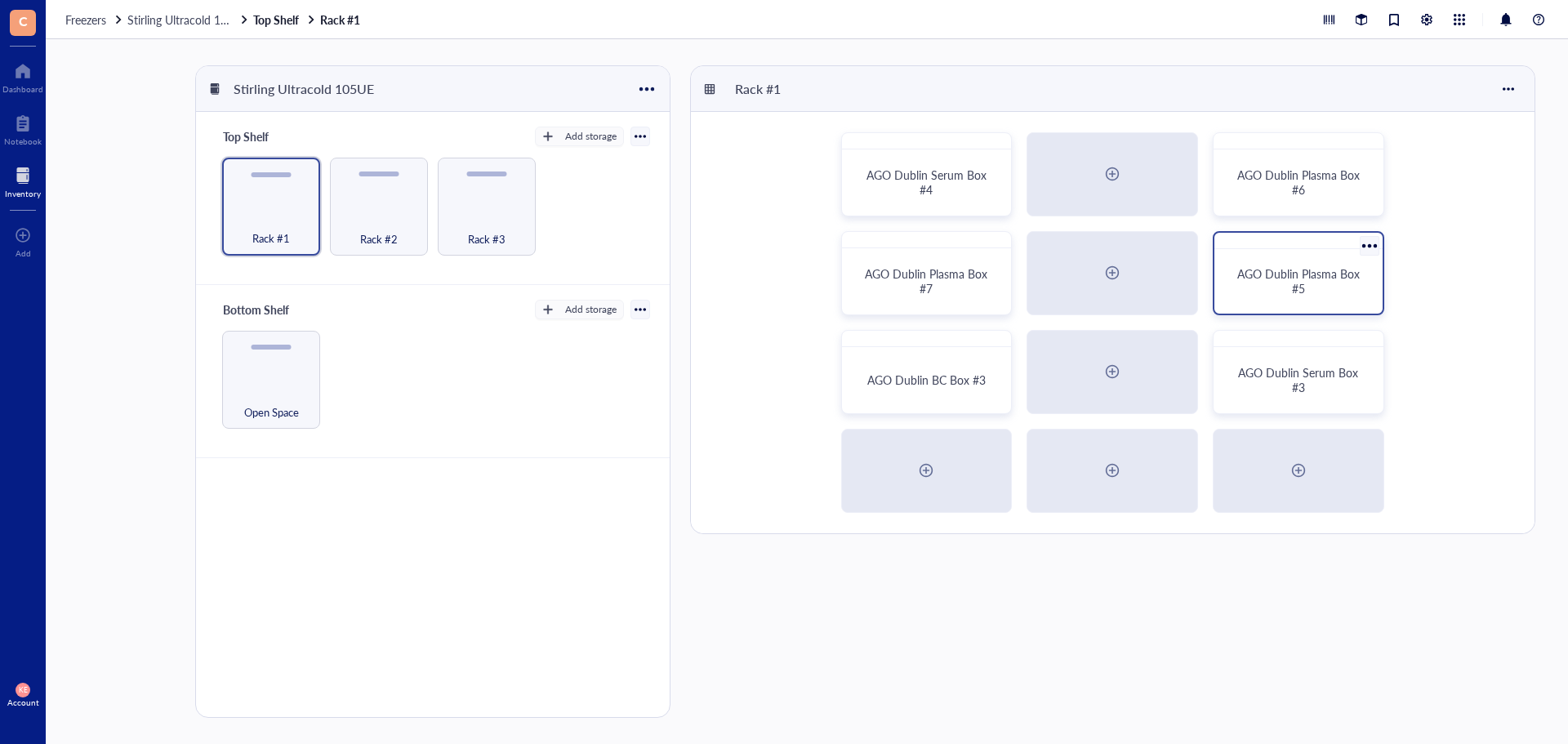
click at [1376, 240] on div at bounding box center [1369, 245] width 24 height 24
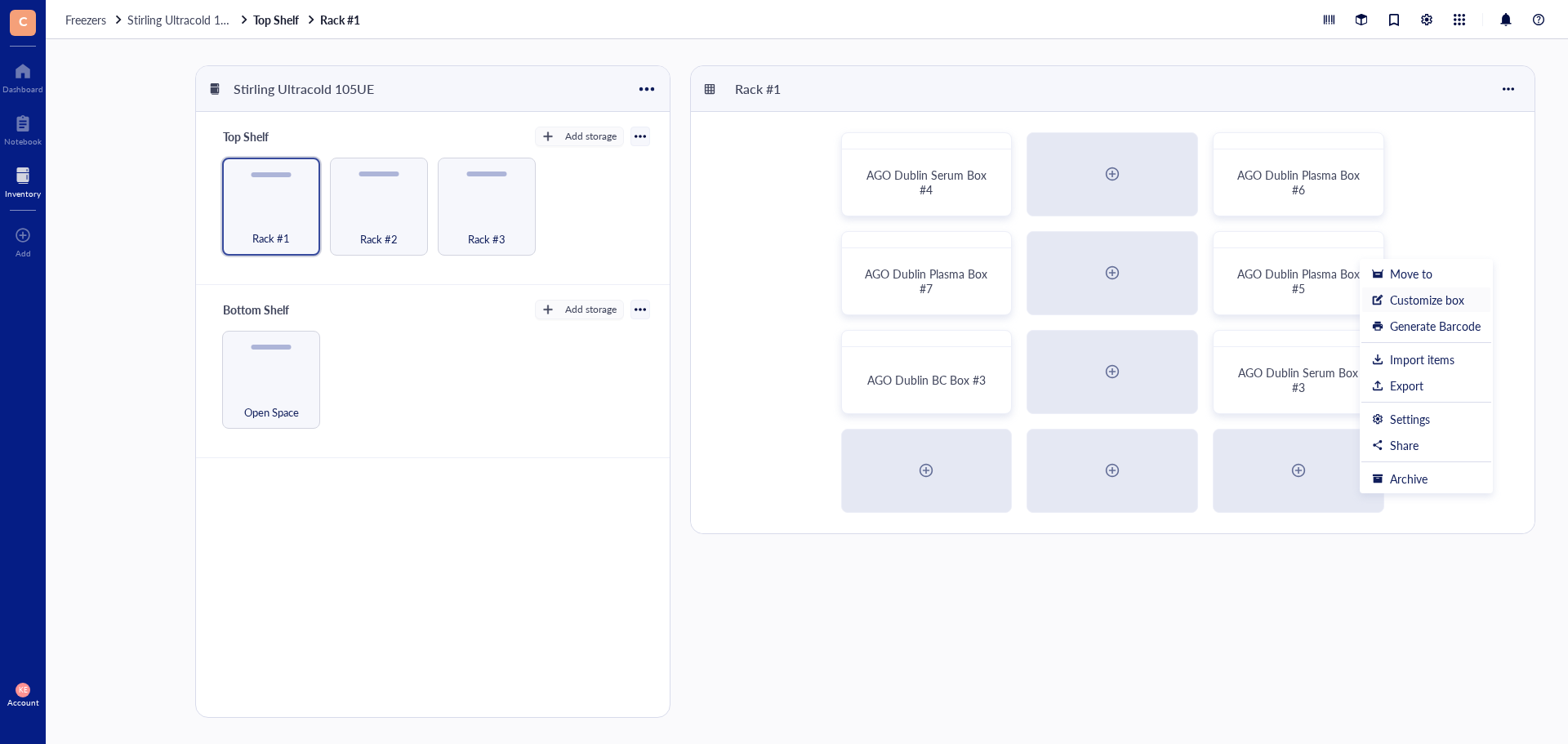
click at [1411, 300] on div "Customize box" at bounding box center [1426, 299] width 74 height 15
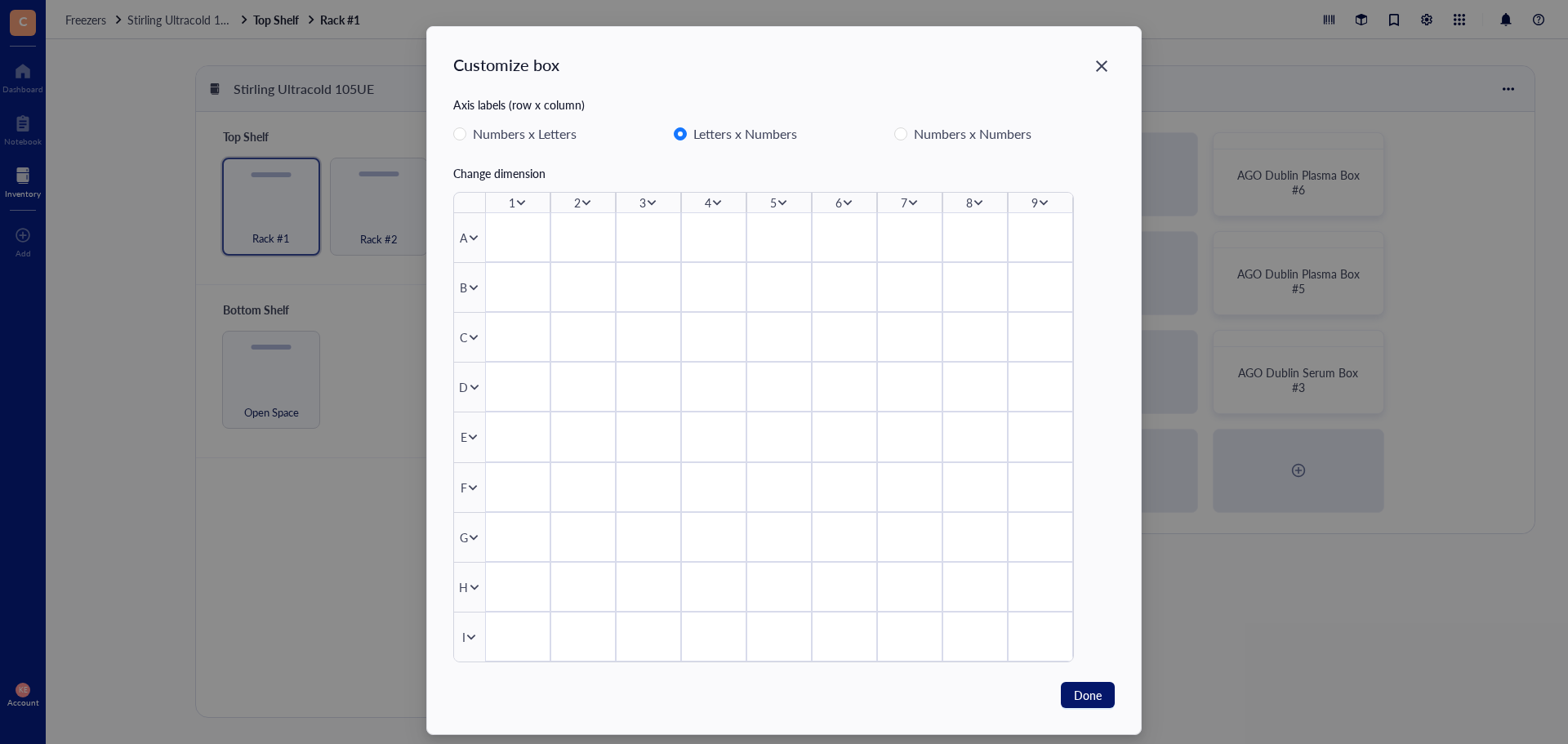
click at [1094, 691] on span "Done" at bounding box center [1088, 694] width 28 height 18
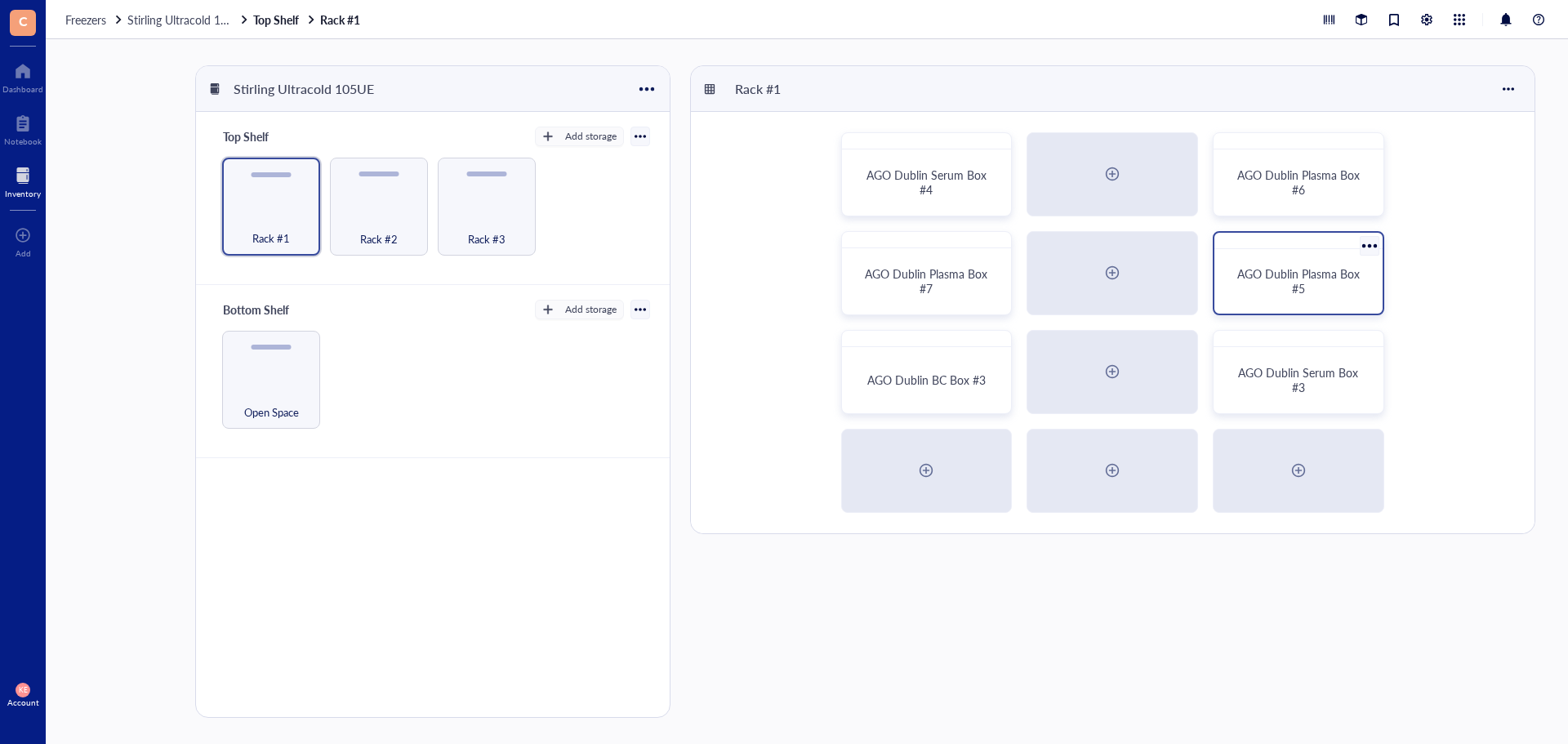
click at [1376, 243] on div at bounding box center [1369, 245] width 24 height 24
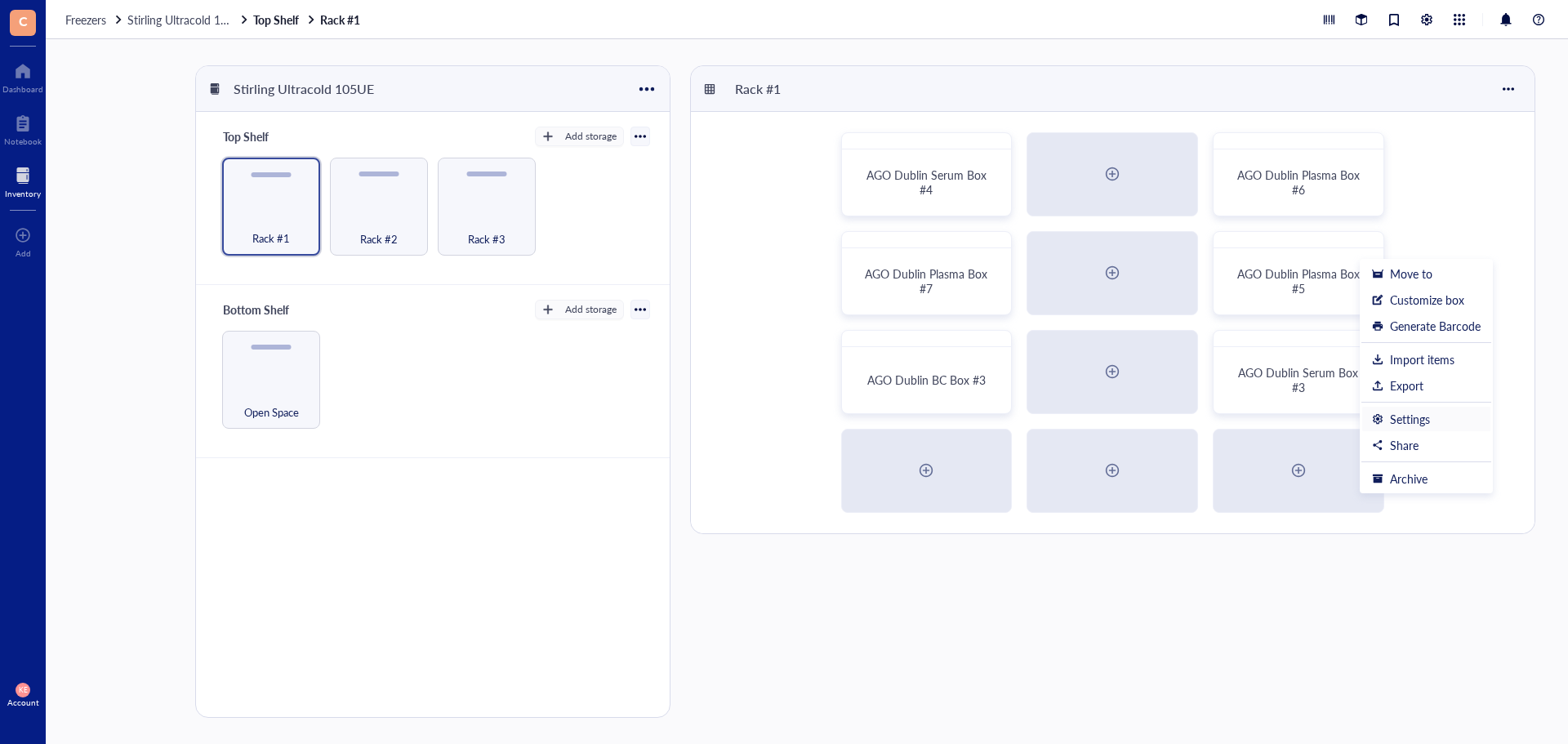
click at [1401, 428] on li "Settings" at bounding box center [1426, 419] width 129 height 26
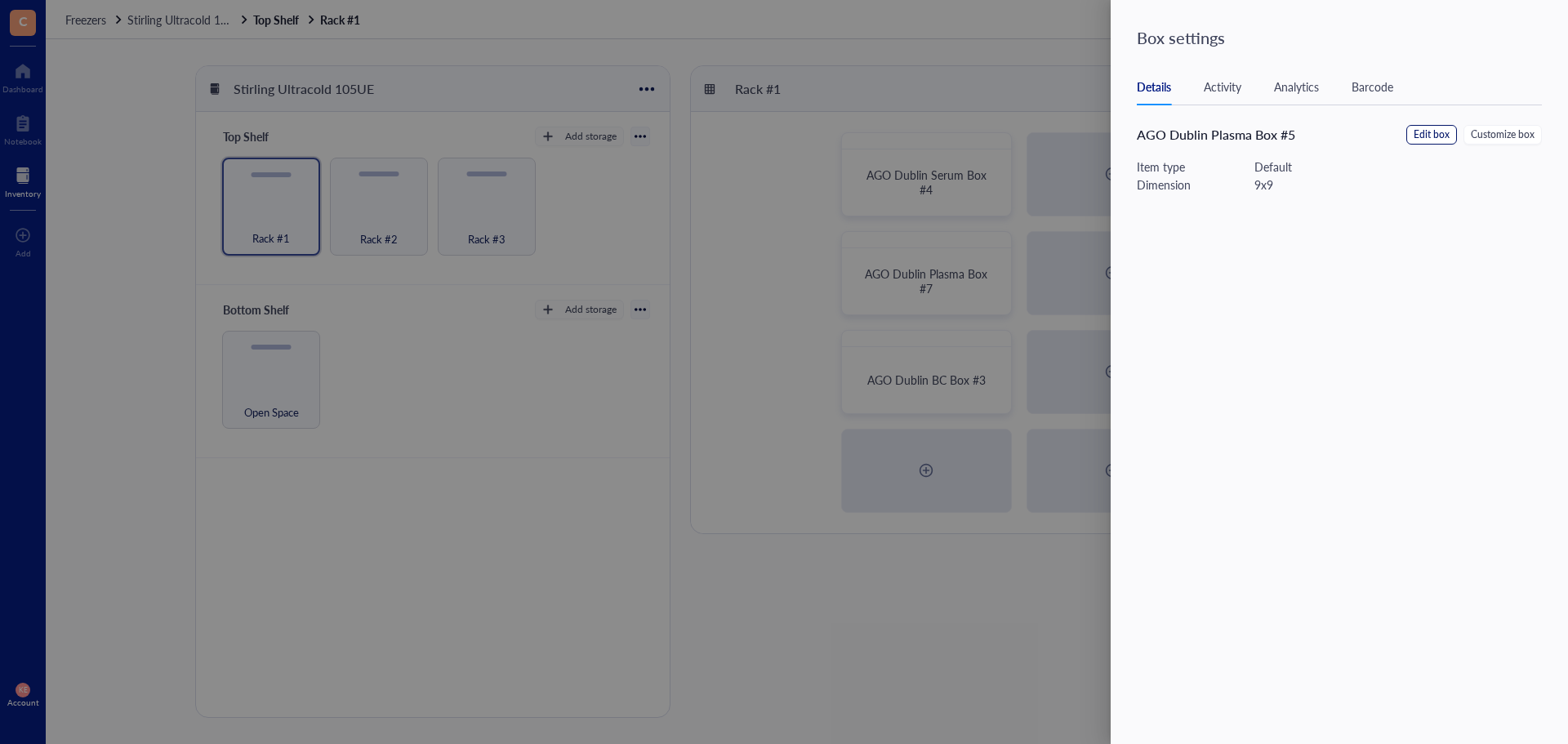
click at [1432, 134] on span "Edit box" at bounding box center [1431, 136] width 36 height 16
click at [1264, 184] on span "Default" at bounding box center [1213, 181] width 134 height 15
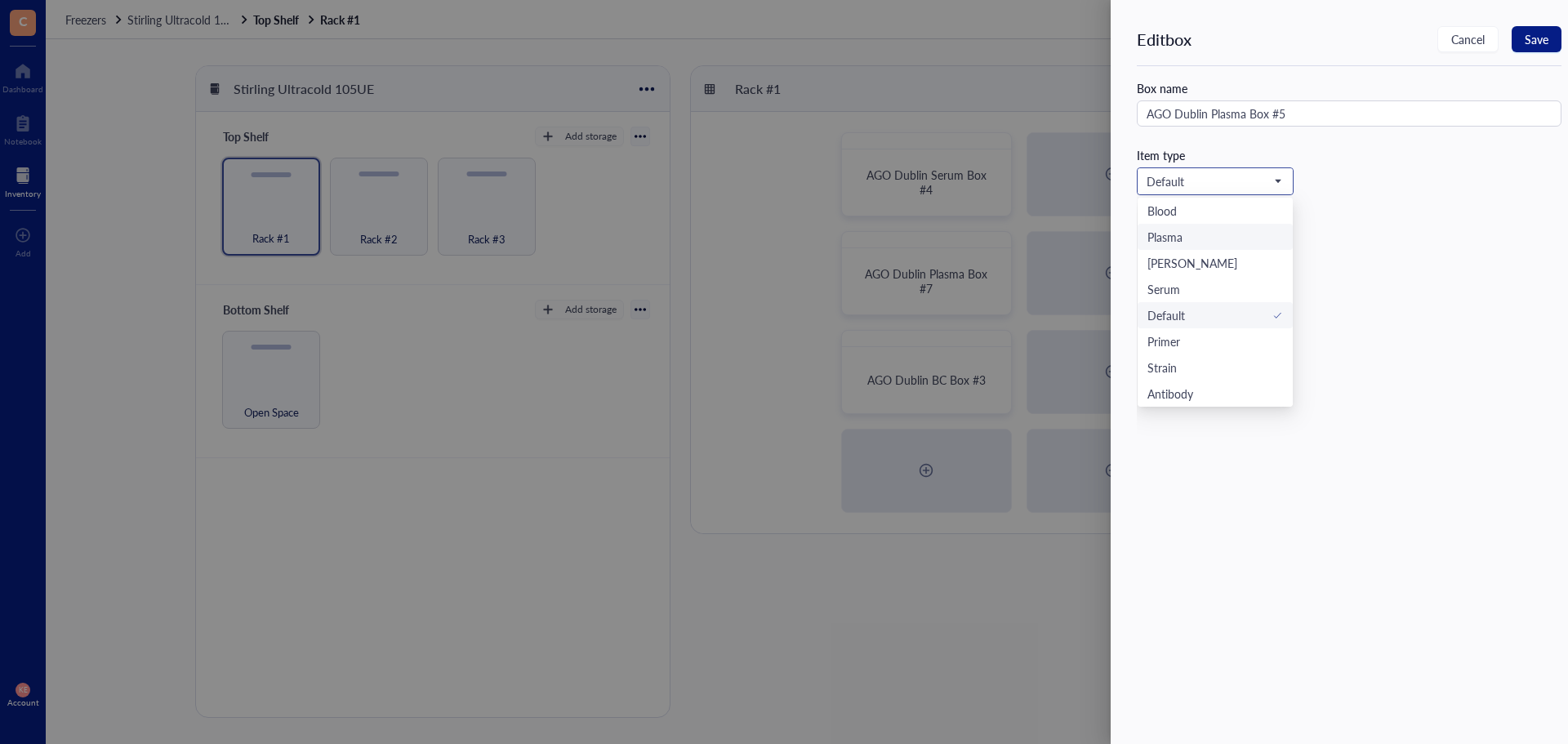
click at [1237, 240] on div "Plasma" at bounding box center [1215, 237] width 136 height 18
click at [1536, 43] on span "Save" at bounding box center [1536, 38] width 24 height 13
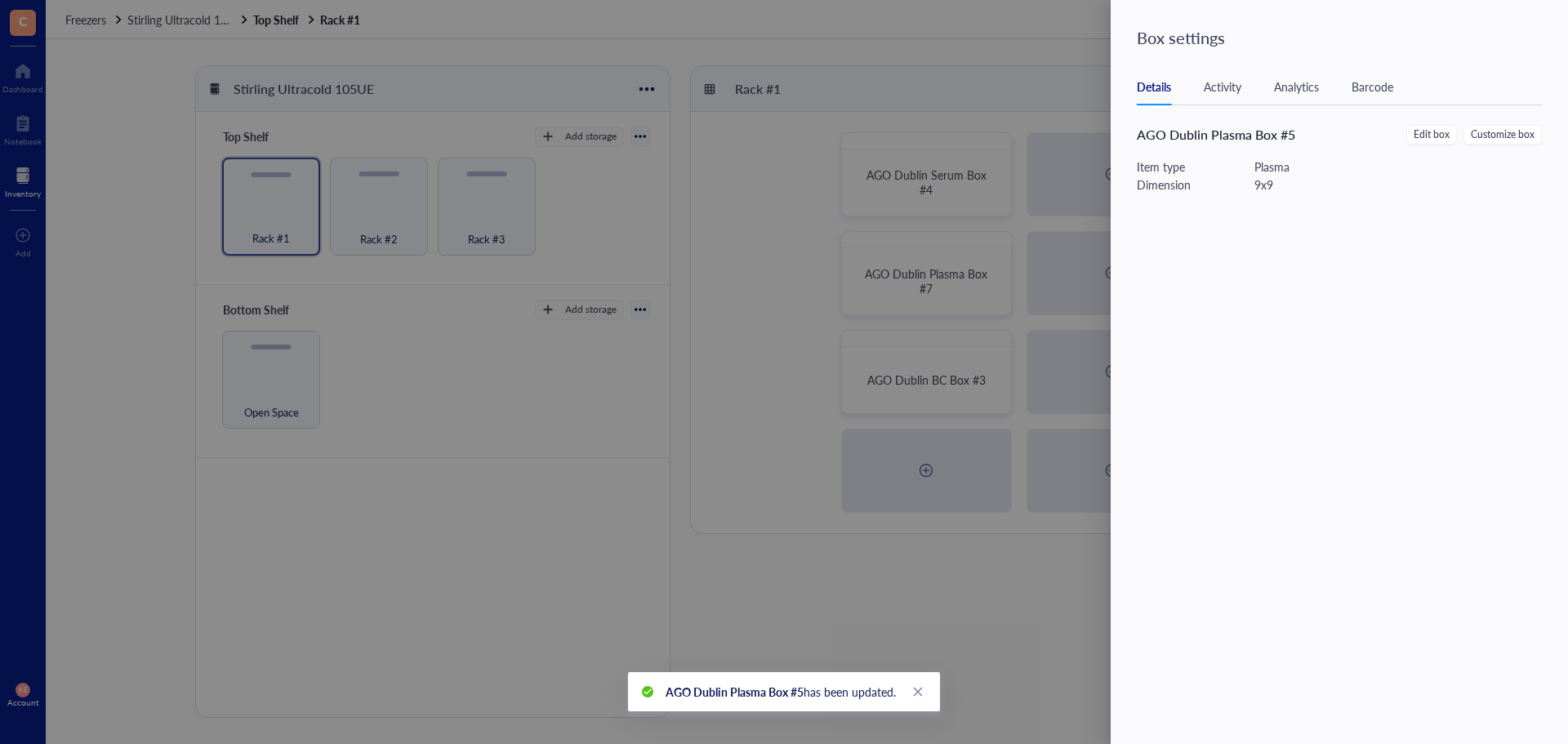
click at [1002, 59] on div at bounding box center [784, 372] width 1568 height 744
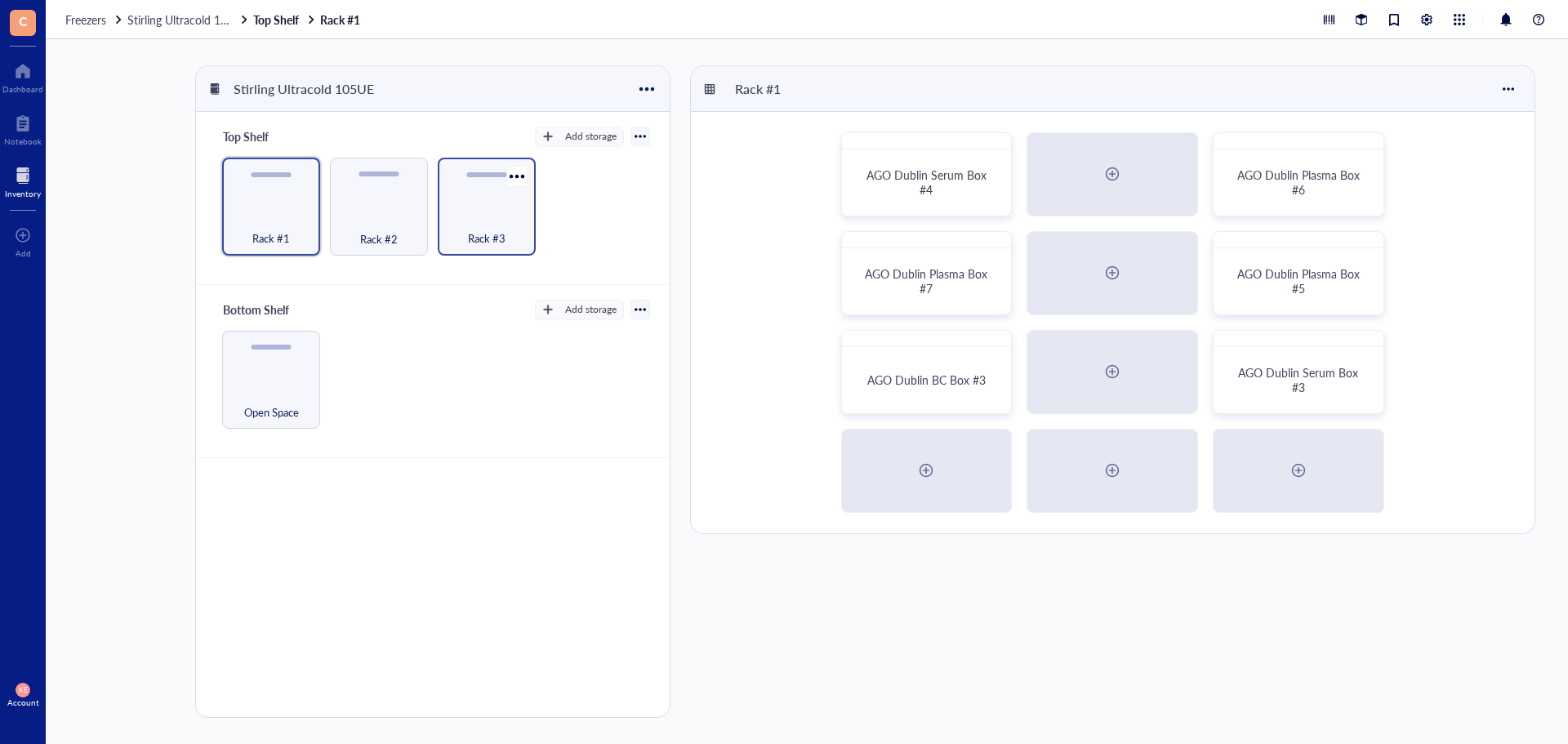
click at [457, 204] on div "Rack #3" at bounding box center [487, 206] width 98 height 98
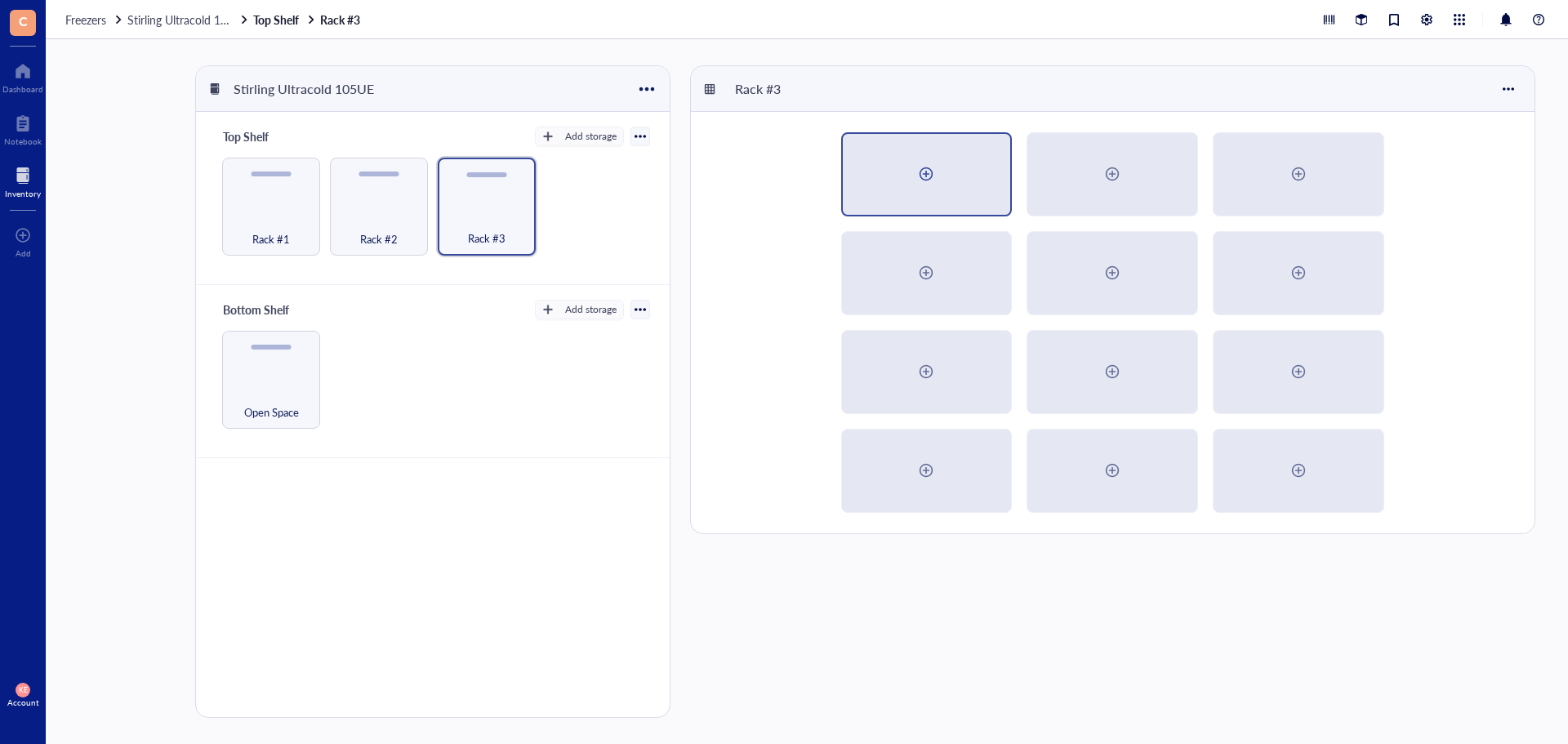
click at [933, 184] on div at bounding box center [926, 174] width 26 height 26
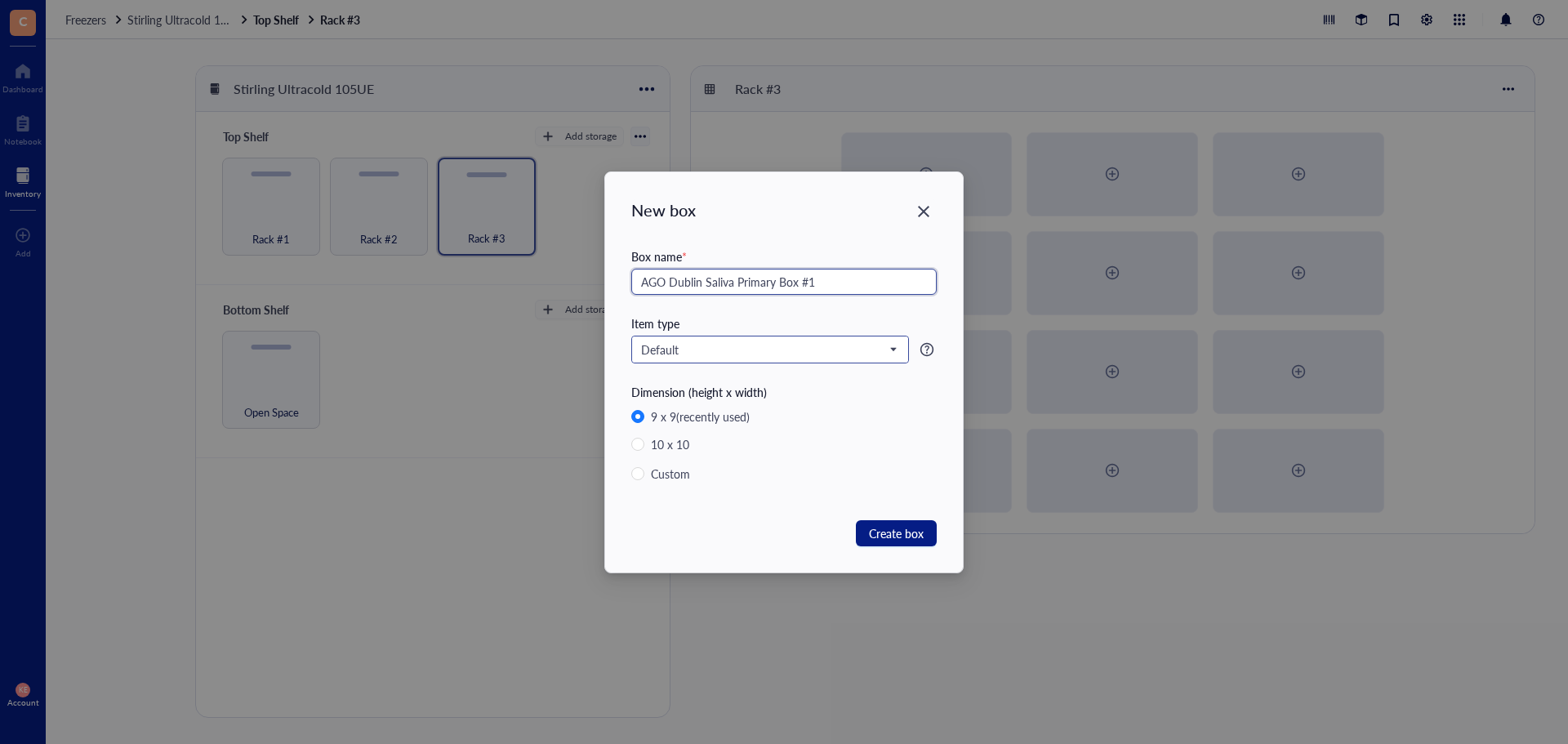
type input "AGO Dublin Saliva Primary Box #1"
click at [775, 337] on input "search" at bounding box center [763, 350] width 243 height 24
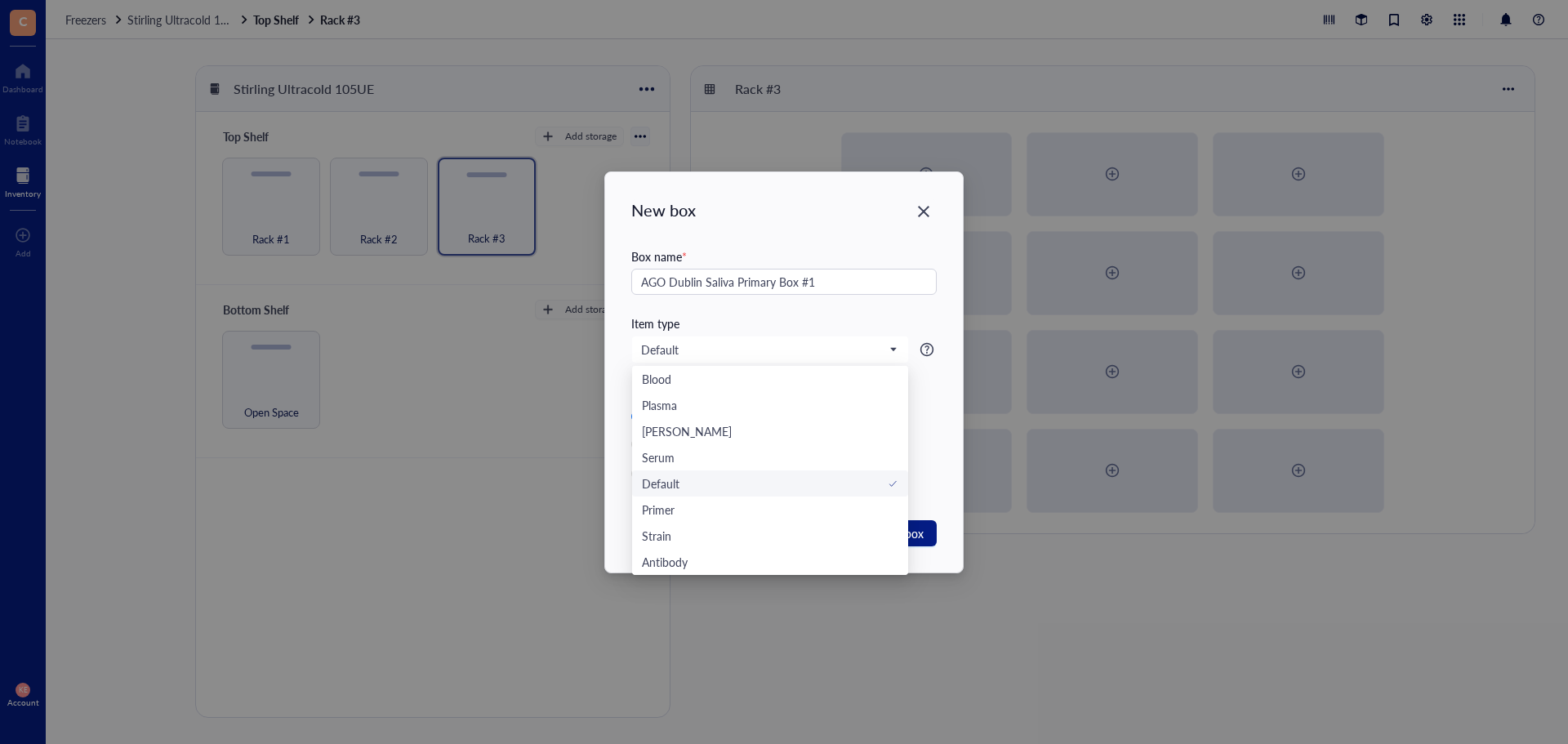
click at [783, 310] on div "Box name * AGO [GEOGRAPHIC_DATA] #1" at bounding box center [784, 281] width 305 height 67
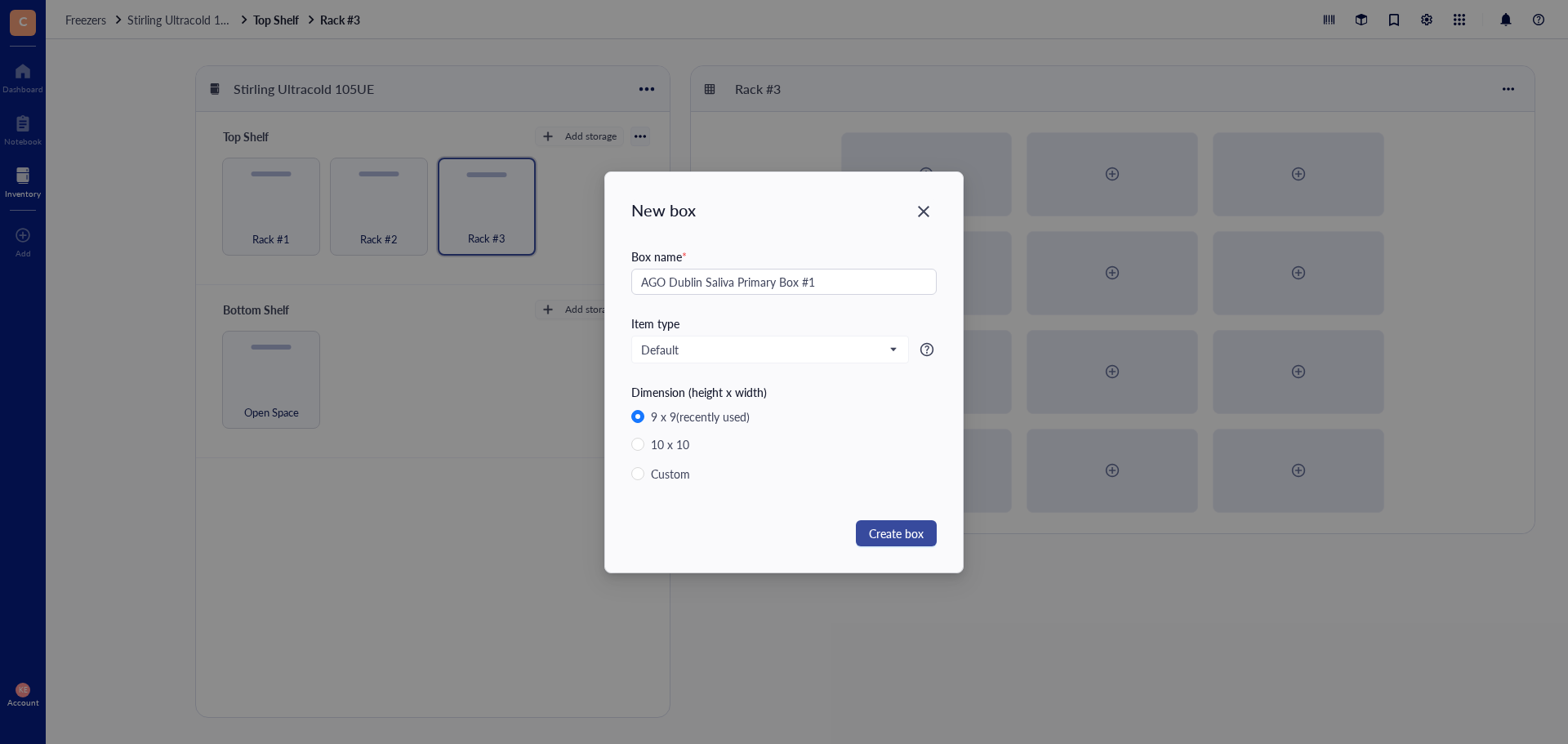
click at [892, 538] on span "Create box" at bounding box center [896, 532] width 55 height 18
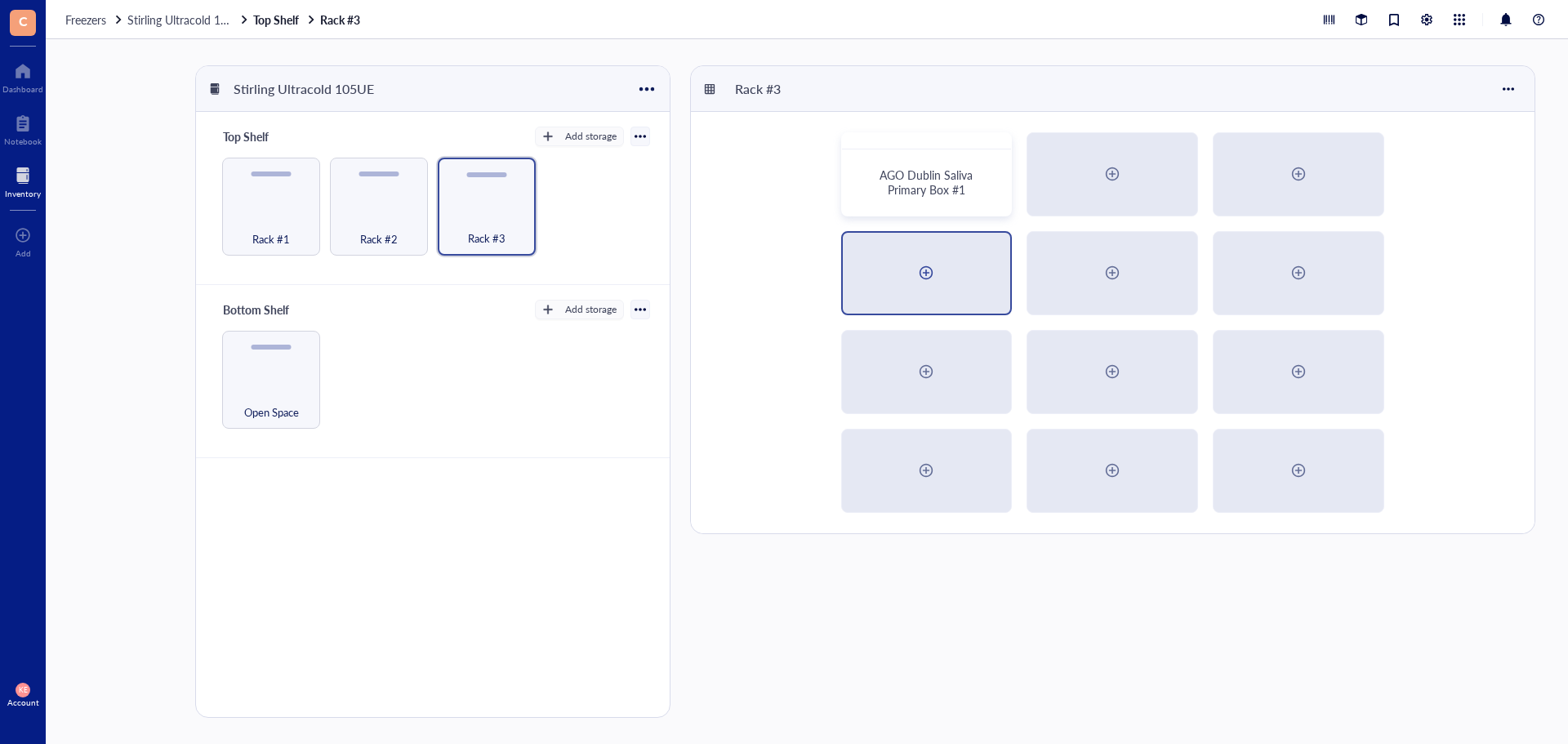
click at [927, 268] on div at bounding box center [926, 273] width 26 height 26
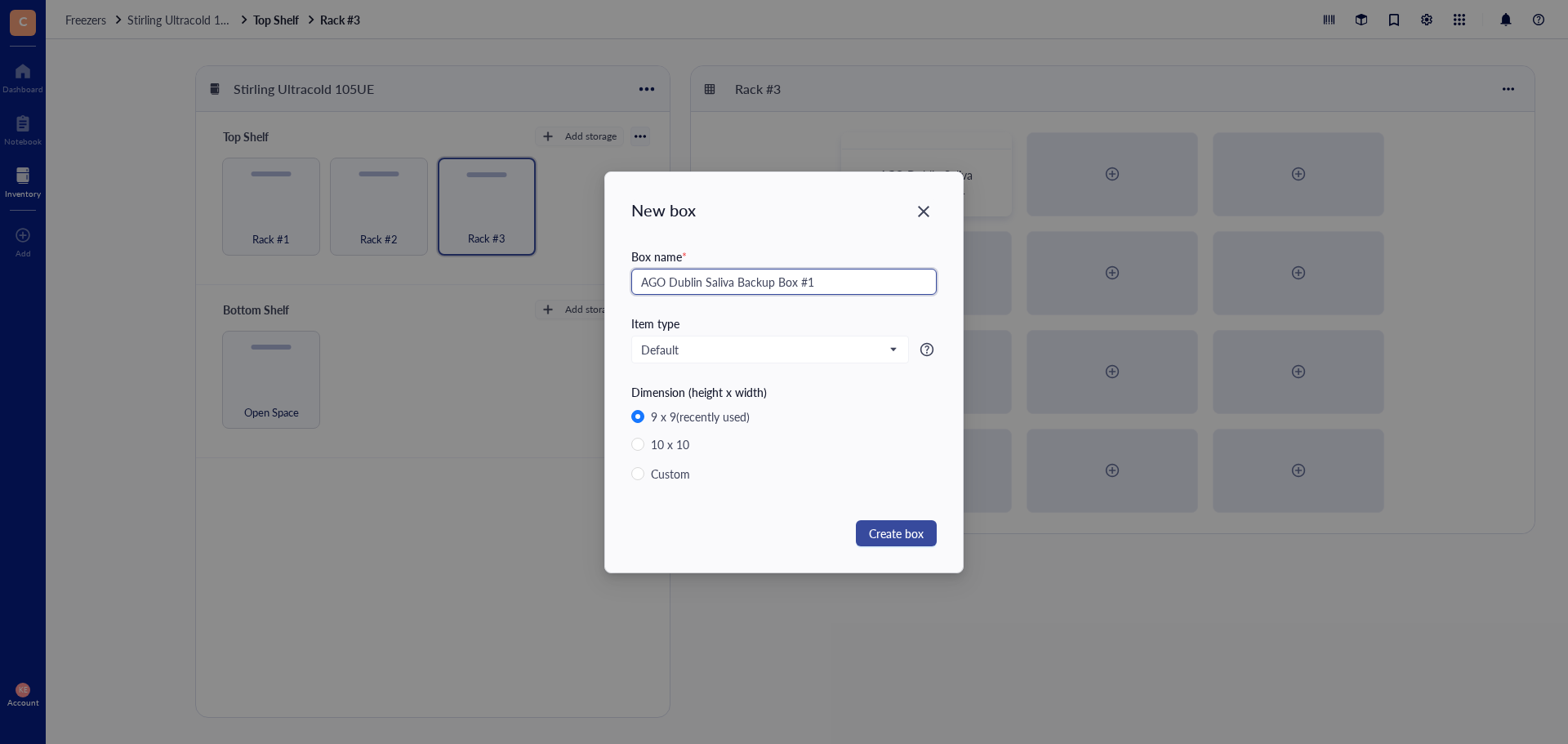
type input "AGO Dublin Saliva Backup Box #1"
click at [883, 531] on span "Create box" at bounding box center [896, 532] width 55 height 18
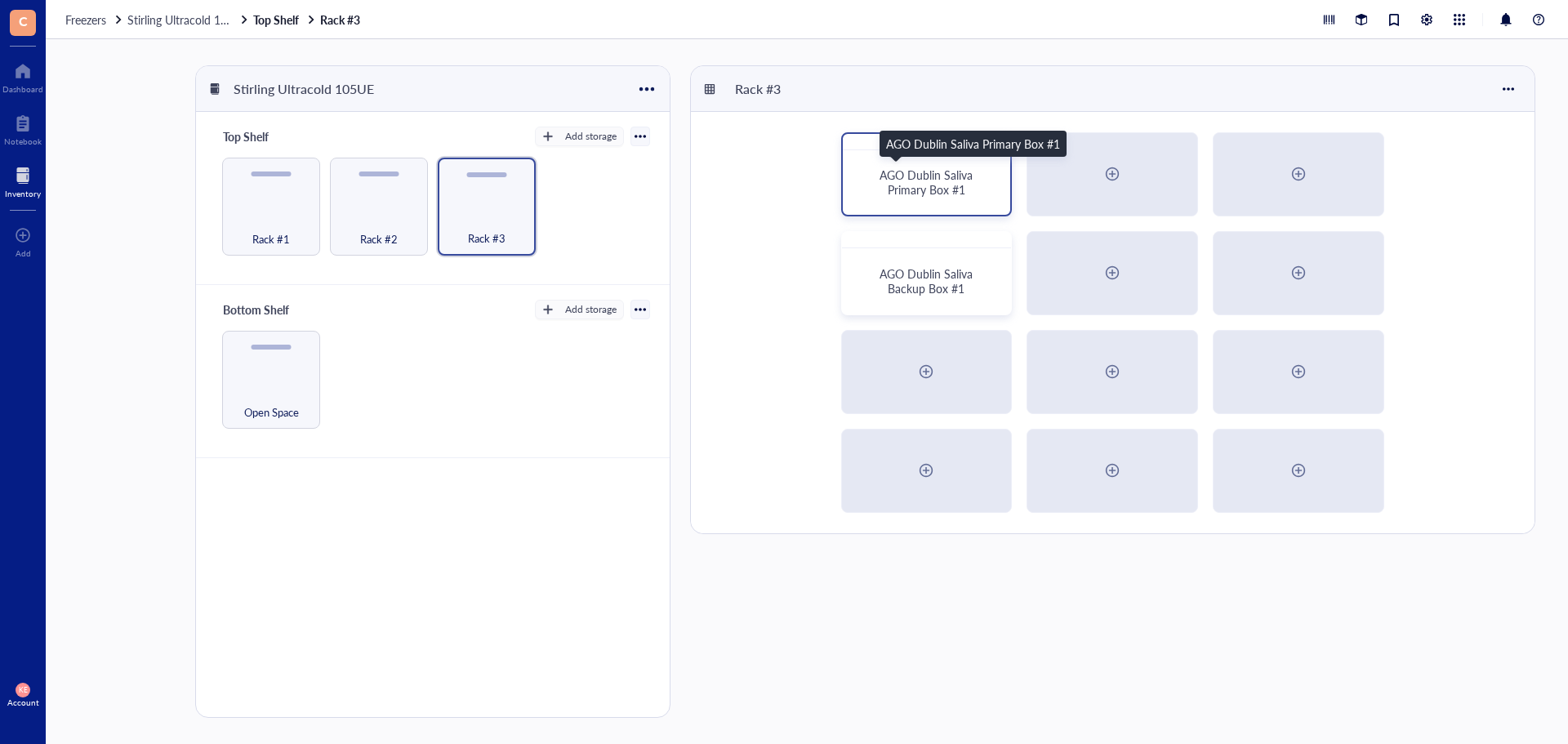
click at [915, 189] on span "AGO Dublin Saliva Primary Box #1" at bounding box center [928, 181] width 96 height 31
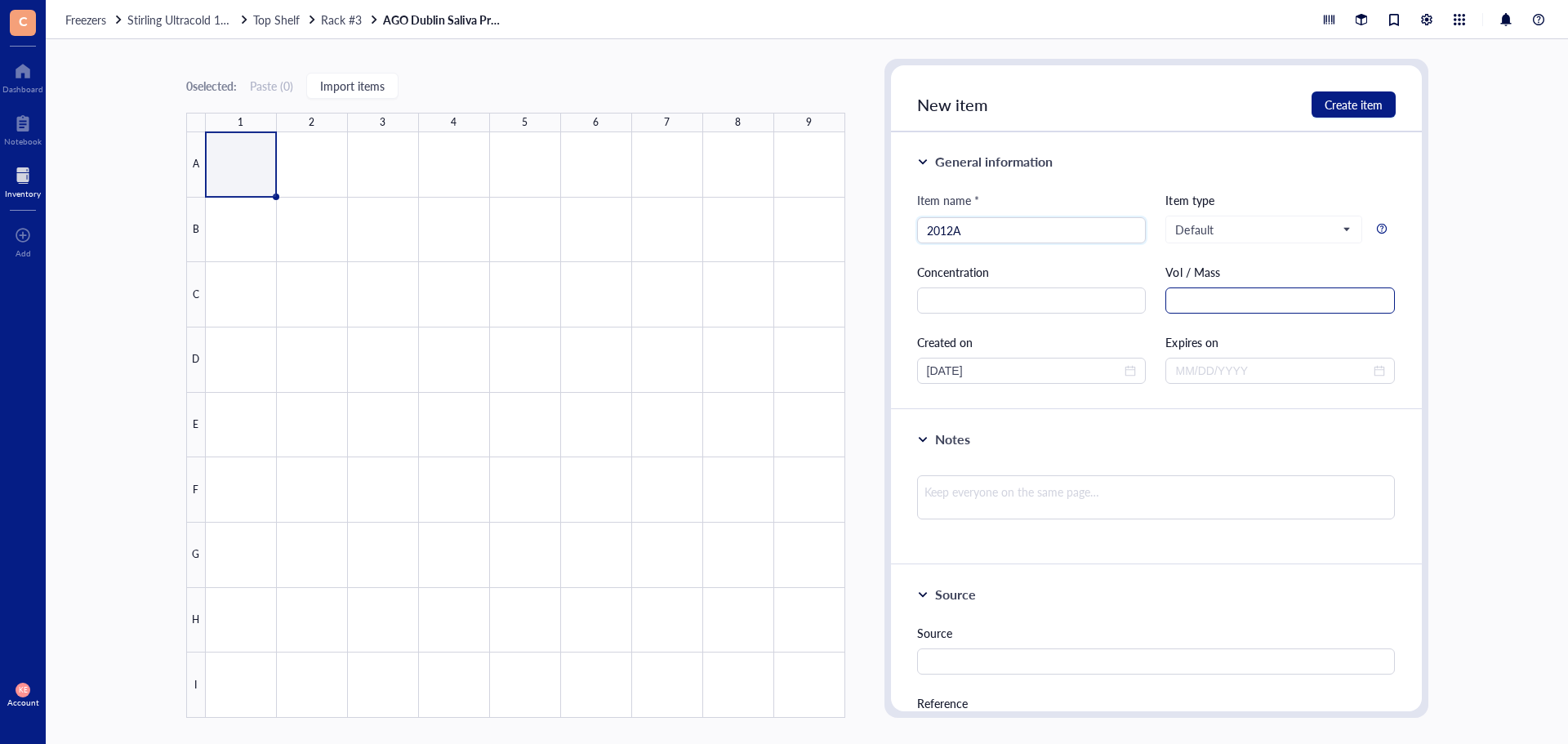
type input "2012A"
click at [1206, 305] on input "text" at bounding box center [1280, 301] width 229 height 26
type input "1 mL"
click at [1130, 369] on span "close-circle" at bounding box center [1130, 370] width 11 height 11
type input "1 mL"
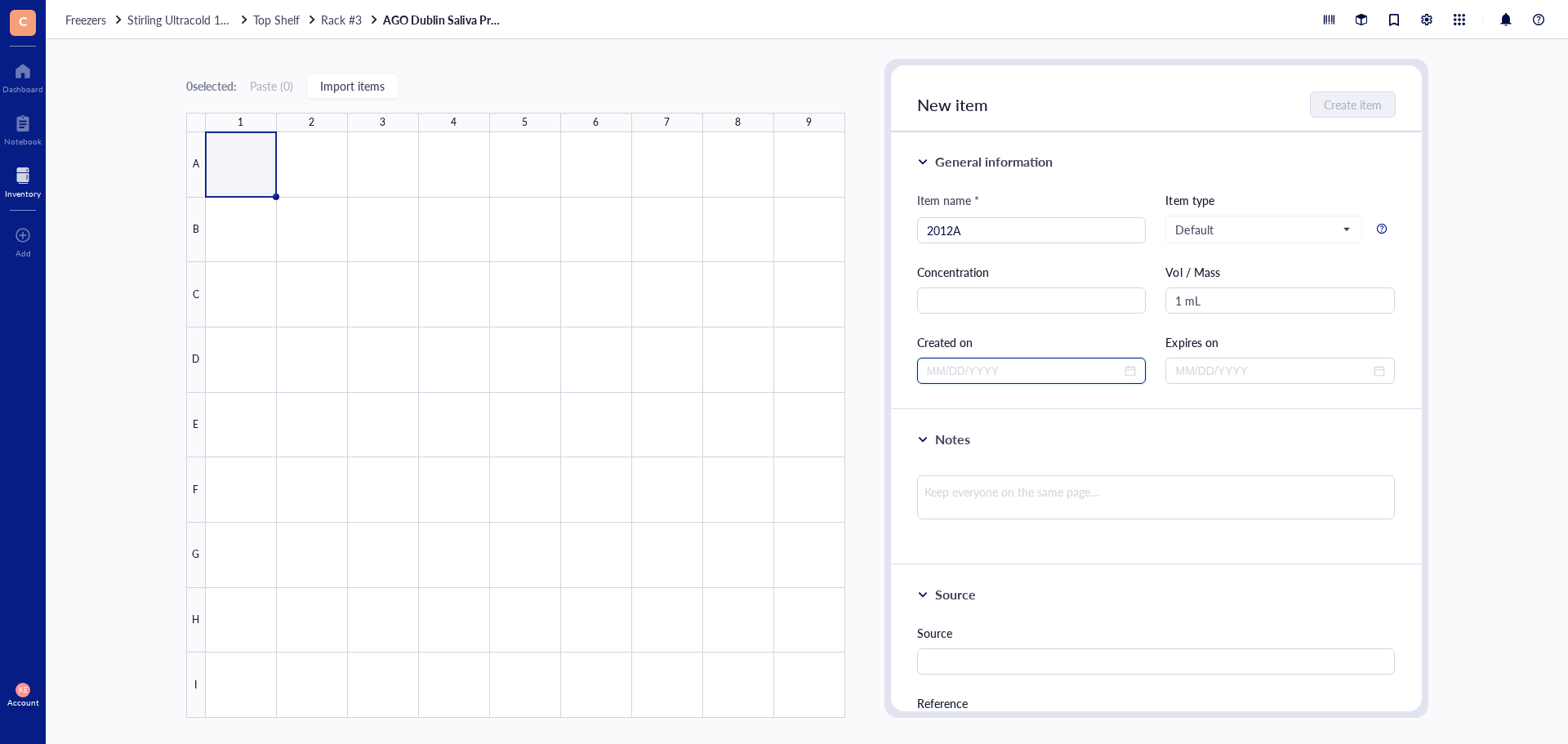
click at [1100, 369] on input at bounding box center [1024, 371] width 195 height 18
type input "[DATE]"
click at [1070, 529] on div "18" at bounding box center [1064, 530] width 19 height 19
click at [1335, 109] on span "Create item" at bounding box center [1354, 104] width 58 height 13
type input "[DATE]"
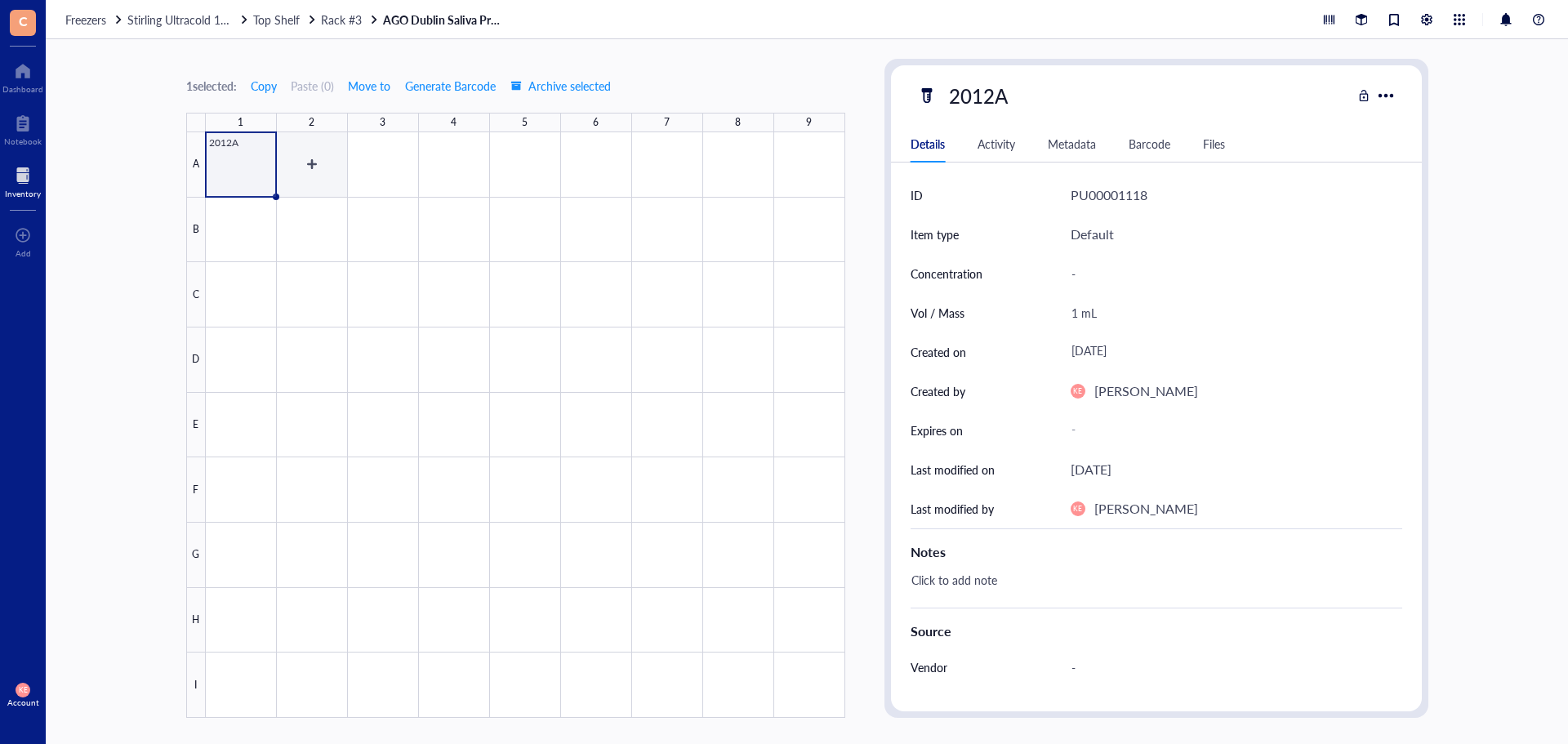
click at [296, 166] on div at bounding box center [525, 425] width 639 height 586
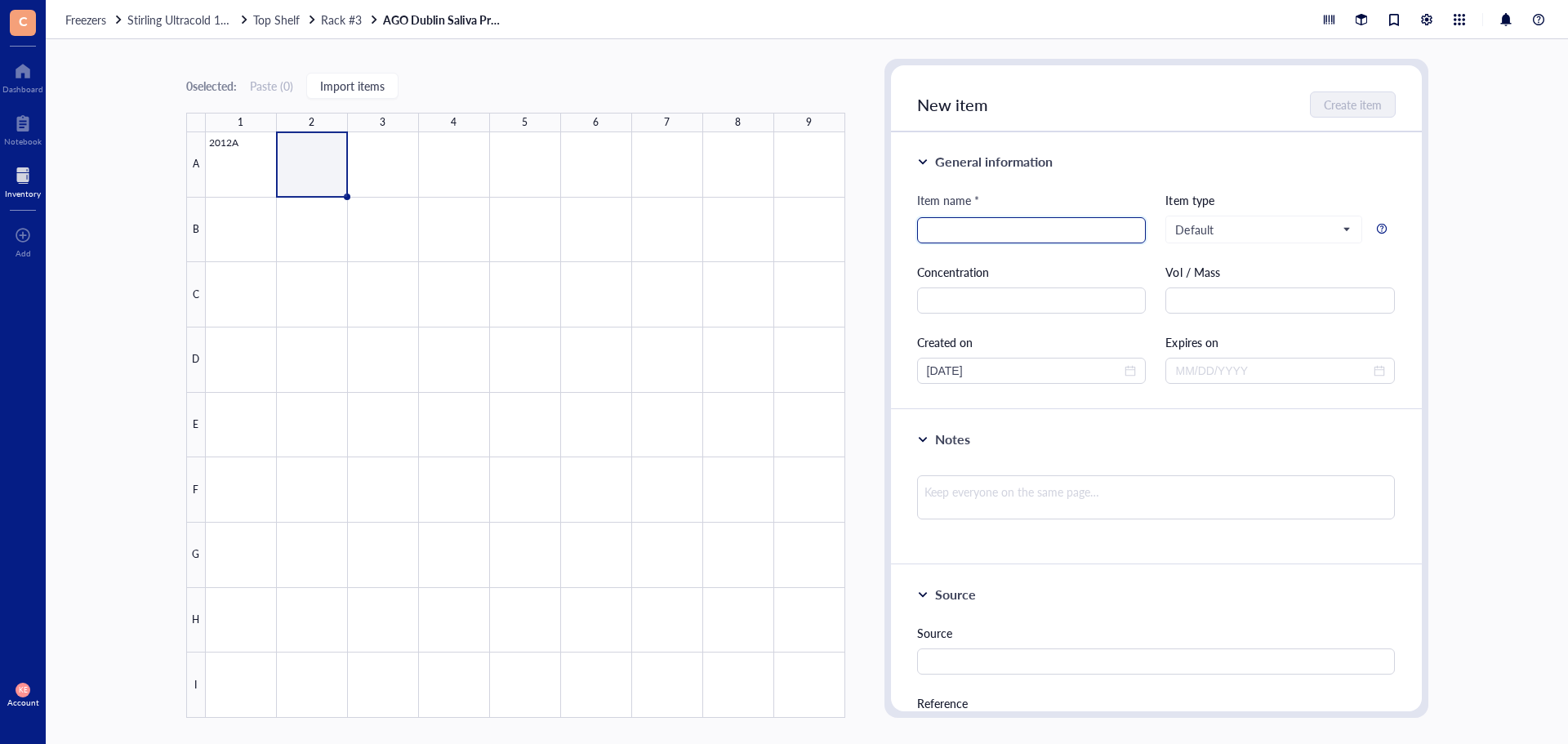
click at [993, 225] on input "search" at bounding box center [1032, 230] width 210 height 24
type input "2003A"
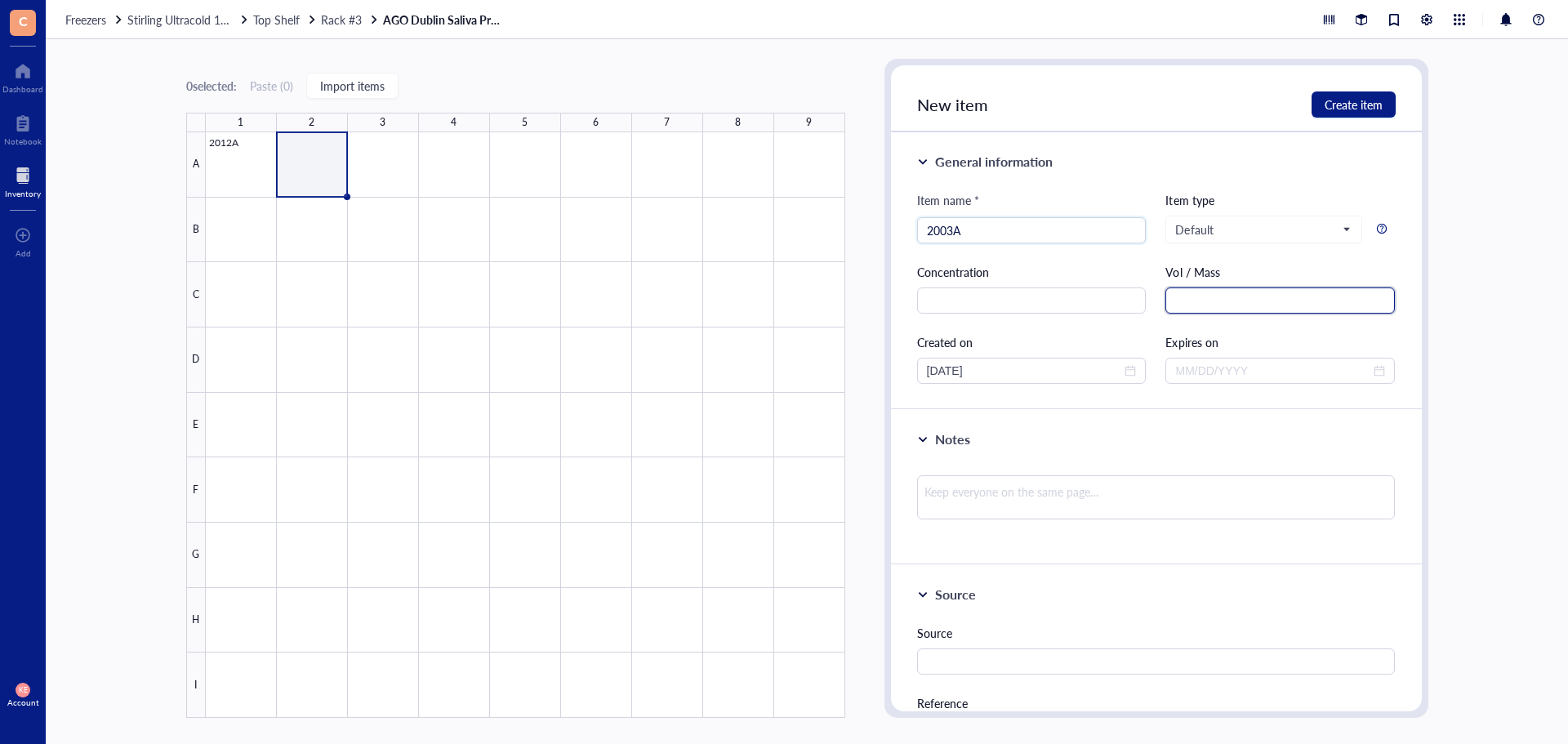
click at [1231, 307] on input "text" at bounding box center [1280, 301] width 229 height 26
type input "1.0 mL"
click at [1132, 372] on span "close-circle" at bounding box center [1130, 370] width 11 height 11
click at [1132, 373] on div at bounding box center [1032, 371] width 210 height 18
type input "1.0 mL"
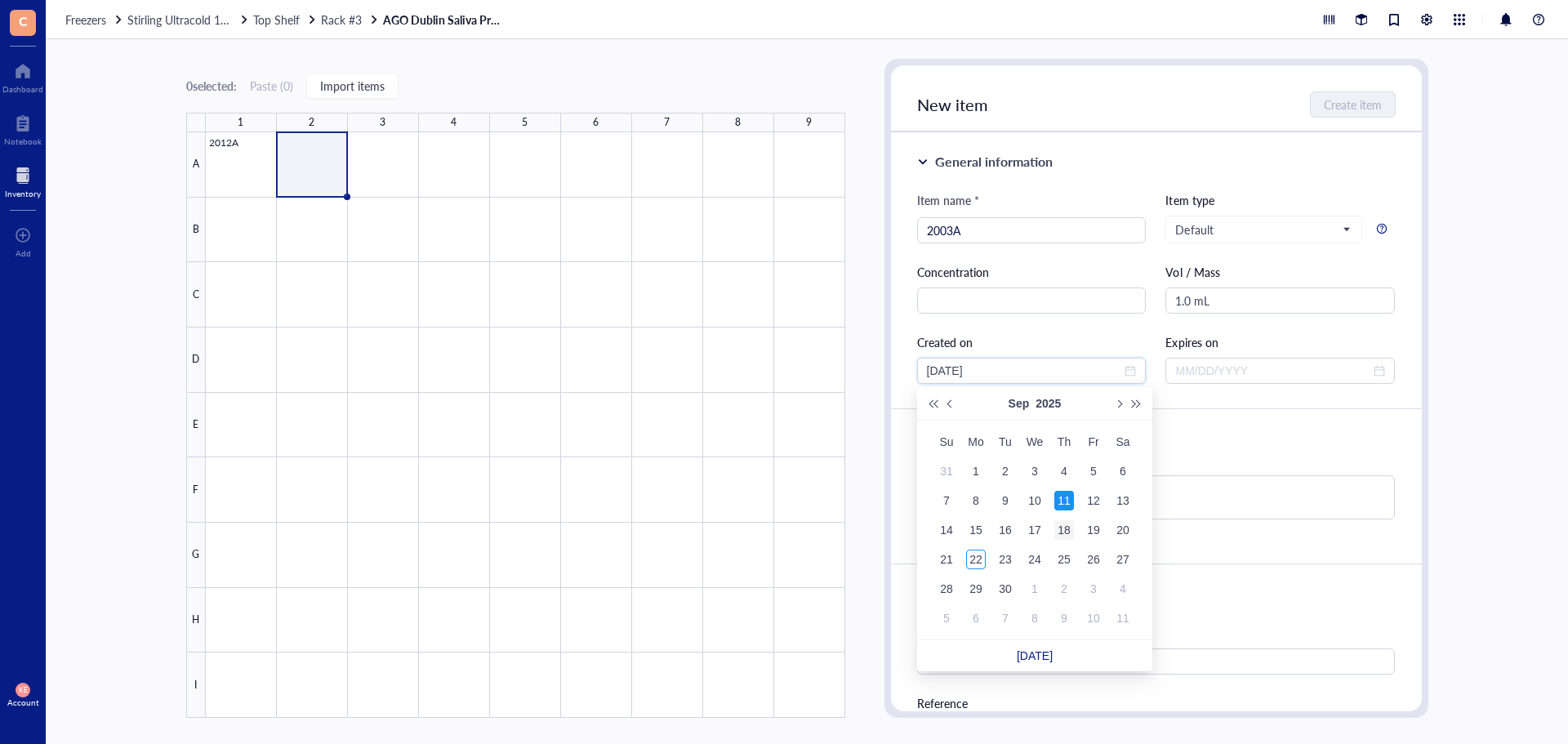
type input "[DATE]"
click at [1065, 523] on div "18" at bounding box center [1064, 530] width 19 height 19
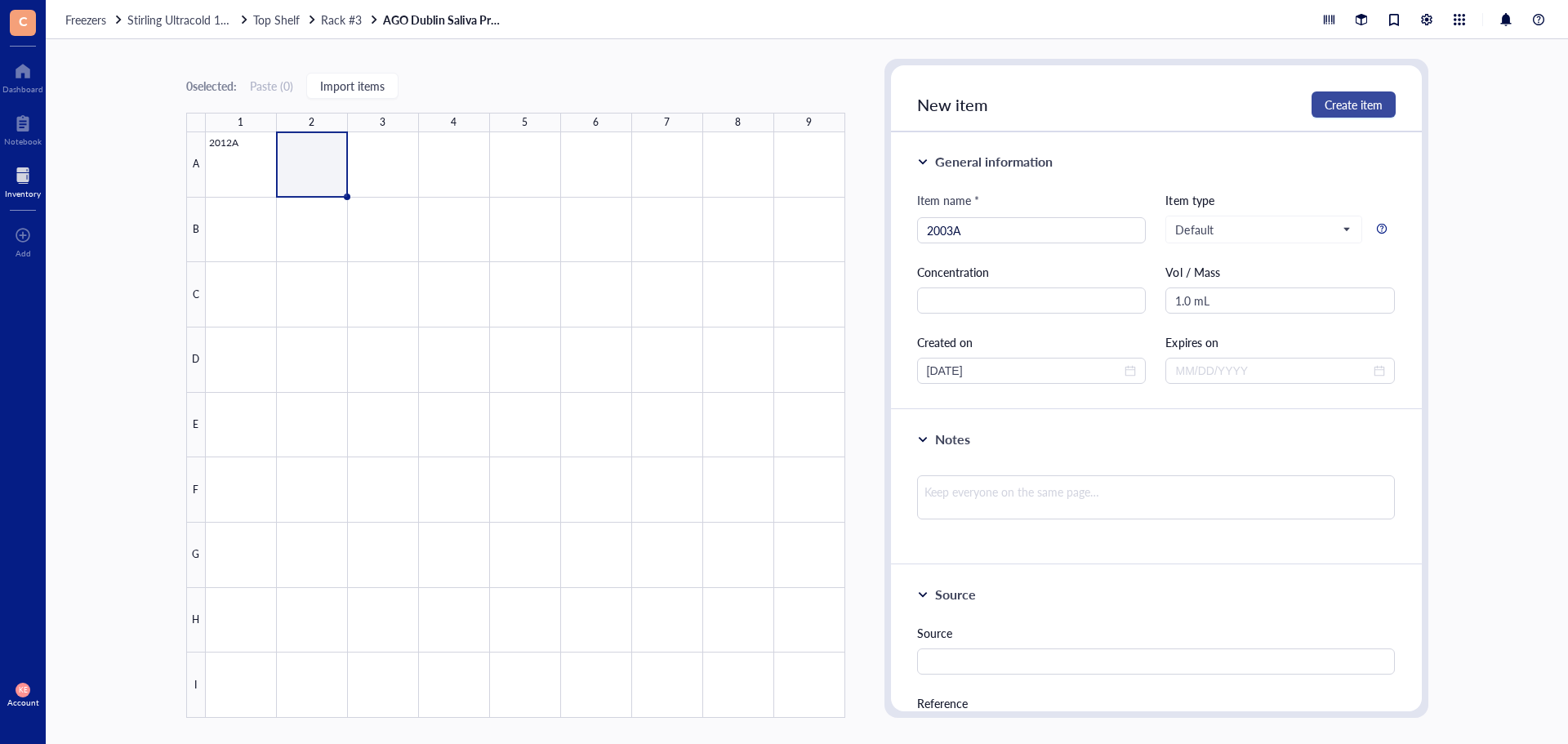
click at [1350, 109] on span "Create item" at bounding box center [1354, 104] width 58 height 13
type input "[DATE]"
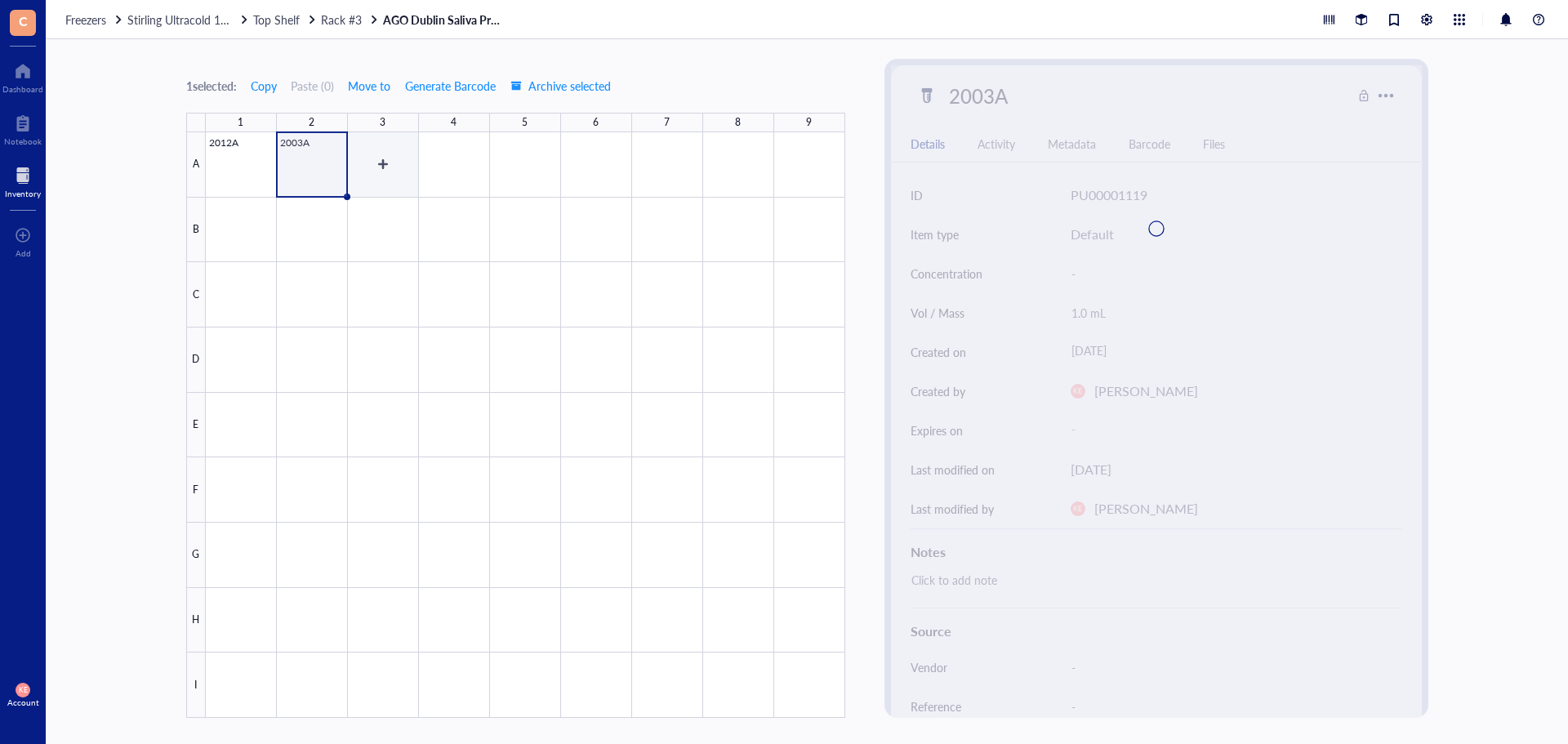
click at [388, 170] on div at bounding box center [525, 425] width 639 height 586
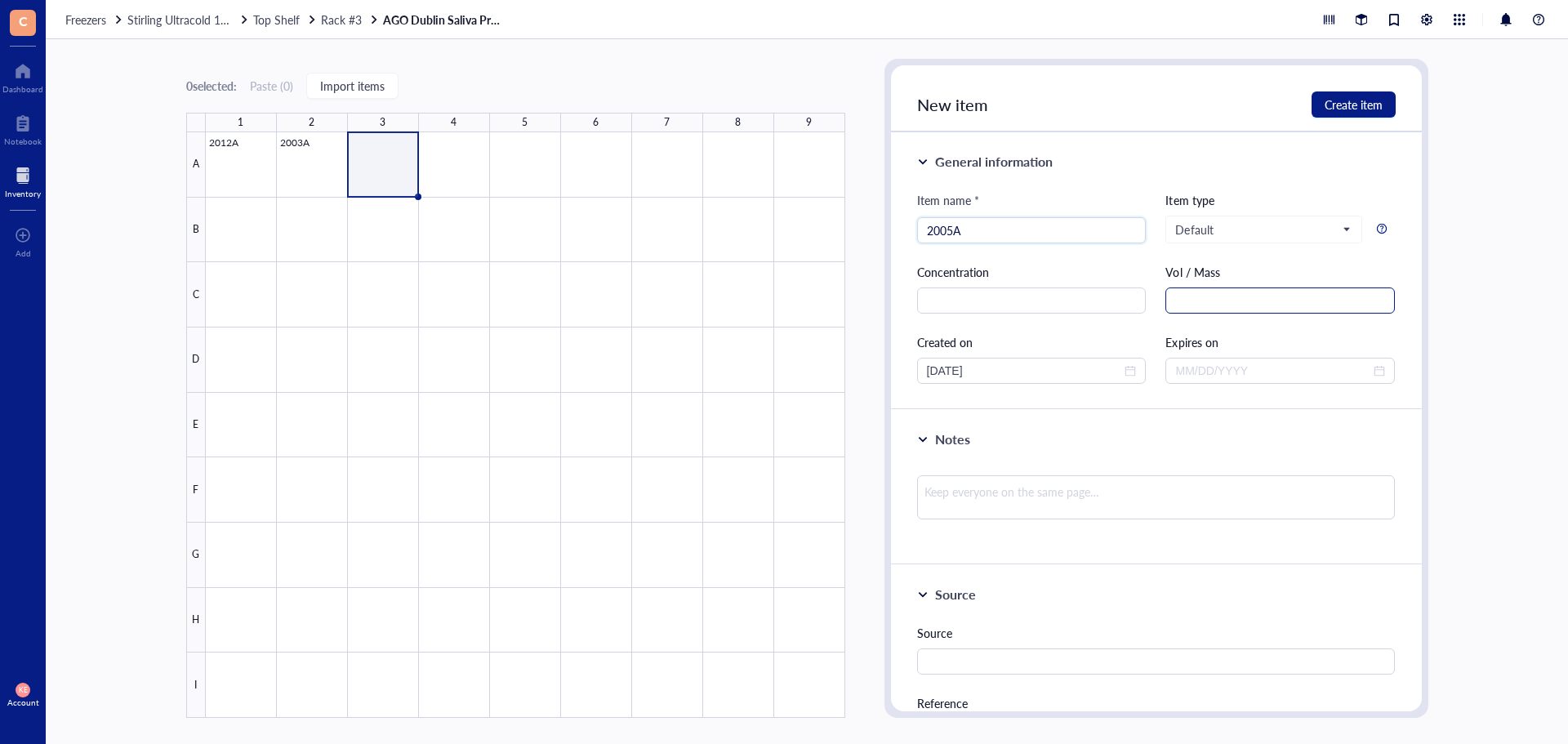
type input "2005A"
click at [1222, 301] on input "text" at bounding box center [1280, 301] width 229 height 26
click at [1129, 378] on div "[DATE]" at bounding box center [1032, 371] width 210 height 18
type input ".5 mL"
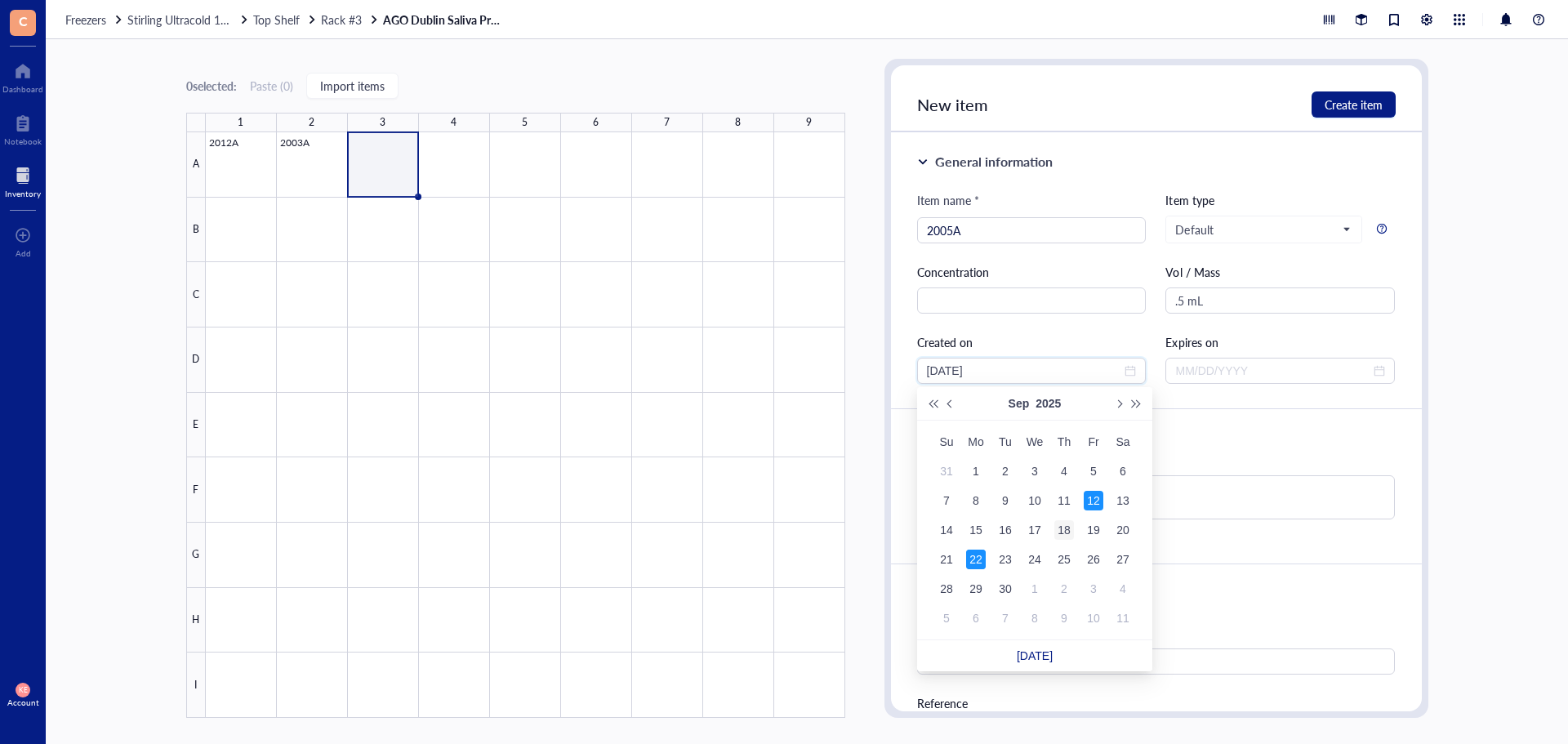
type input "[DATE]"
click at [1073, 527] on div "18" at bounding box center [1064, 530] width 19 height 19
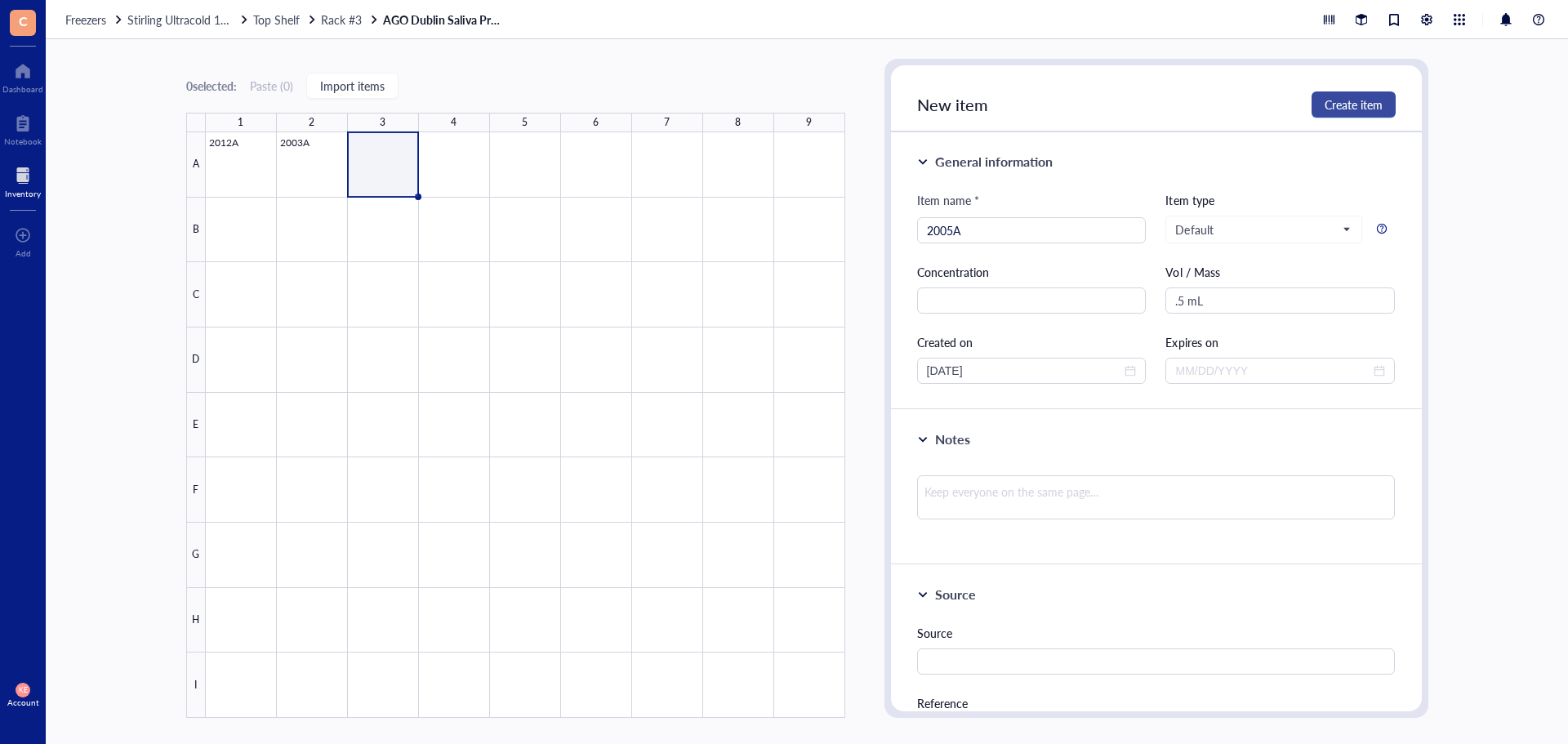
click at [1367, 103] on span "Create item" at bounding box center [1354, 104] width 58 height 13
type input "[DATE]"
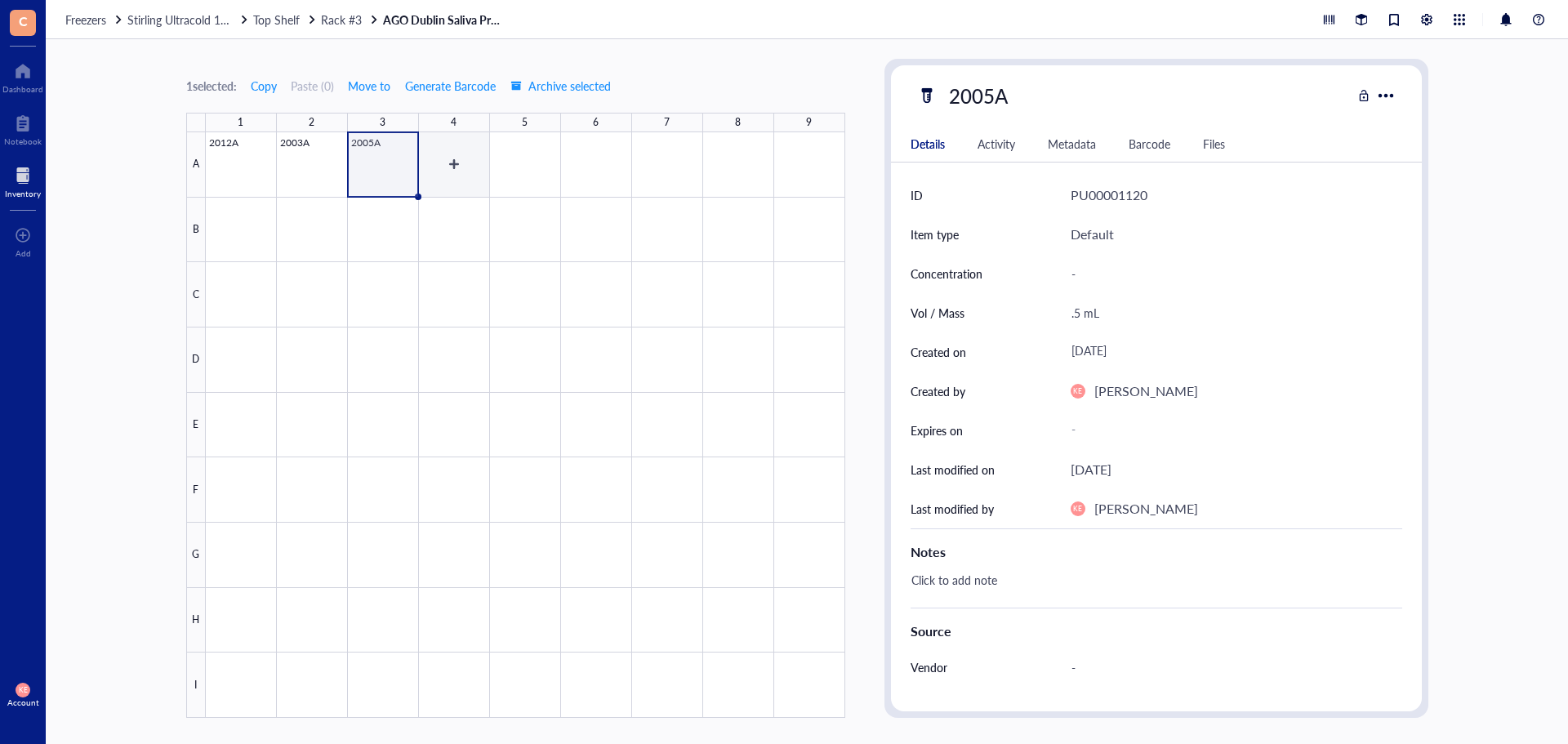
click at [476, 157] on div at bounding box center [525, 425] width 639 height 586
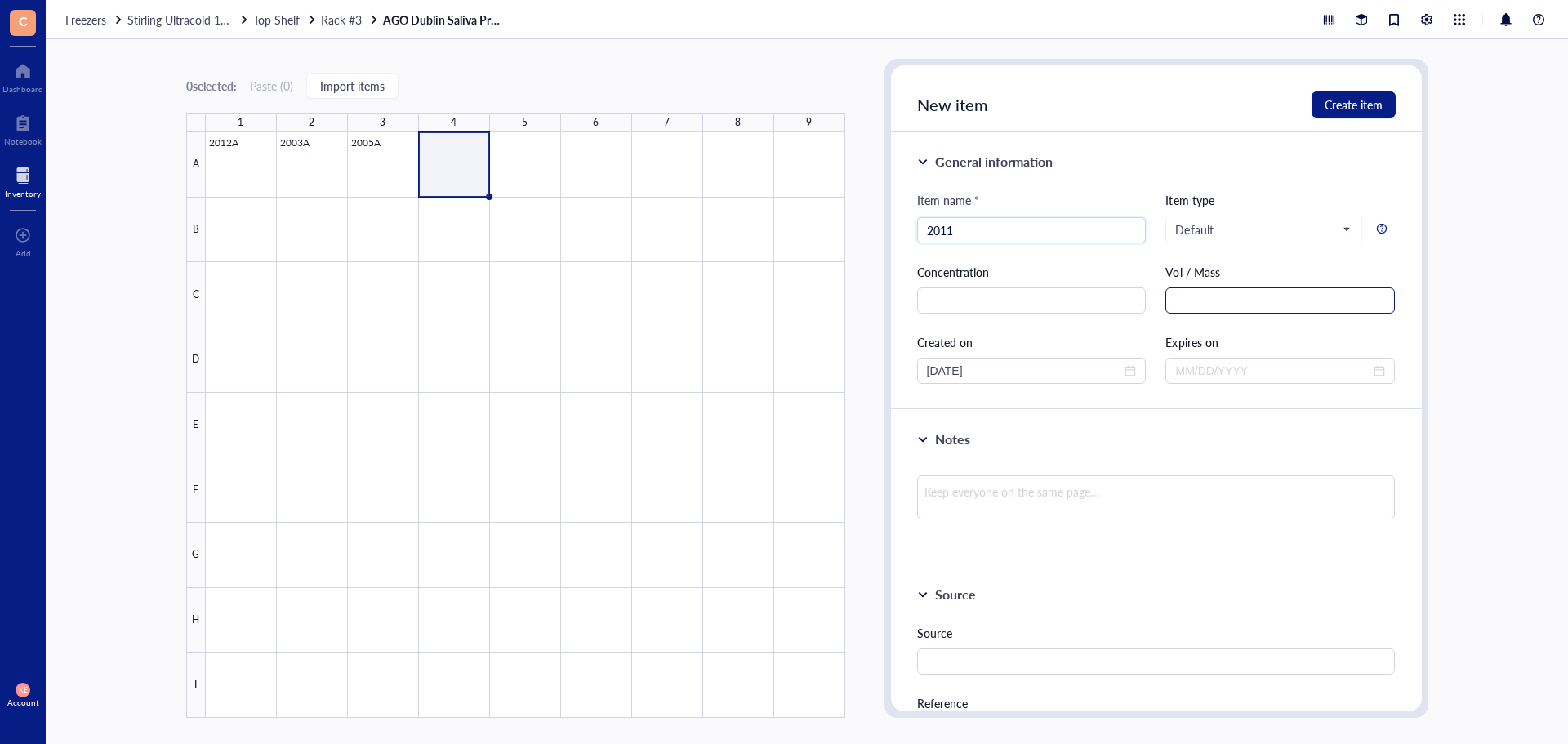
type input "2011"
click at [1192, 302] on input "text" at bounding box center [1280, 301] width 229 height 26
type input "1 mL"
click at [1128, 370] on span "close-circle" at bounding box center [1130, 370] width 11 height 11
type input "1 mL"
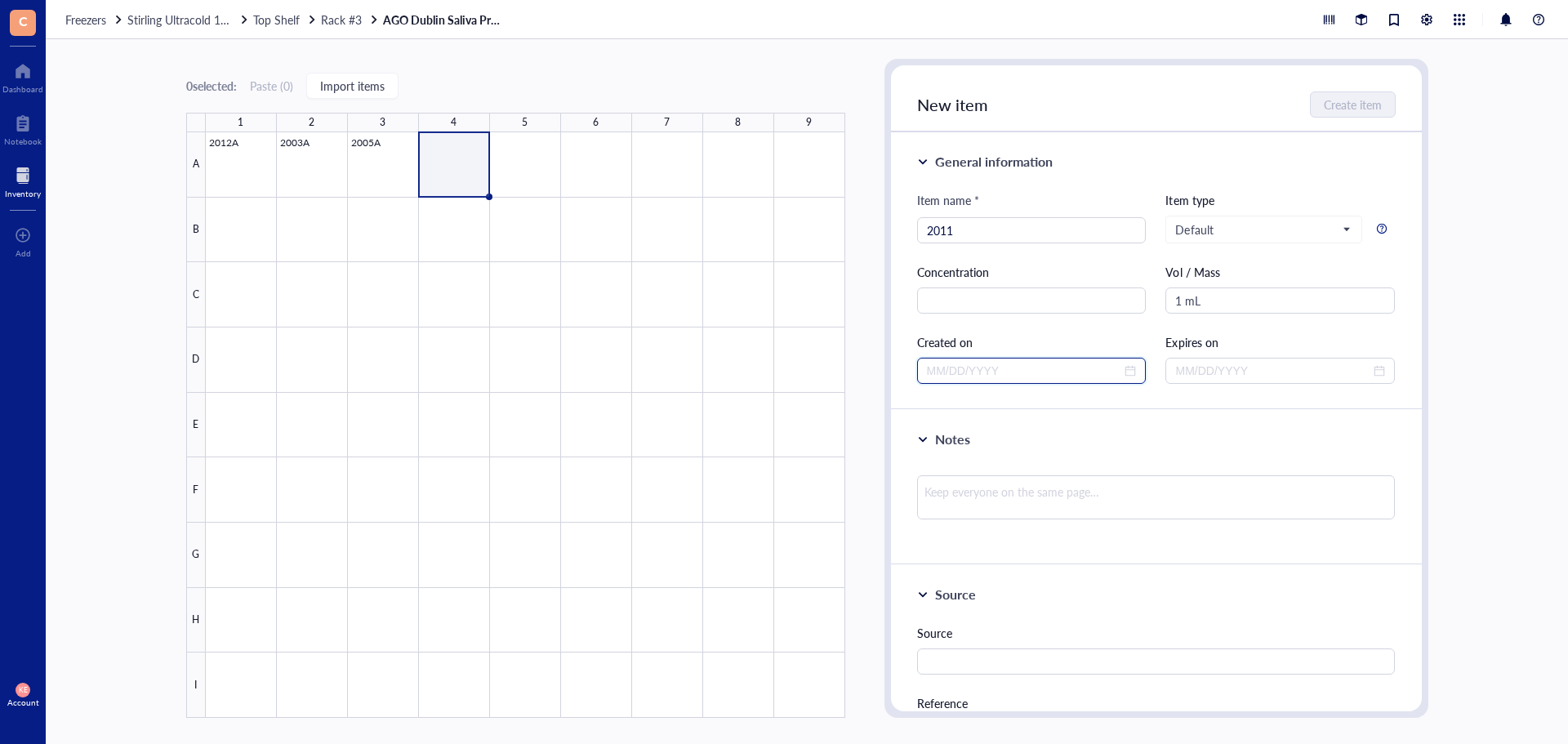
click at [1068, 377] on input at bounding box center [1024, 371] width 195 height 18
type input "[DATE]"
click at [1067, 525] on div "18" at bounding box center [1064, 530] width 19 height 19
click at [1331, 102] on span "Create item" at bounding box center [1354, 104] width 58 height 13
type input "[DATE]"
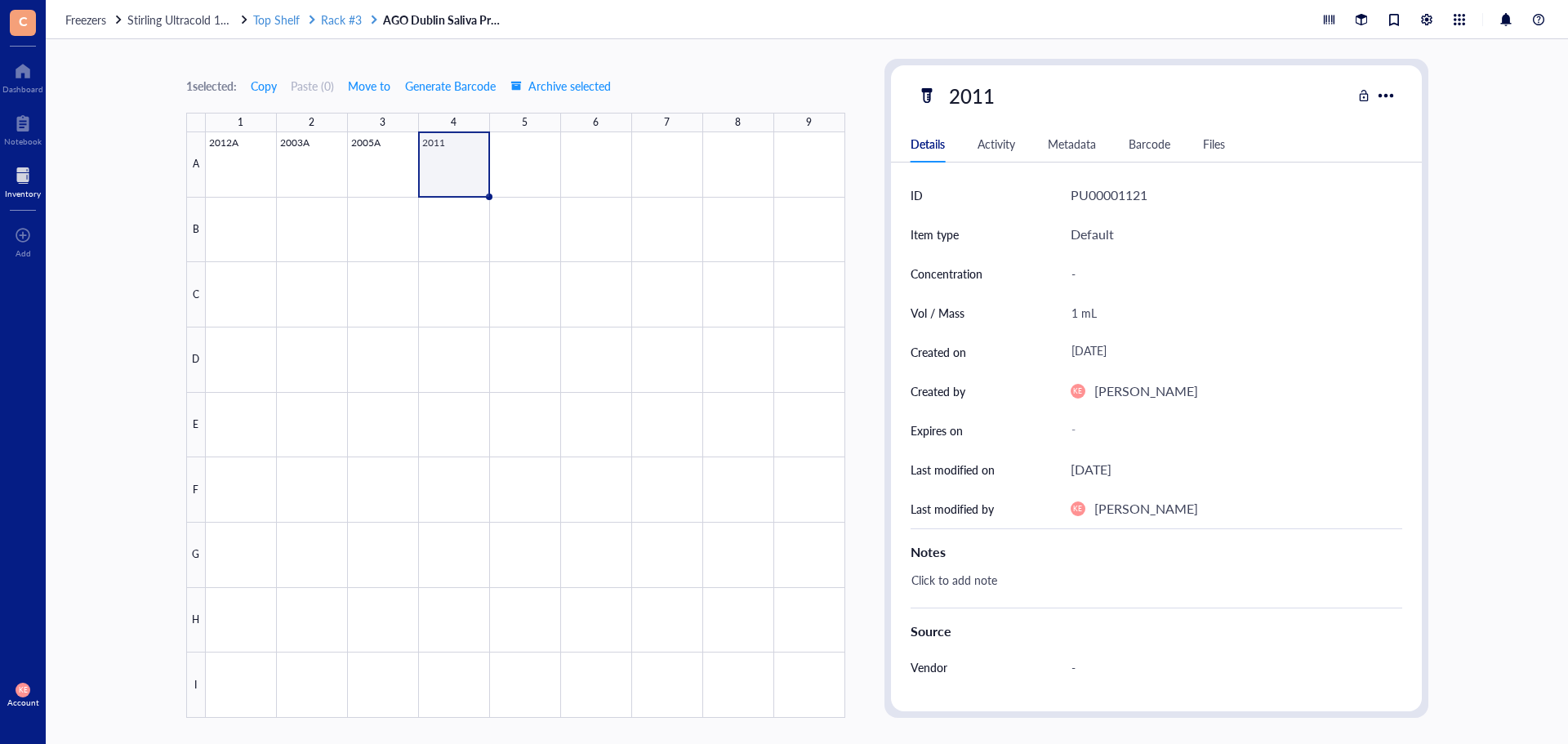
click at [348, 14] on span "Rack #3" at bounding box center [341, 19] width 41 height 17
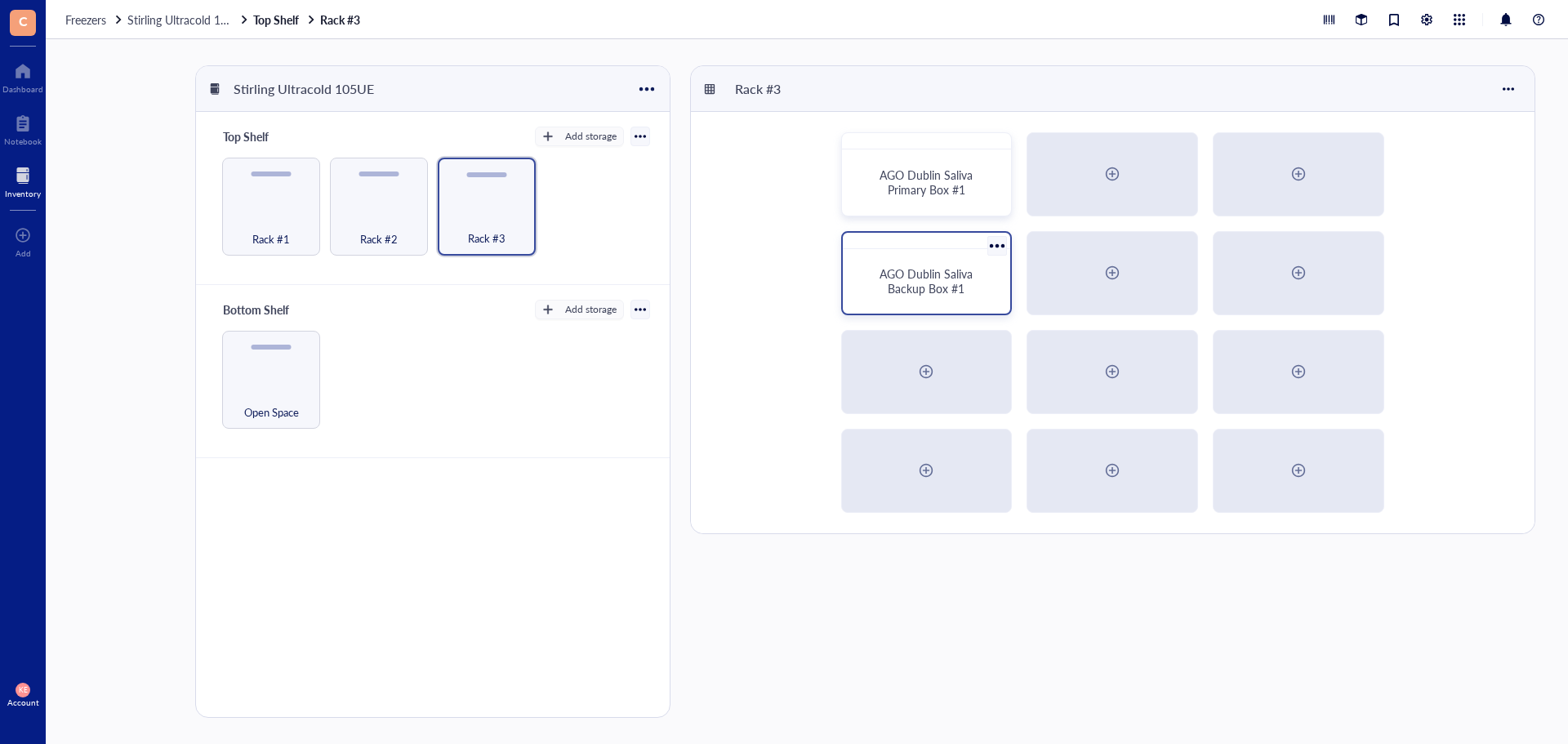
click at [931, 275] on span "AGO Dublin Saliva Backup Box #1" at bounding box center [928, 280] width 96 height 31
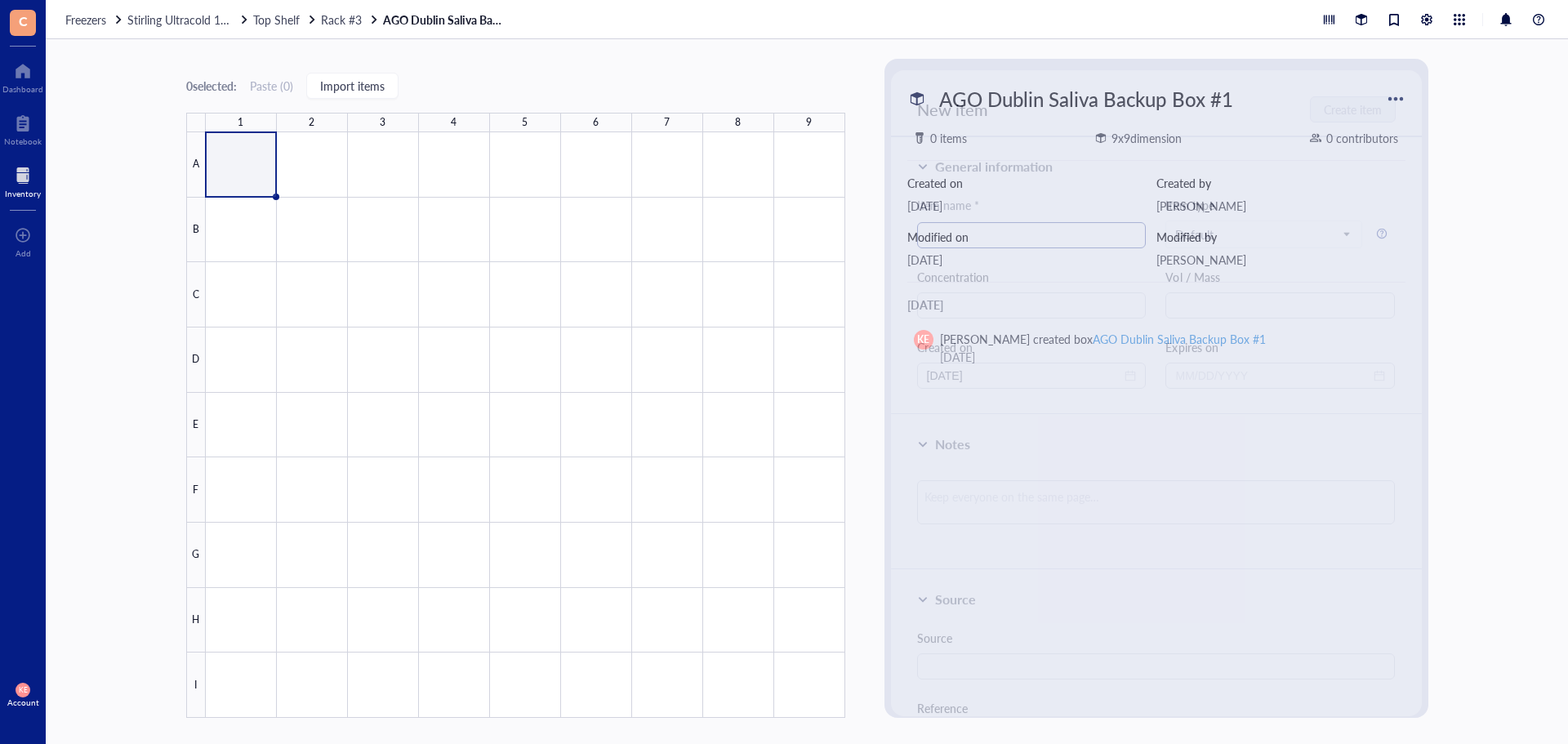
click at [1012, 218] on input "search" at bounding box center [1032, 230] width 210 height 24
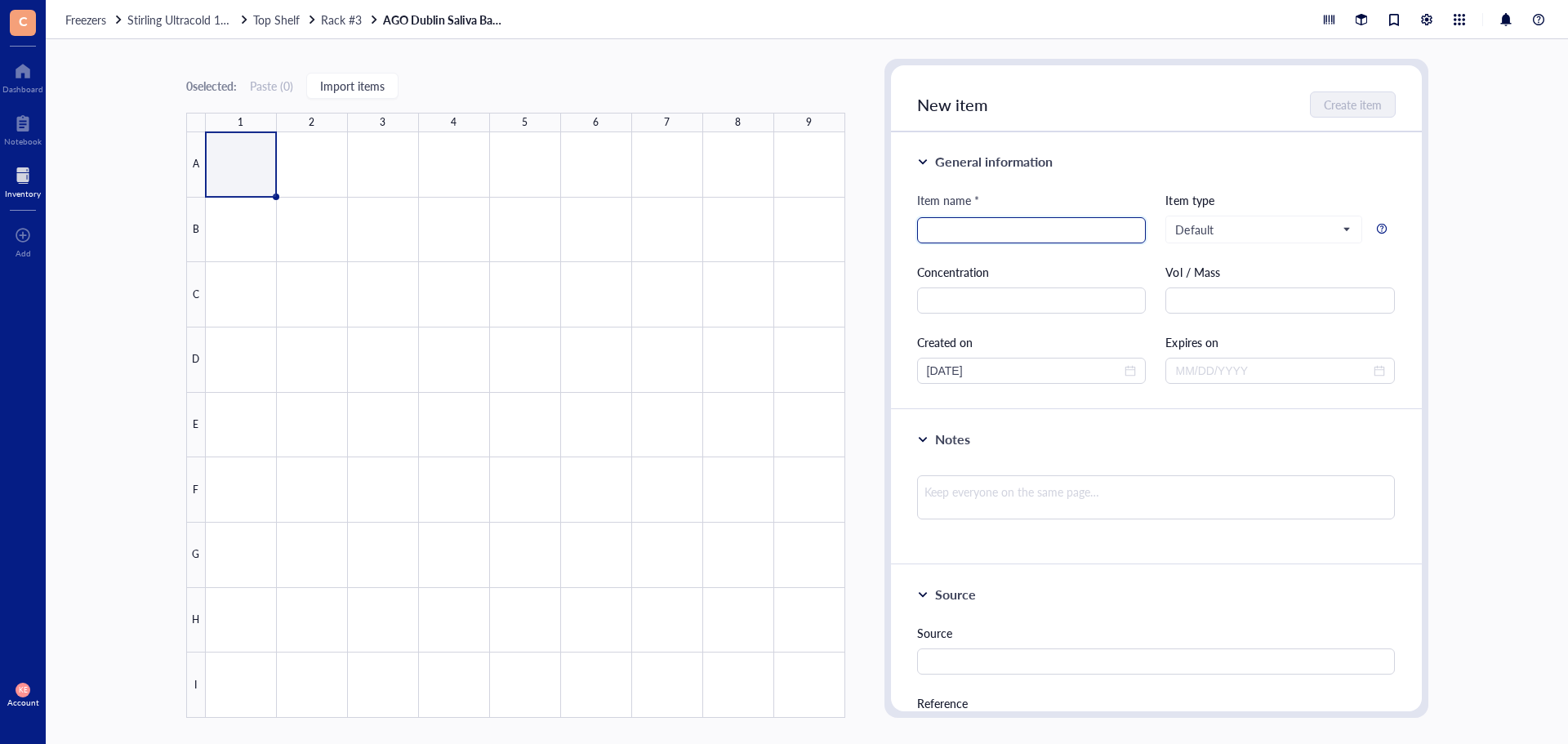
type input "1"
type input "2012A"
click at [1131, 371] on span "close-circle" at bounding box center [1130, 370] width 11 height 11
click at [1130, 373] on div at bounding box center [1032, 371] width 210 height 18
type input "2012A"
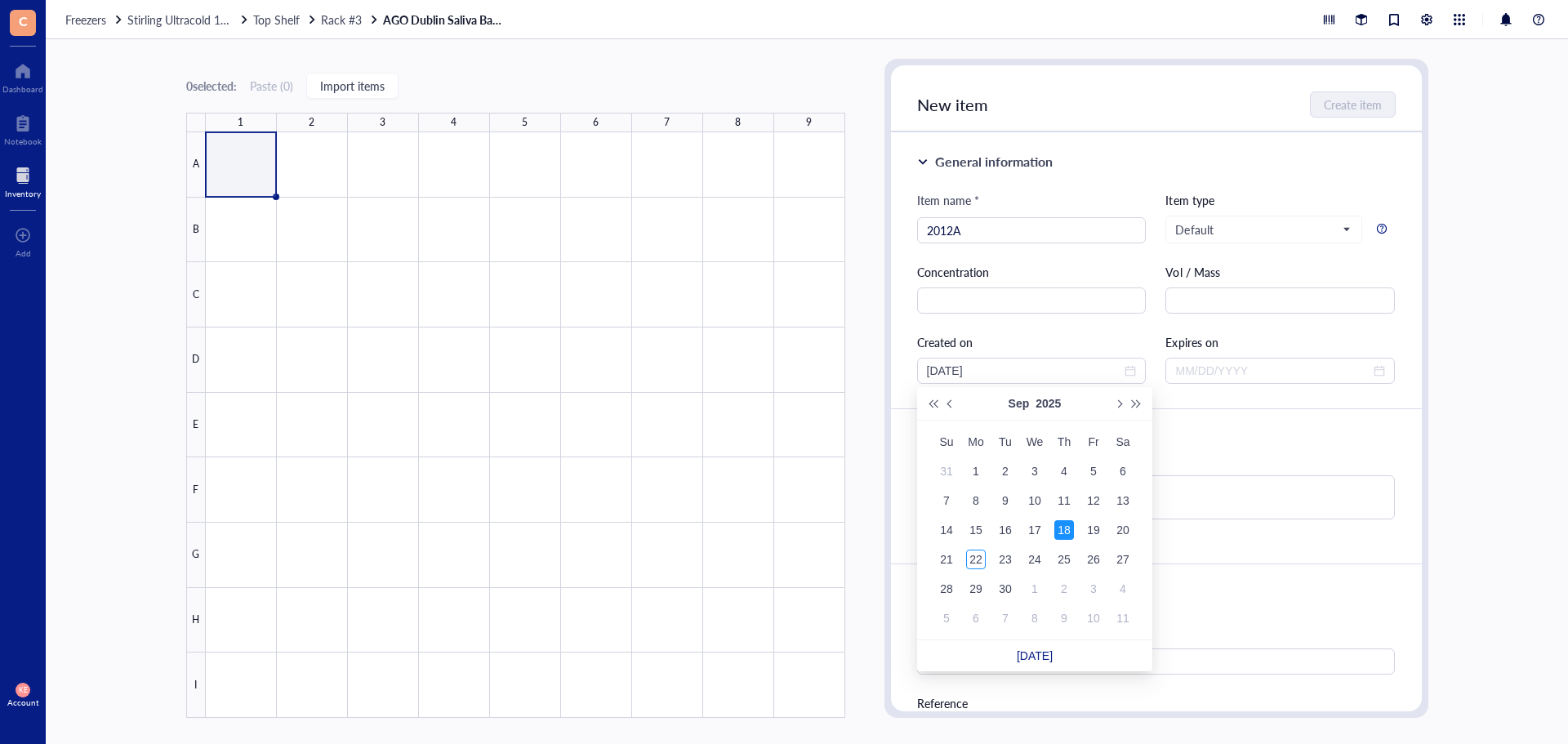
click at [1063, 535] on div "18" at bounding box center [1064, 530] width 19 height 19
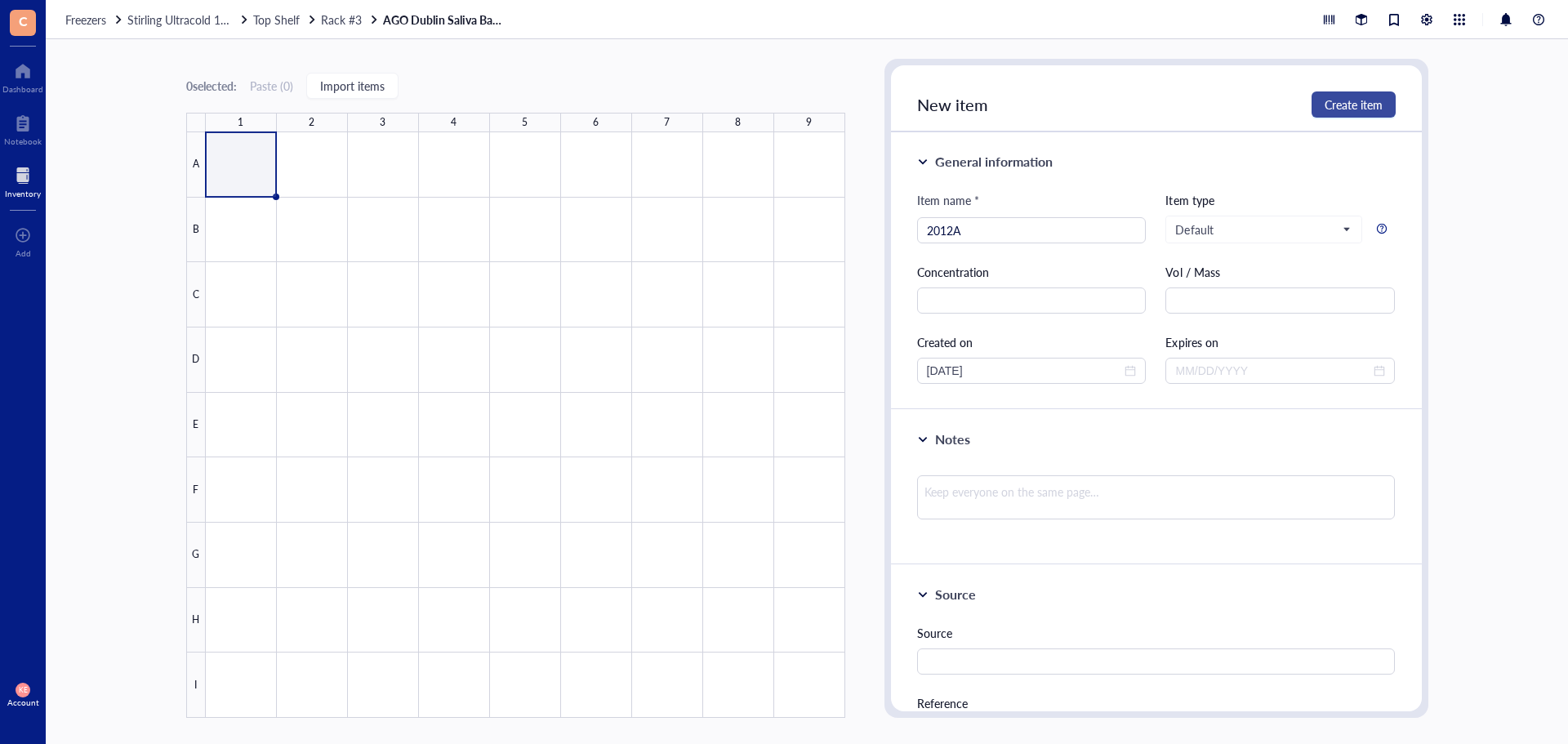
click at [1327, 109] on span "Create item" at bounding box center [1354, 104] width 58 height 13
type input "[DATE]"
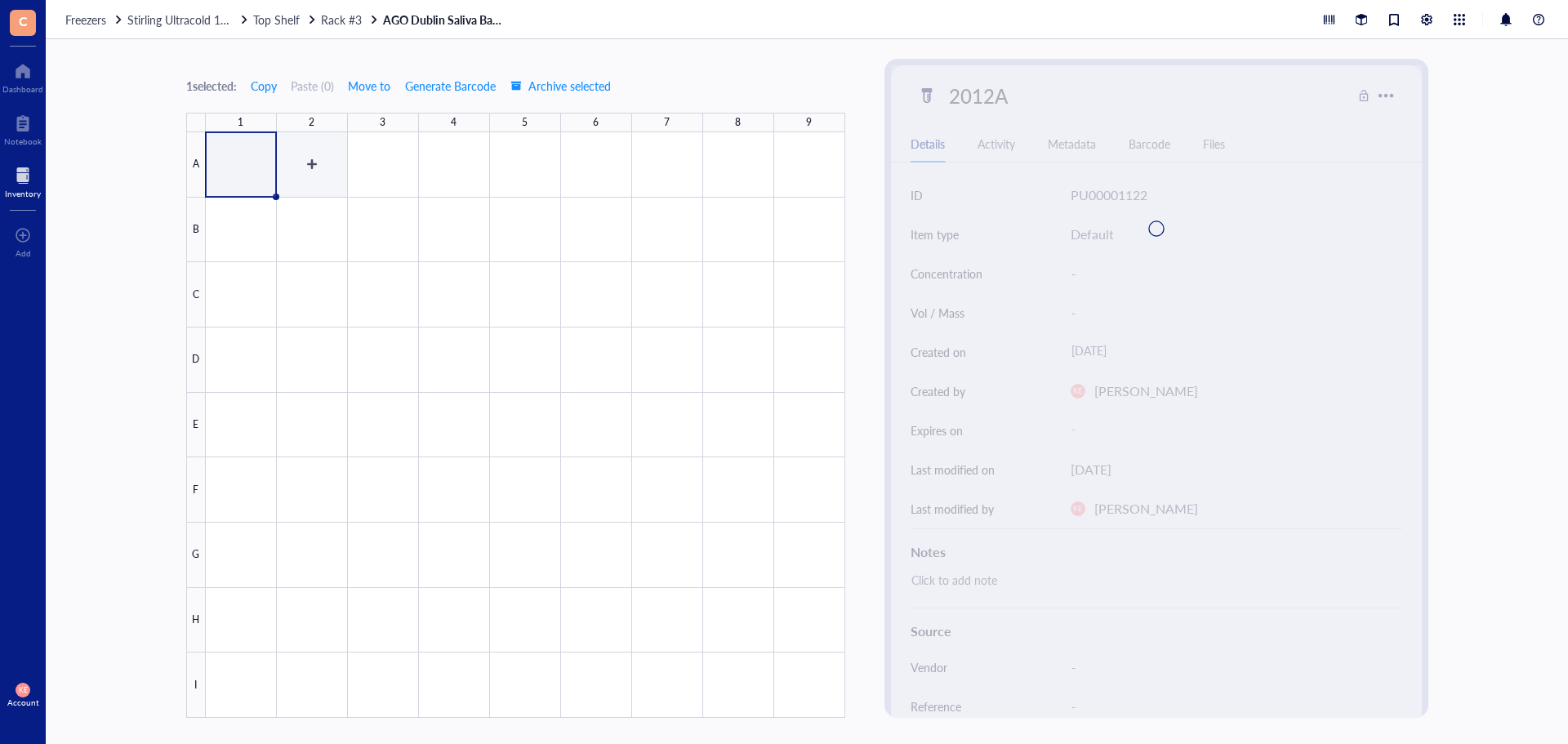
click at [318, 160] on div at bounding box center [525, 425] width 639 height 586
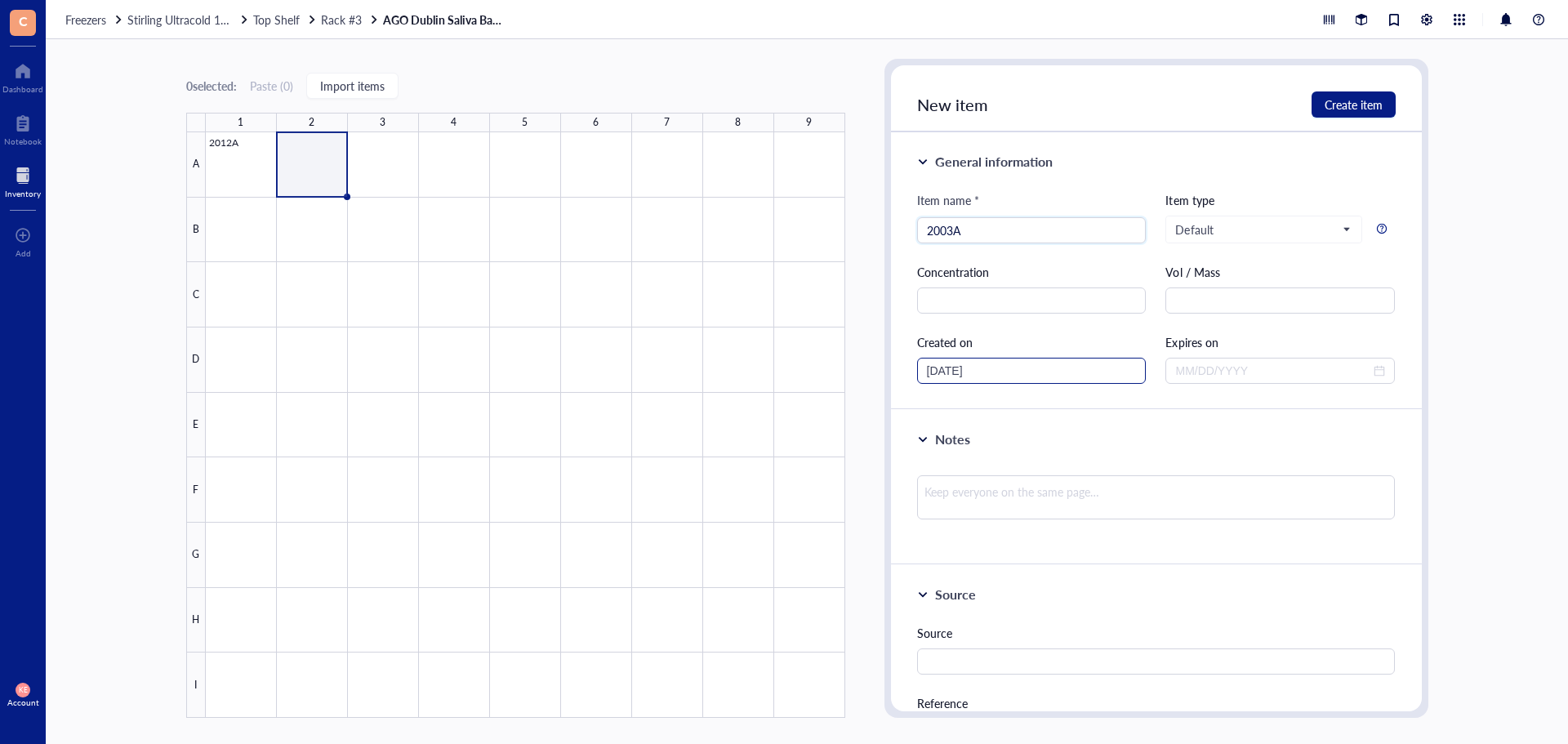
type input "2003A"
click at [1114, 374] on input "[DATE]" at bounding box center [1024, 371] width 195 height 18
click at [1069, 529] on div "18" at bounding box center [1064, 530] width 19 height 19
click at [1342, 109] on span "Create item" at bounding box center [1354, 104] width 58 height 13
type input "[DATE]"
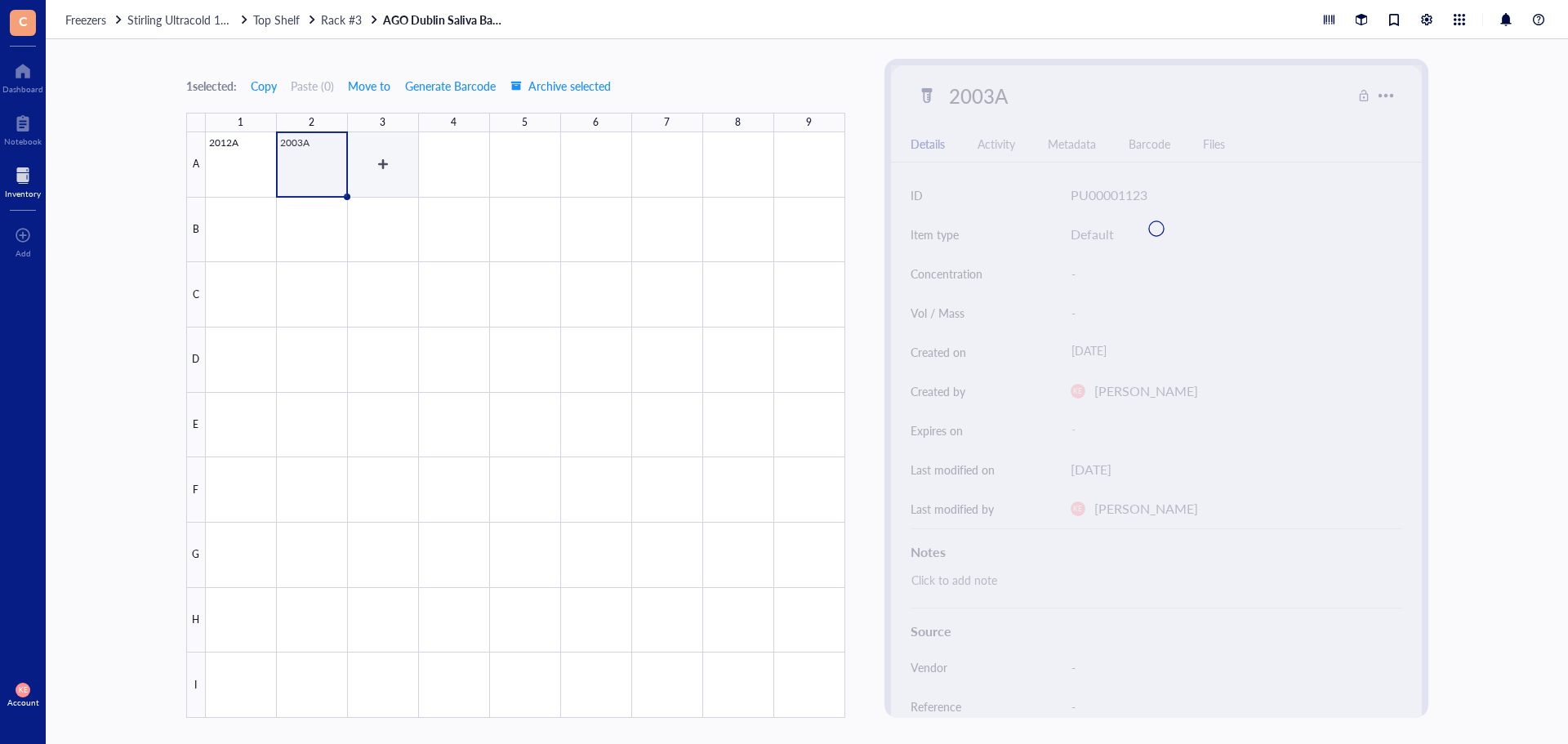
click at [387, 172] on div at bounding box center [525, 425] width 639 height 586
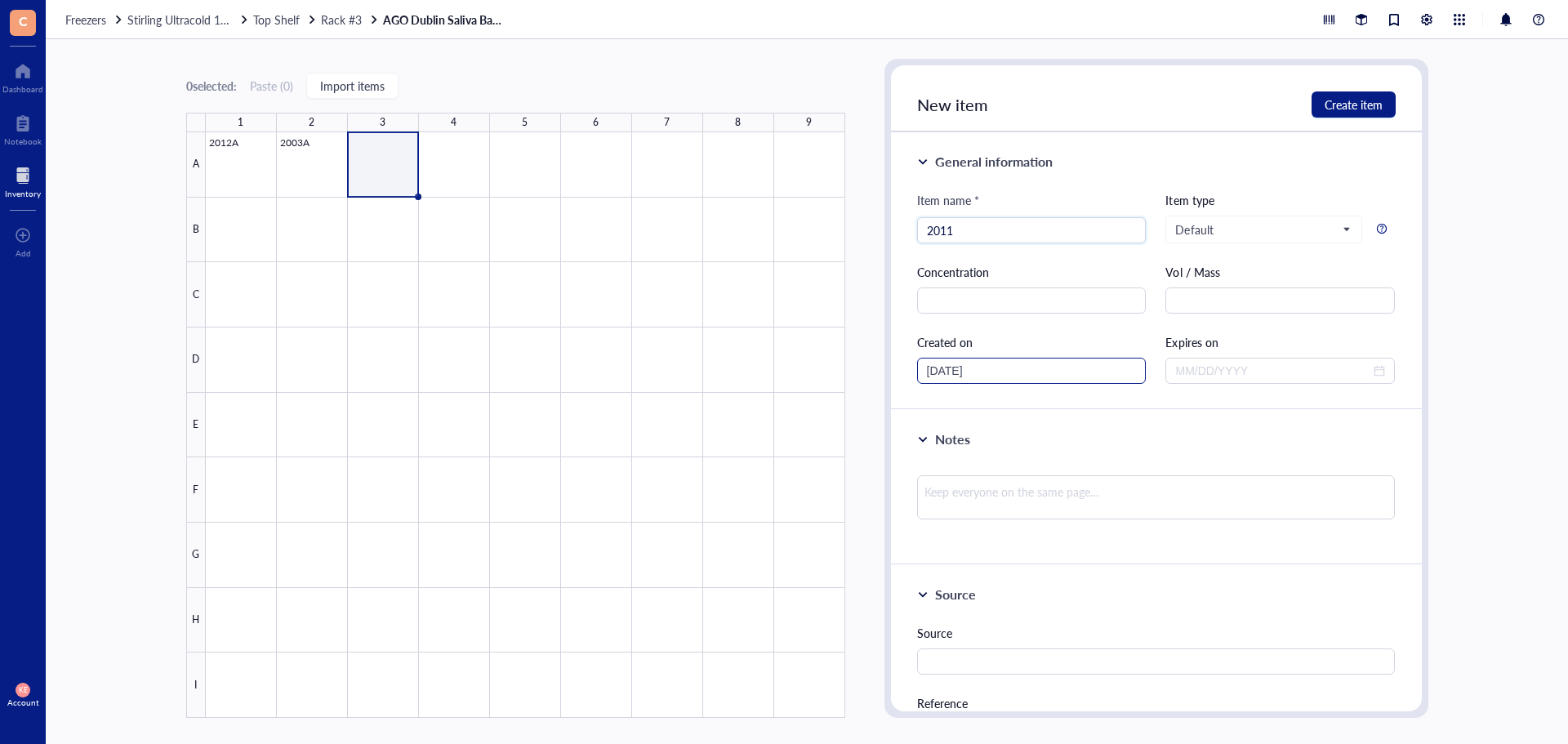
click at [1134, 376] on div "[DATE]" at bounding box center [1032, 371] width 229 height 26
type input "2011"
click at [1060, 525] on div "18" at bounding box center [1064, 530] width 19 height 19
click at [1362, 110] on span "Create item" at bounding box center [1354, 104] width 58 height 13
type input "[DATE]"
